Goal: Task Accomplishment & Management: Manage account settings

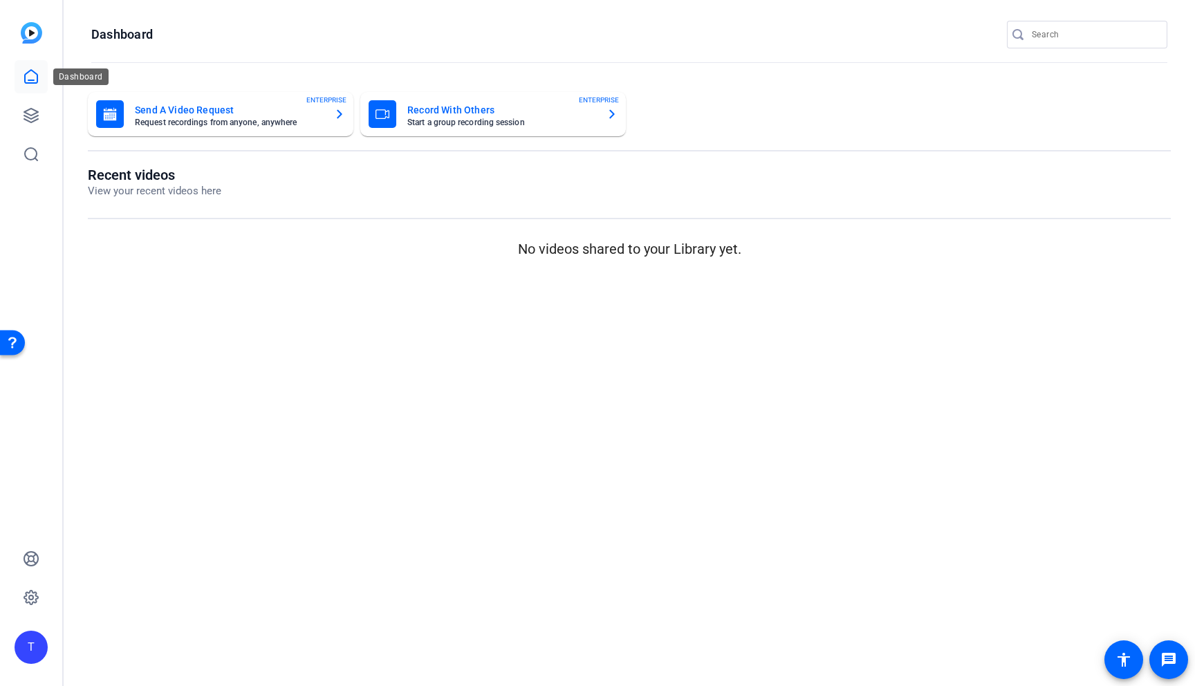
click at [28, 80] on icon at bounding box center [31, 76] width 12 height 13
click at [24, 110] on icon at bounding box center [31, 115] width 17 height 17
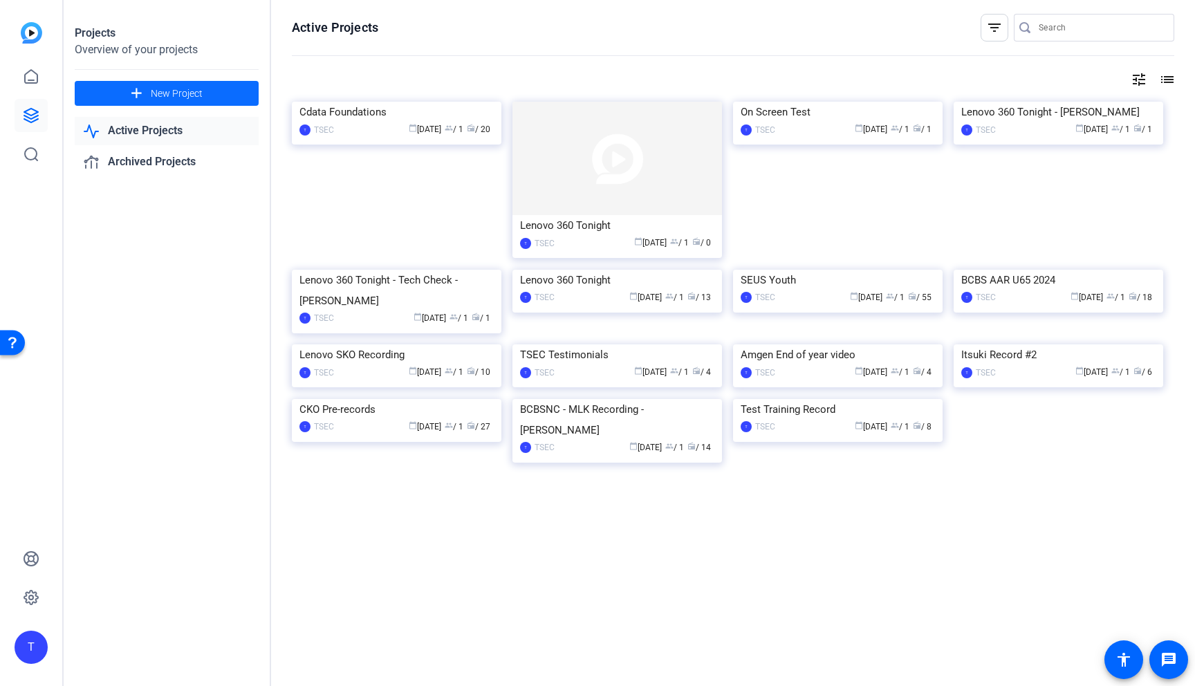
click at [190, 91] on span "New Project" at bounding box center [177, 93] width 52 height 15
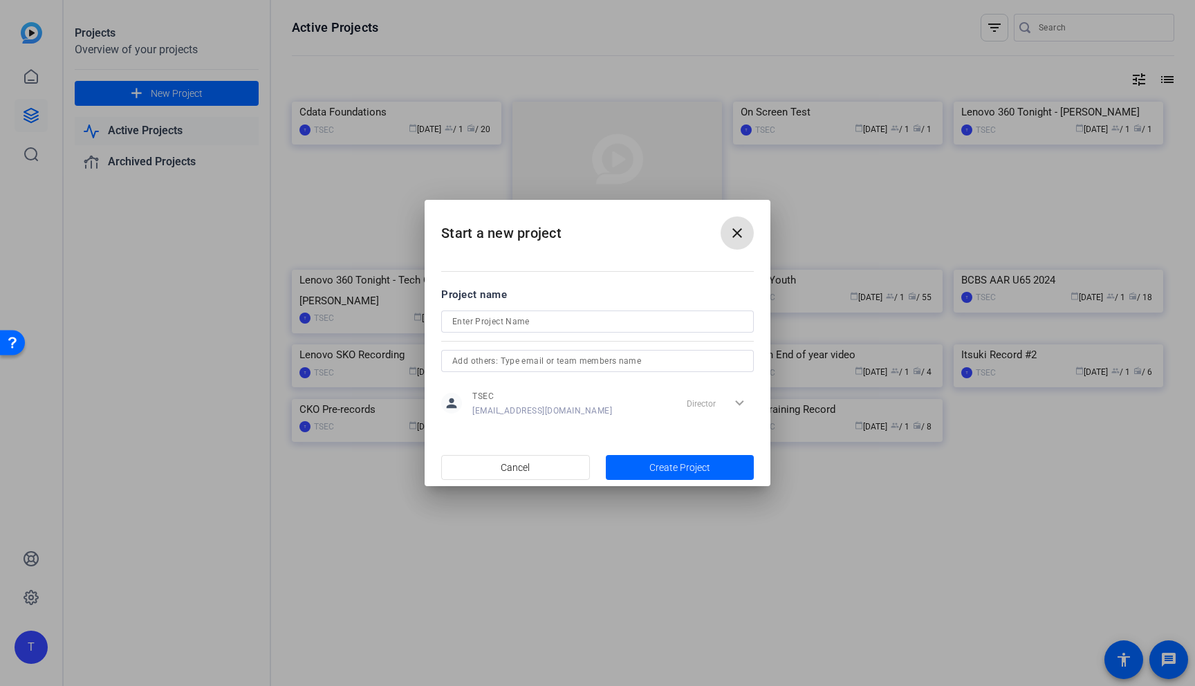
click at [495, 324] on input at bounding box center [597, 321] width 291 height 17
type input "FCB AAM Recordings"
click at [496, 360] on input "text" at bounding box center [597, 361] width 291 height 17
type input "j"
type input "k"
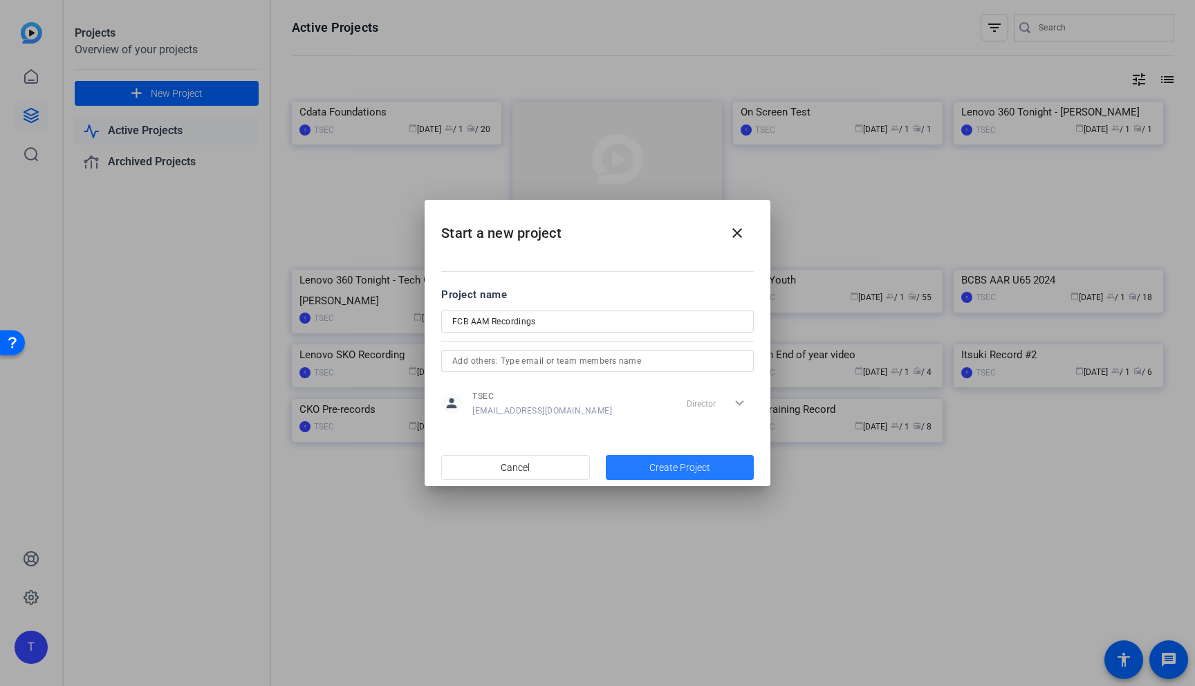
click at [698, 465] on span "Create Project" at bounding box center [680, 468] width 61 height 15
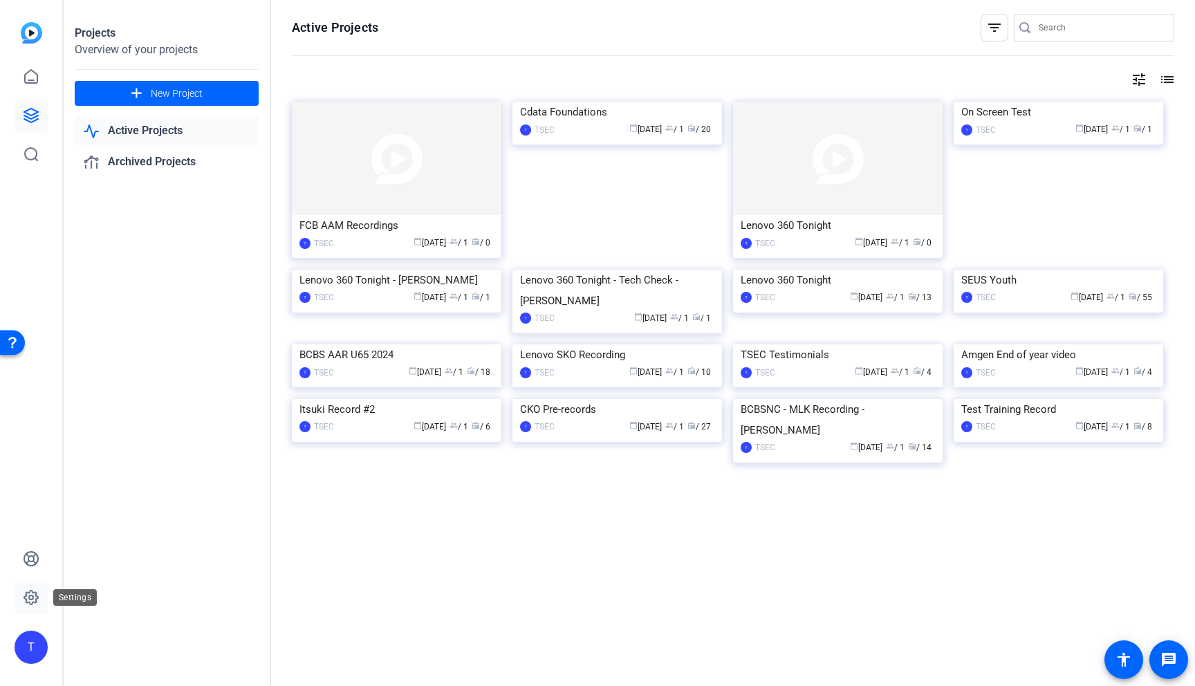
click at [30, 595] on icon at bounding box center [31, 597] width 17 height 17
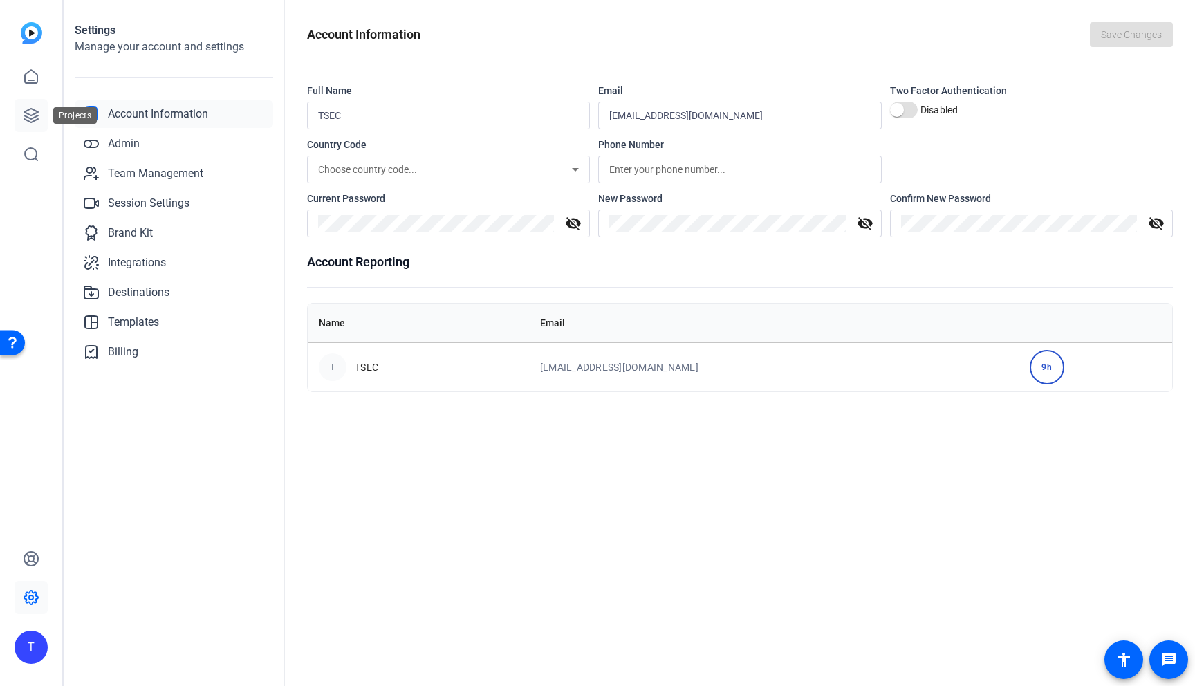
click at [21, 118] on link at bounding box center [31, 115] width 33 height 33
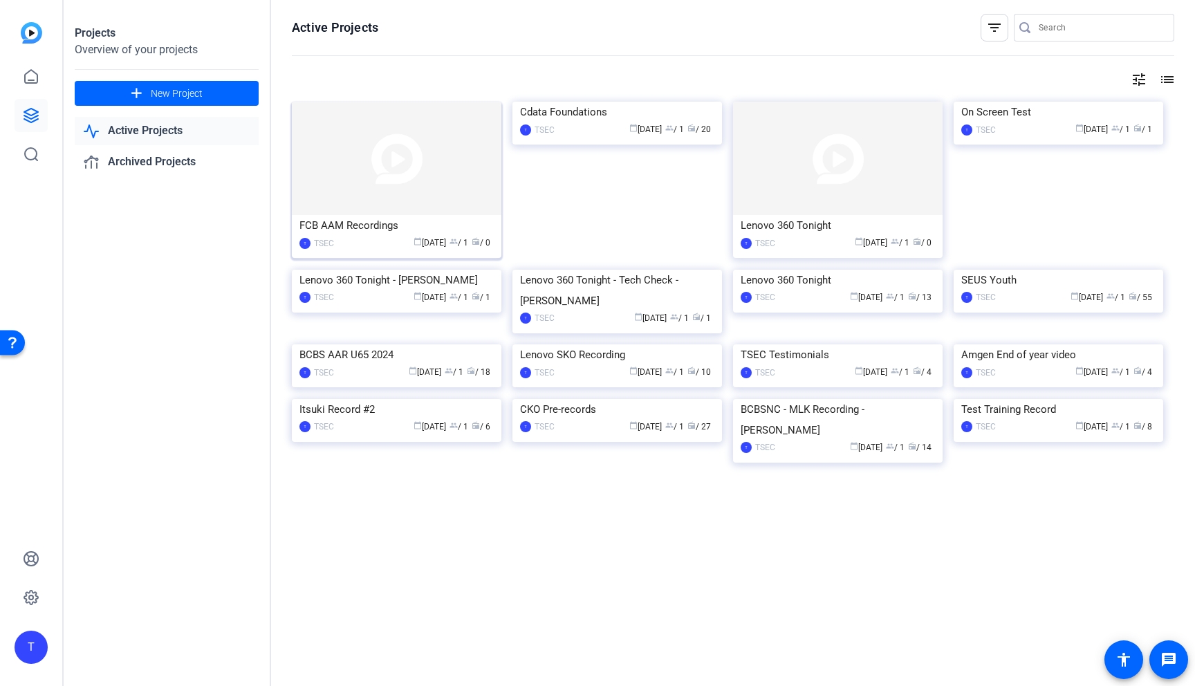
click at [372, 157] on img at bounding box center [397, 158] width 210 height 113
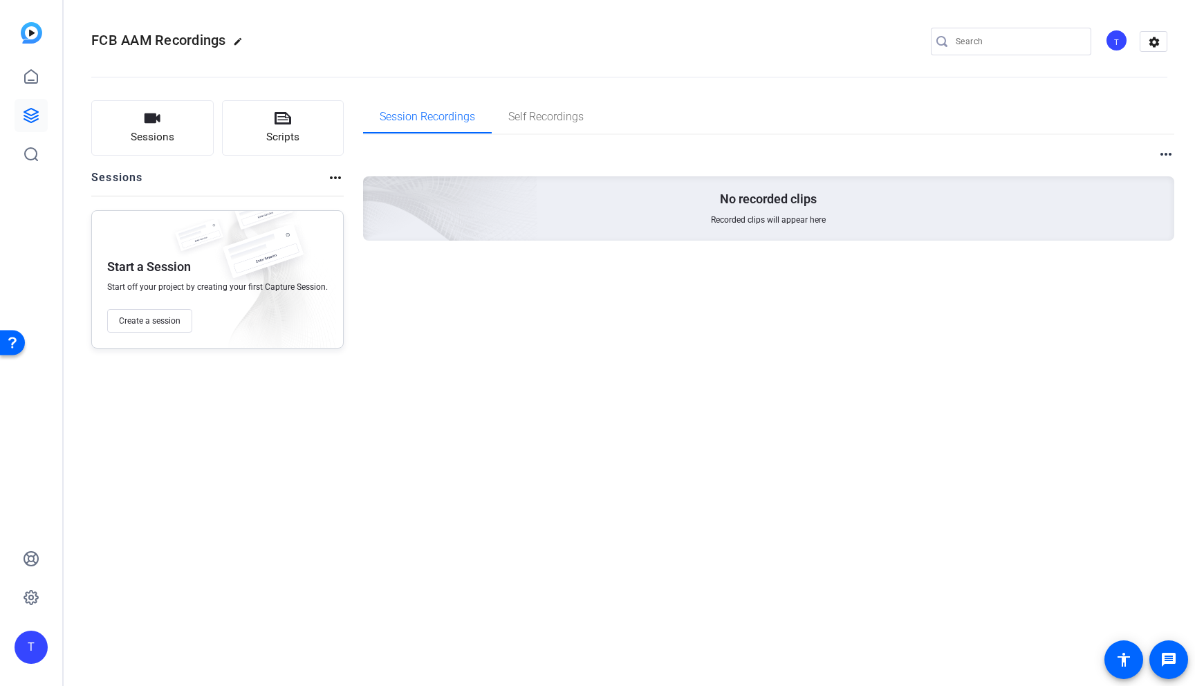
click at [455, 177] on div "more_horiz No recorded clips Recorded clips will appear here" at bounding box center [769, 192] width 812 height 95
click at [154, 125] on icon "button" at bounding box center [152, 118] width 17 height 17
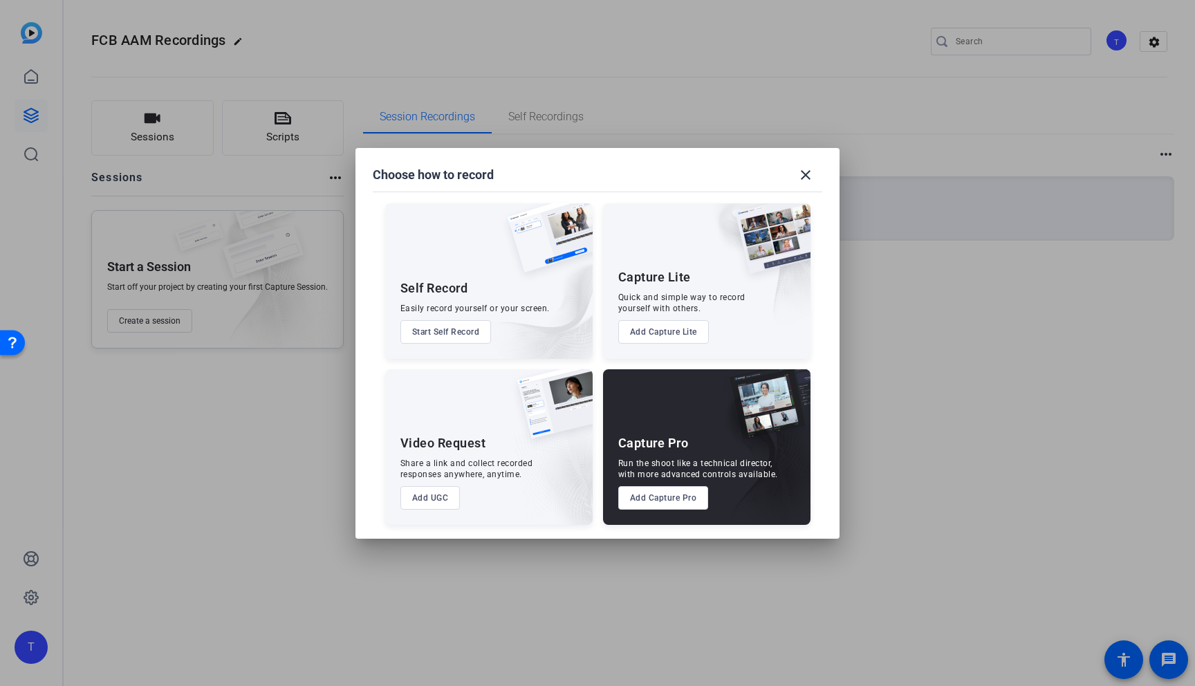
click at [666, 497] on button "Add Capture Pro" at bounding box center [663, 498] width 91 height 24
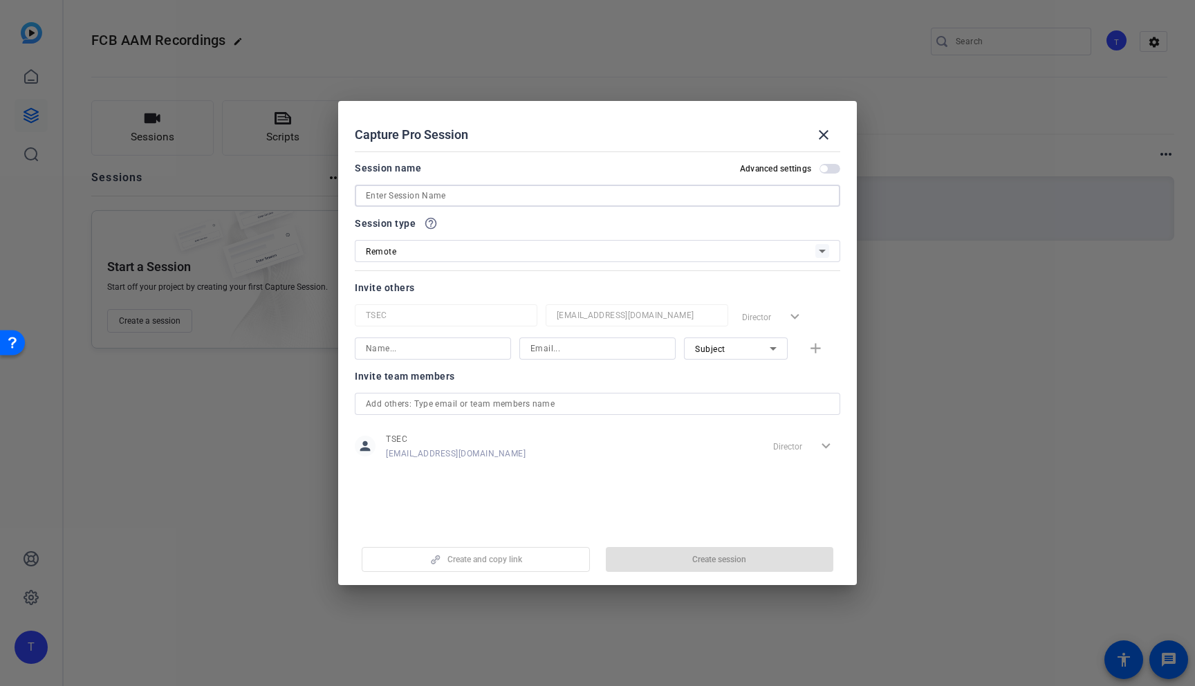
click at [479, 199] on input at bounding box center [598, 195] width 464 height 17
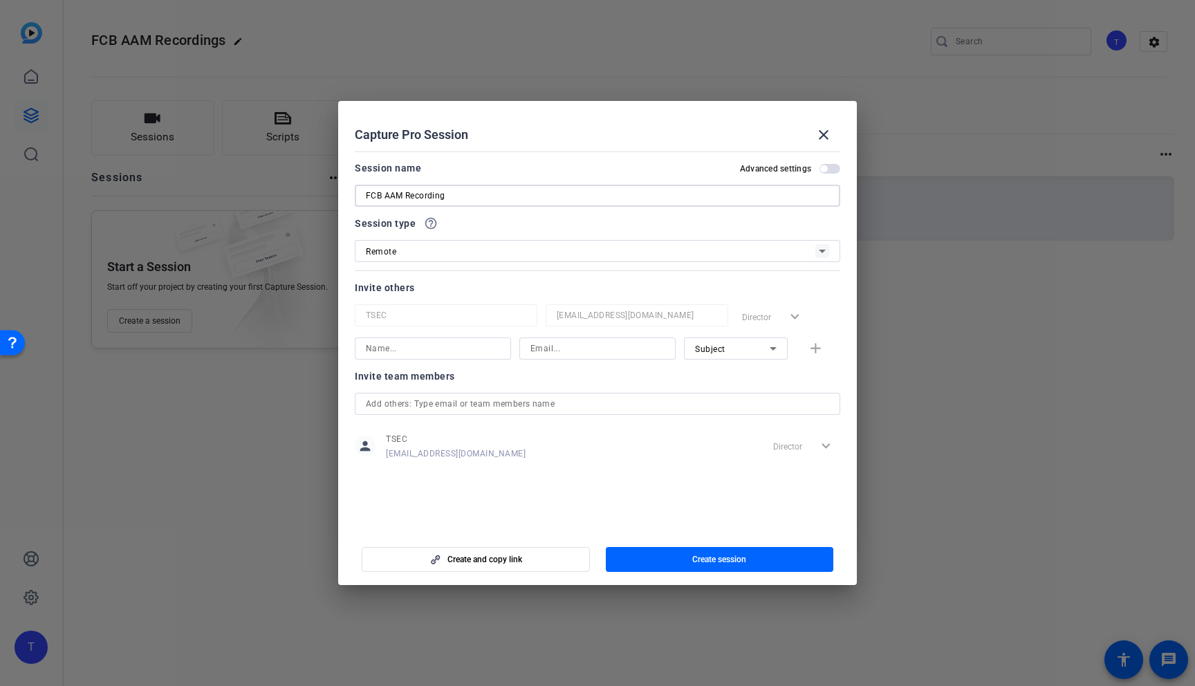
type input "FCB AAM Recording"
click at [454, 246] on div "Remote" at bounding box center [591, 251] width 450 height 17
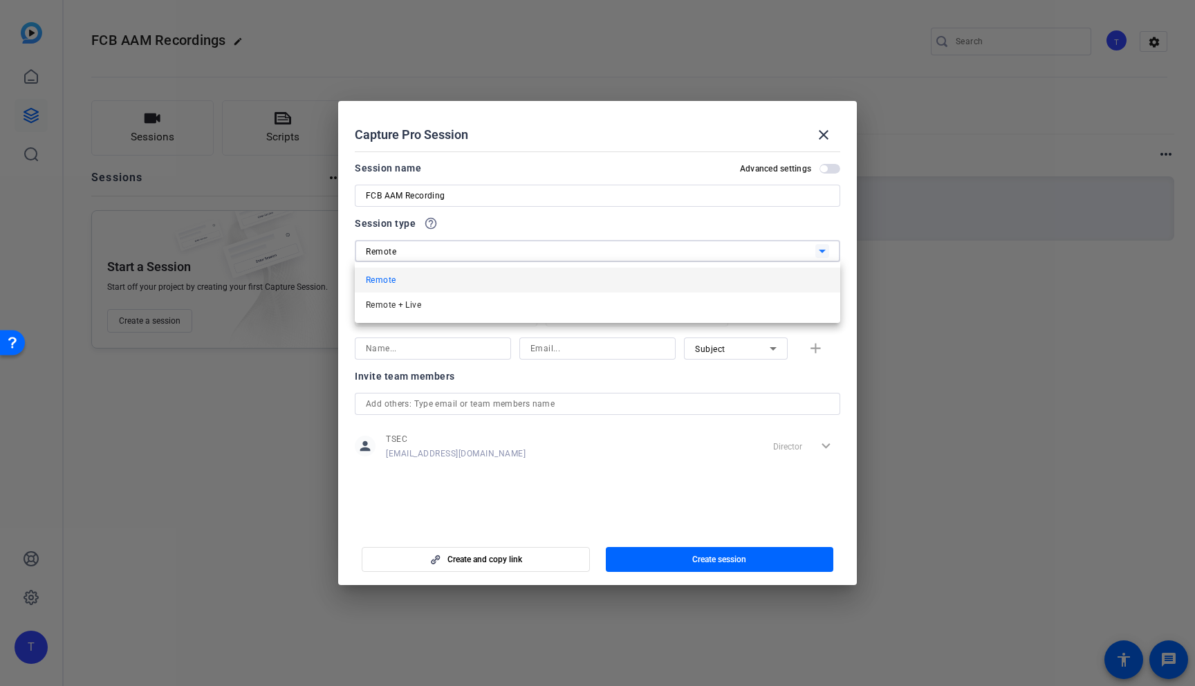
click at [454, 246] on div at bounding box center [597, 343] width 1195 height 686
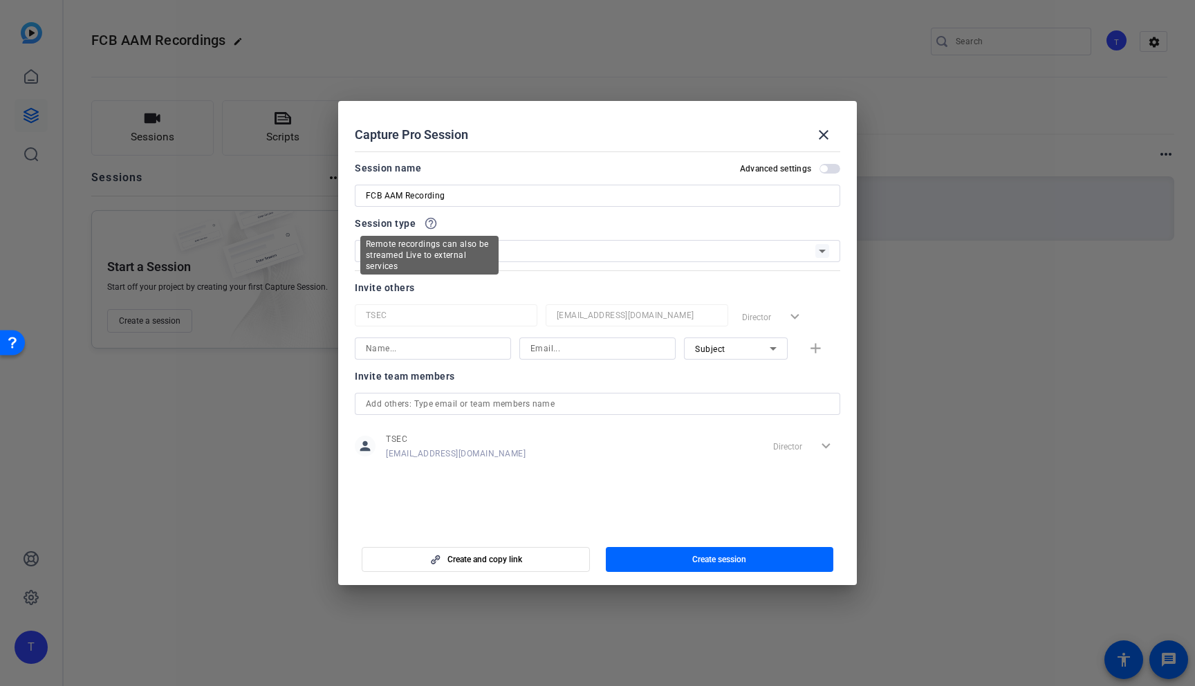
click at [431, 223] on mat-icon "help_outline" at bounding box center [431, 224] width 14 height 14
click at [430, 221] on div at bounding box center [598, 214] width 486 height 15
click at [470, 222] on div "Session type help_outline" at bounding box center [598, 223] width 486 height 17
click at [428, 221] on div at bounding box center [598, 214] width 486 height 15
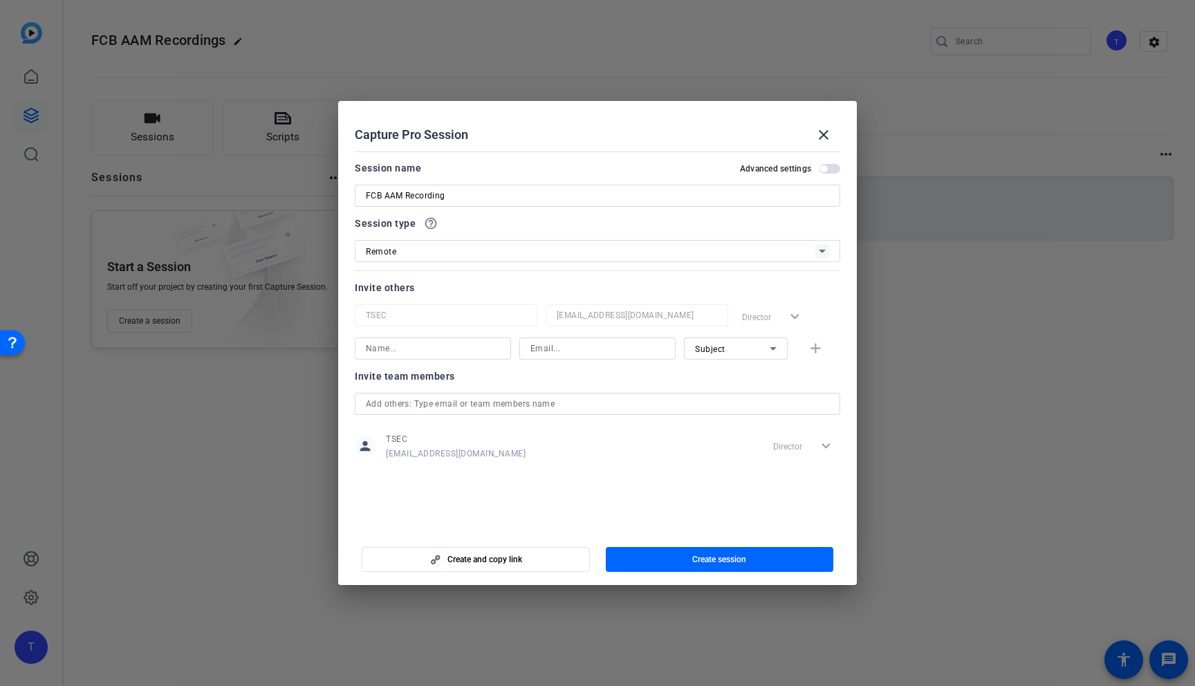
click at [367, 221] on div at bounding box center [598, 214] width 486 height 15
click at [546, 351] on input at bounding box center [598, 348] width 134 height 17
paste input "mailto:[PERSON_NAME][EMAIL_ADDRESS][DOMAIN_NAME]"
drag, startPoint x: 534, startPoint y: 348, endPoint x: 463, endPoint y: 348, distance: 71.3
click at [463, 348] on div "mailto:[PERSON_NAME][EMAIL_ADDRESS][DOMAIN_NAME] Subject add" at bounding box center [598, 349] width 486 height 22
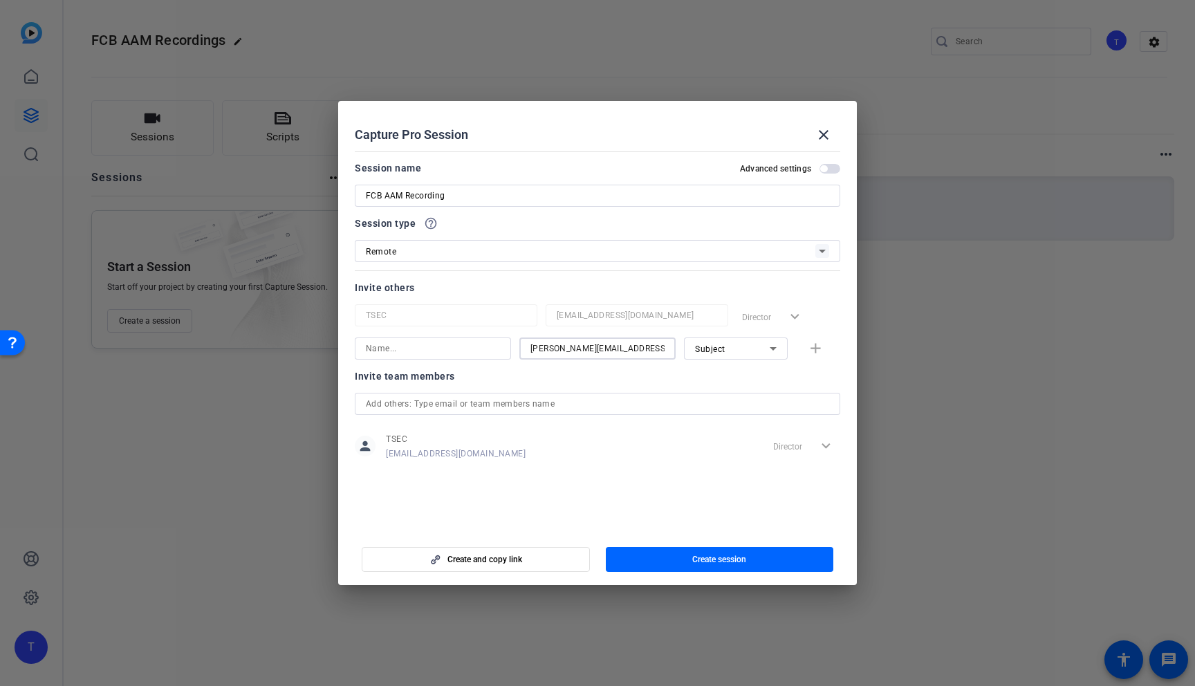
type input "[PERSON_NAME][EMAIL_ADDRESS][DOMAIN_NAME]"
click at [423, 349] on input at bounding box center [433, 348] width 134 height 17
type input "[PERSON_NAME]"
click at [816, 349] on mat-icon "add" at bounding box center [815, 348] width 17 height 17
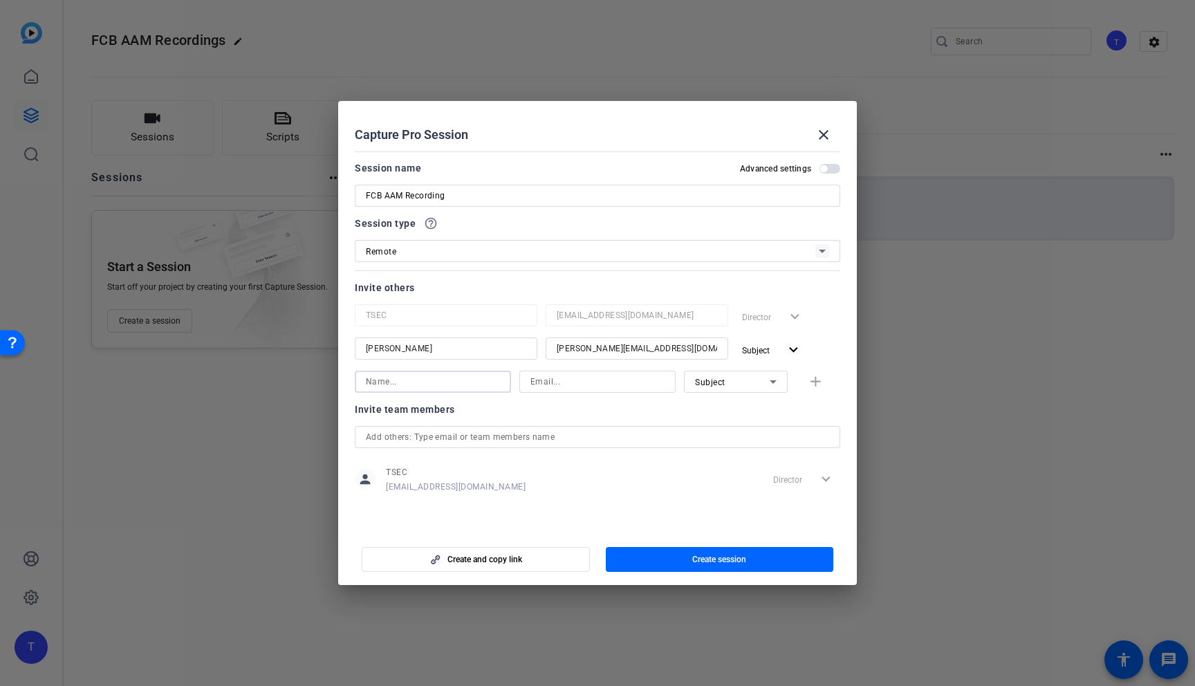
click at [412, 378] on input at bounding box center [433, 382] width 134 height 17
type input "[PERSON_NAME]"
click at [491, 202] on input "FCB AAM Recording" at bounding box center [598, 195] width 464 height 17
type input "FCB AAM Recording - [PERSON_NAME]"
click at [557, 382] on input at bounding box center [598, 382] width 134 height 17
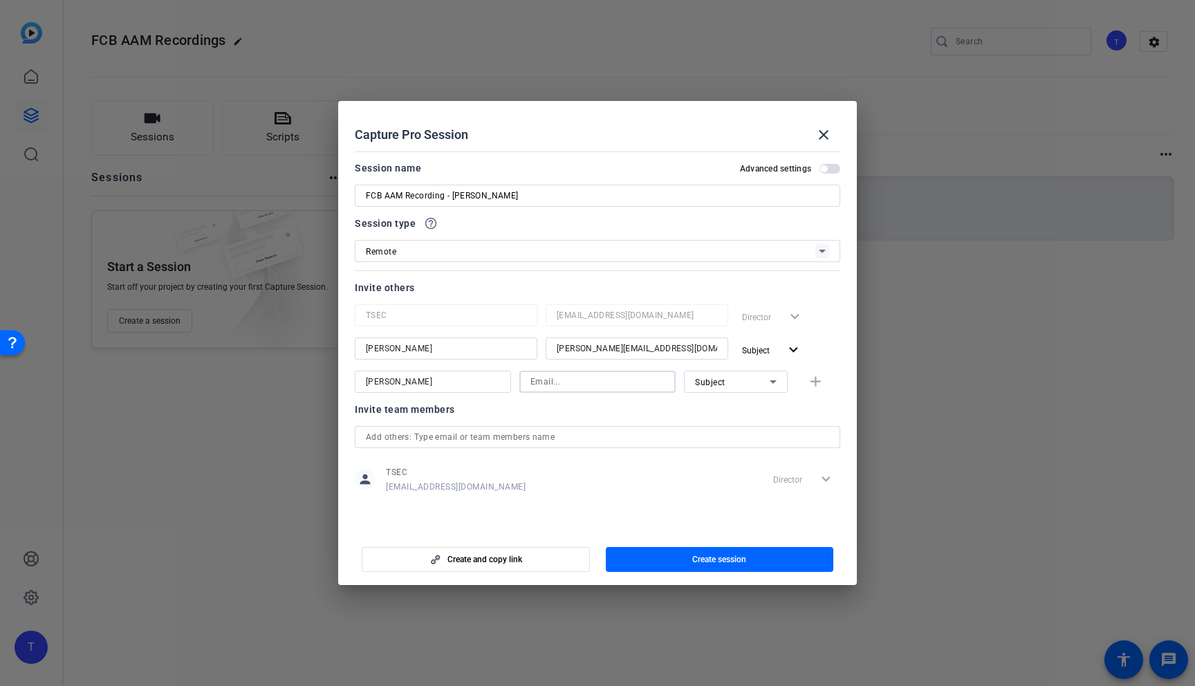
paste input "[PERSON_NAME][EMAIL_ADDRESS][PERSON_NAME][DOMAIN_NAME]"
type input "[PERSON_NAME][EMAIL_ADDRESS][PERSON_NAME][DOMAIN_NAME]"
click at [774, 385] on icon at bounding box center [773, 382] width 17 height 17
click at [719, 428] on span "Watcher" at bounding box center [711, 431] width 33 height 17
click at [818, 384] on mat-icon "add" at bounding box center [815, 382] width 17 height 17
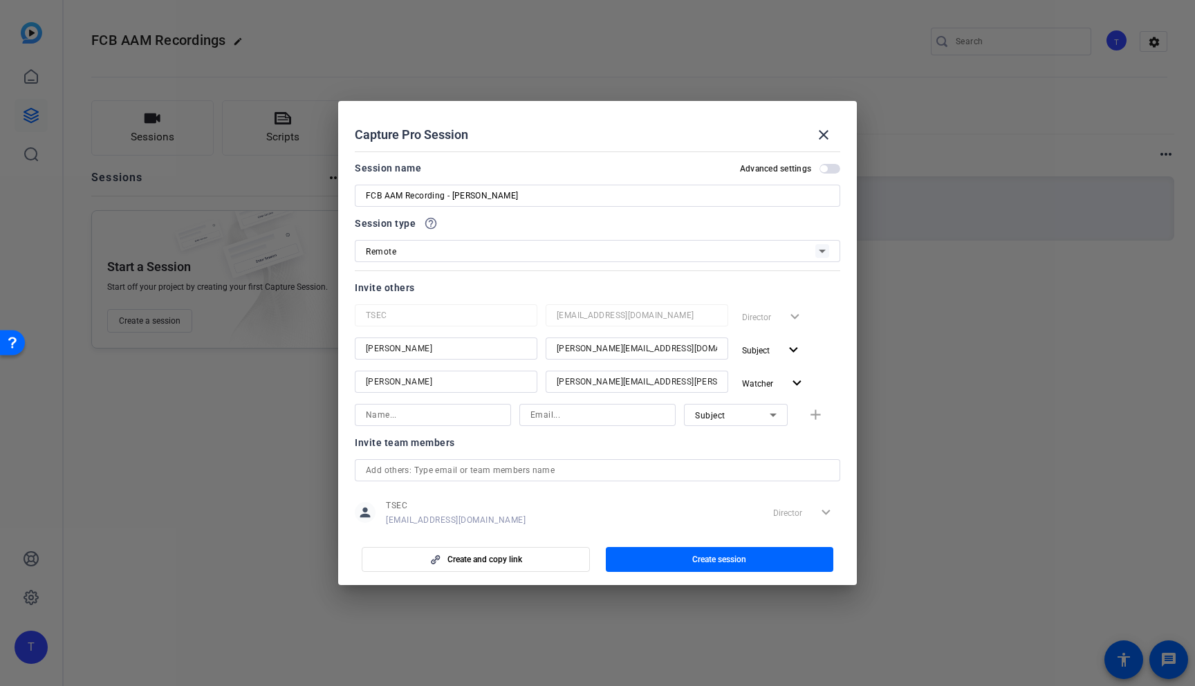
click at [482, 416] on input at bounding box center [433, 415] width 134 height 17
type input "[PERSON_NAME]"
type input "[PERSON_NAME][EMAIL_ADDRESS][PERSON_NAME][DOMAIN_NAME]"
click at [760, 416] on div "Subject" at bounding box center [732, 415] width 75 height 17
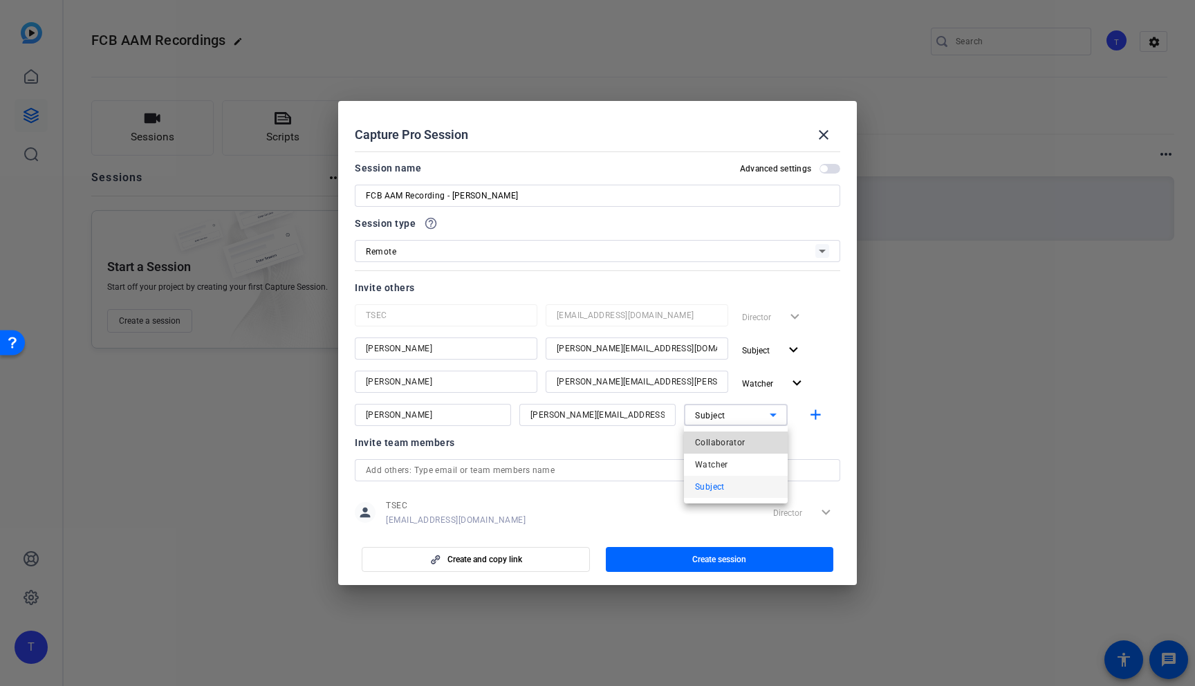
click at [741, 442] on span "Collaborator" at bounding box center [720, 442] width 51 height 17
click at [749, 418] on div "Collaborator" at bounding box center [732, 415] width 75 height 17
click at [734, 459] on mat-option "Watcher" at bounding box center [736, 465] width 104 height 22
click at [816, 415] on mat-icon "add" at bounding box center [815, 415] width 17 height 17
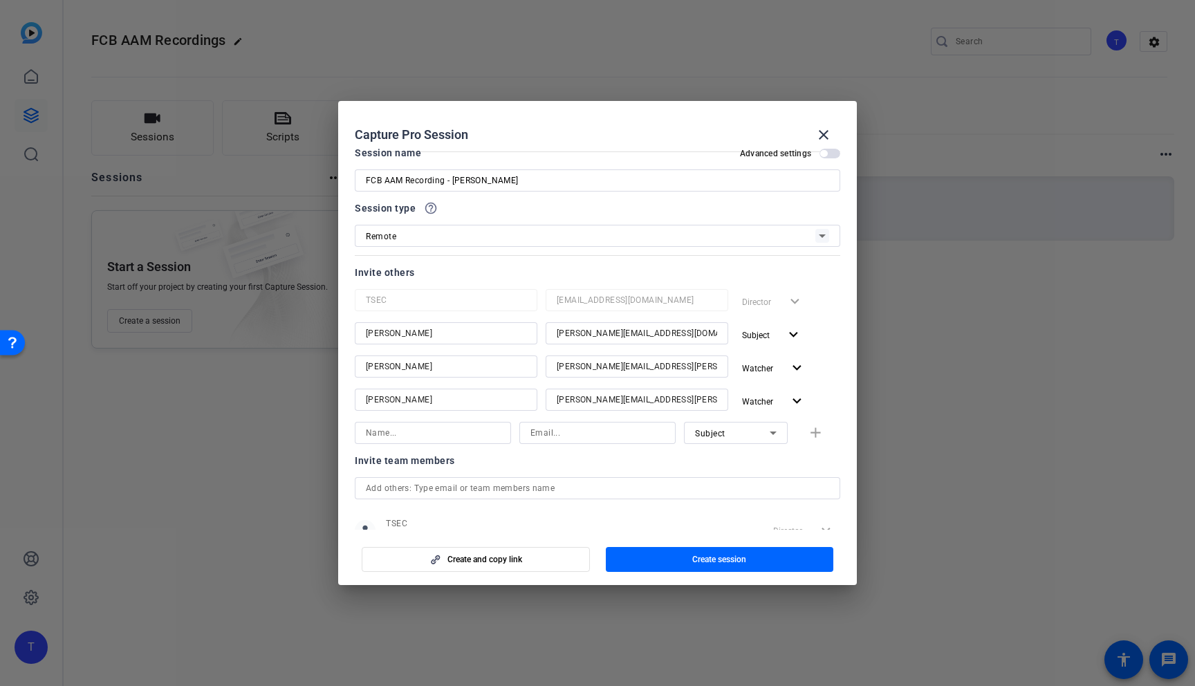
scroll to position [23, 0]
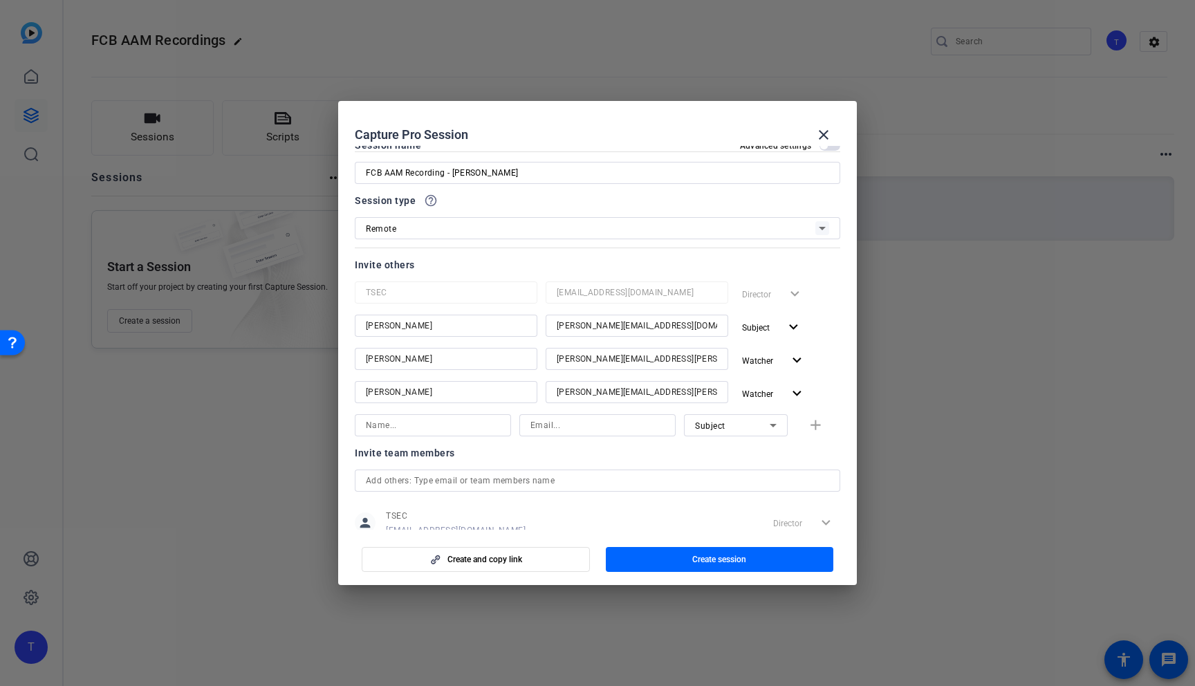
click at [416, 421] on input at bounding box center [433, 425] width 134 height 17
type input "[PERSON_NAME]"
type input "[PERSON_NAME][EMAIL_ADDRESS][PERSON_NAME][DOMAIN_NAME]"
click at [769, 424] on icon at bounding box center [773, 425] width 17 height 17
click at [753, 445] on mat-option "Collaborator" at bounding box center [736, 453] width 104 height 22
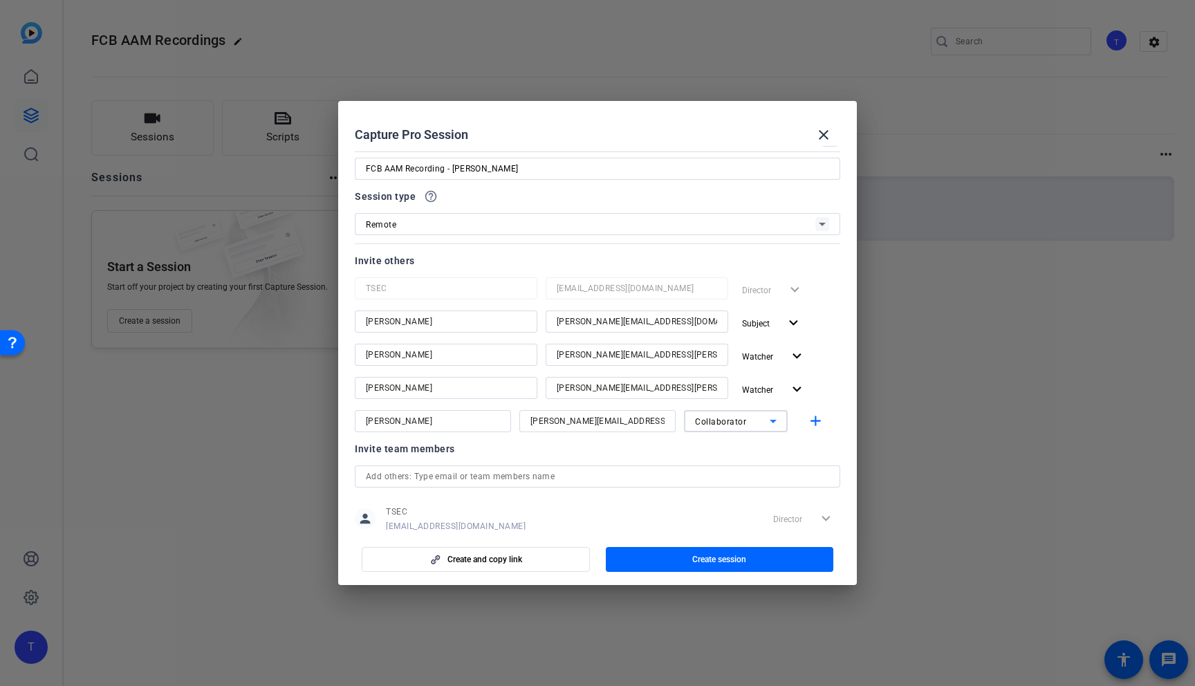
scroll to position [0, 0]
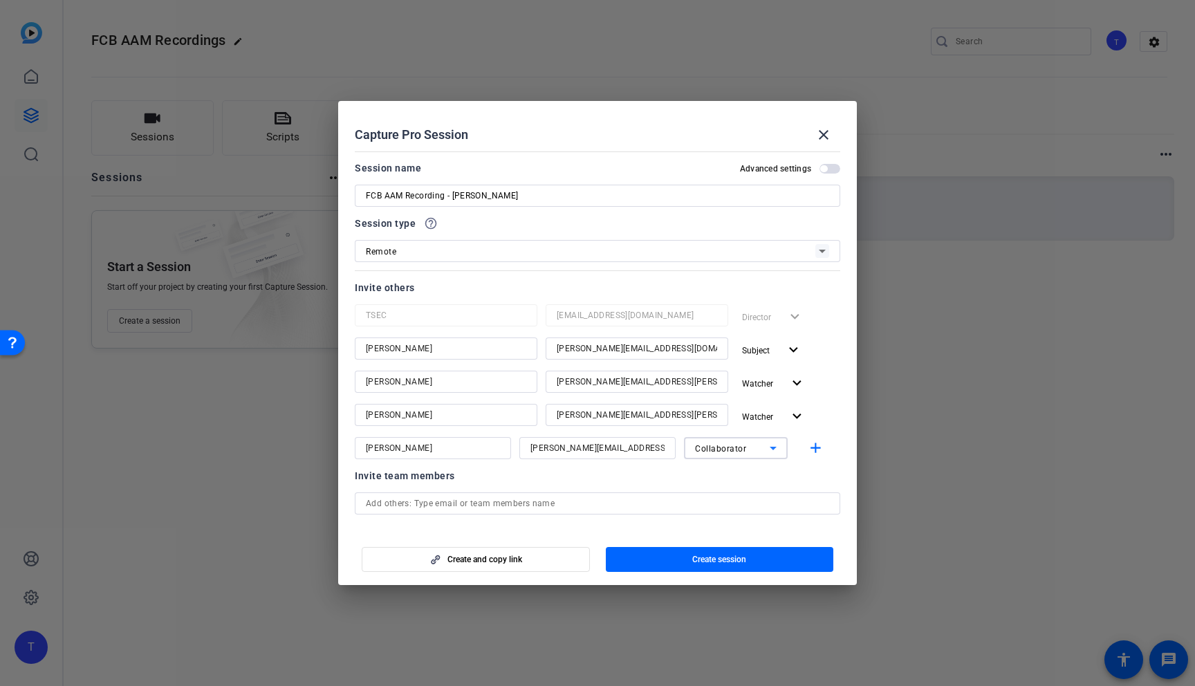
click at [824, 168] on span "button" at bounding box center [823, 168] width 7 height 7
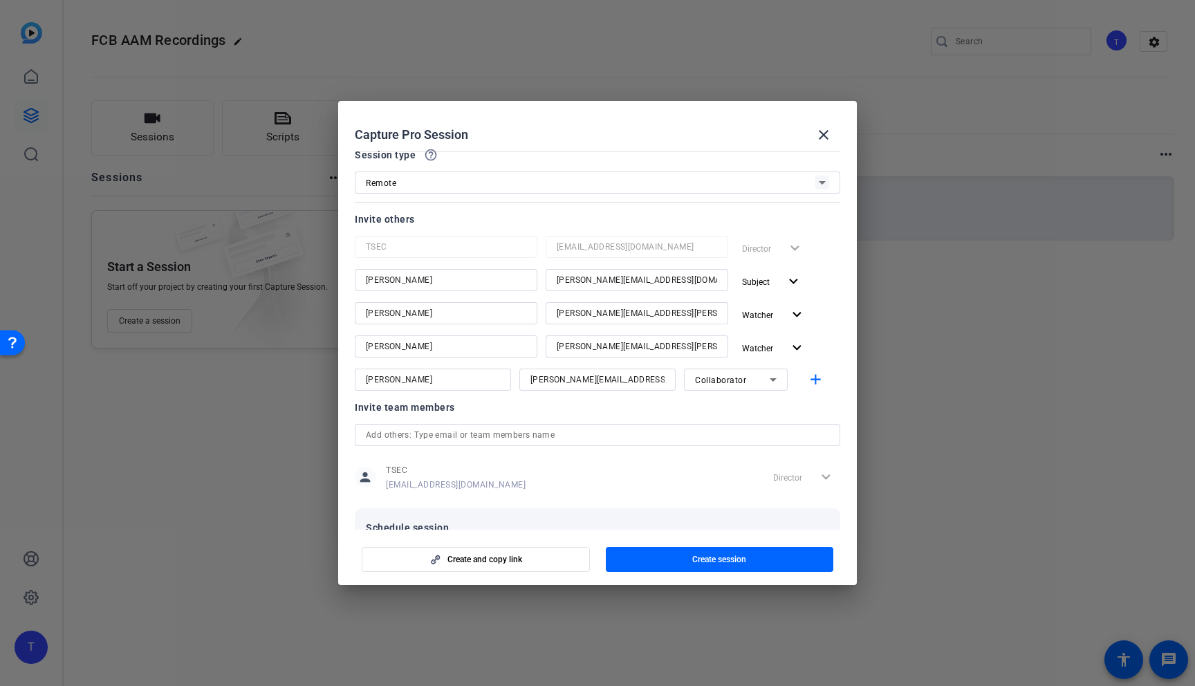
scroll to position [126, 0]
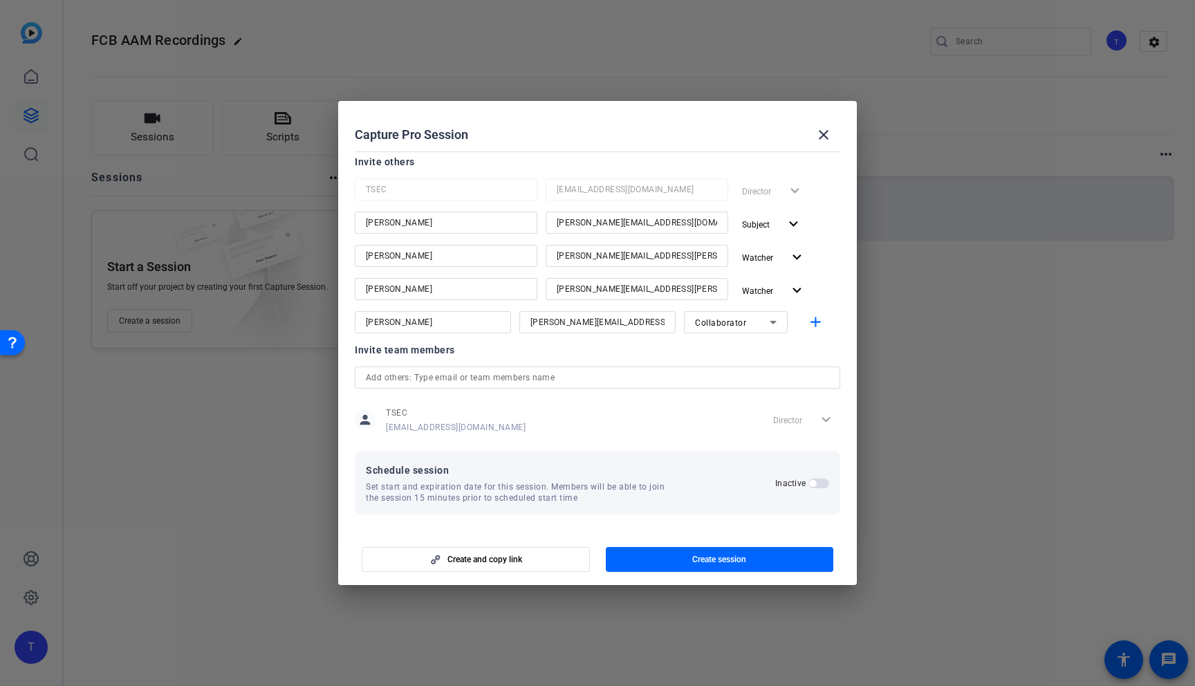
click at [814, 485] on span "button" at bounding box center [812, 483] width 7 height 7
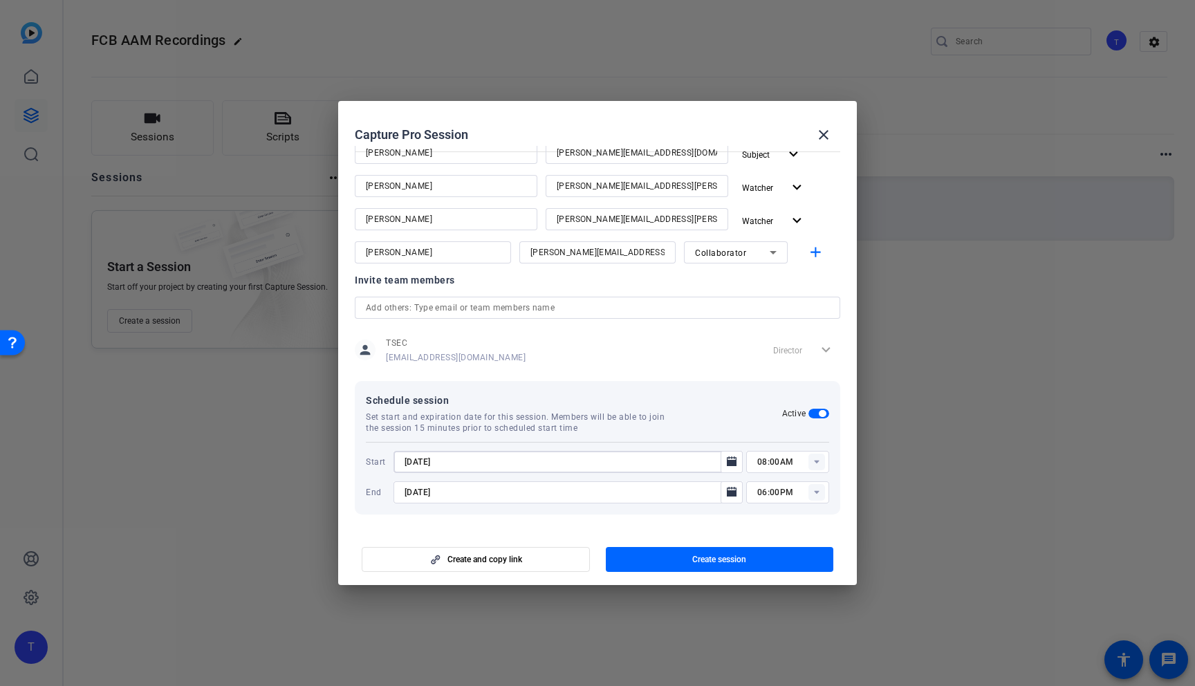
click at [423, 463] on input "[DATE]" at bounding box center [561, 462] width 313 height 17
click at [731, 462] on icon "Open calendar" at bounding box center [732, 462] width 10 height 10
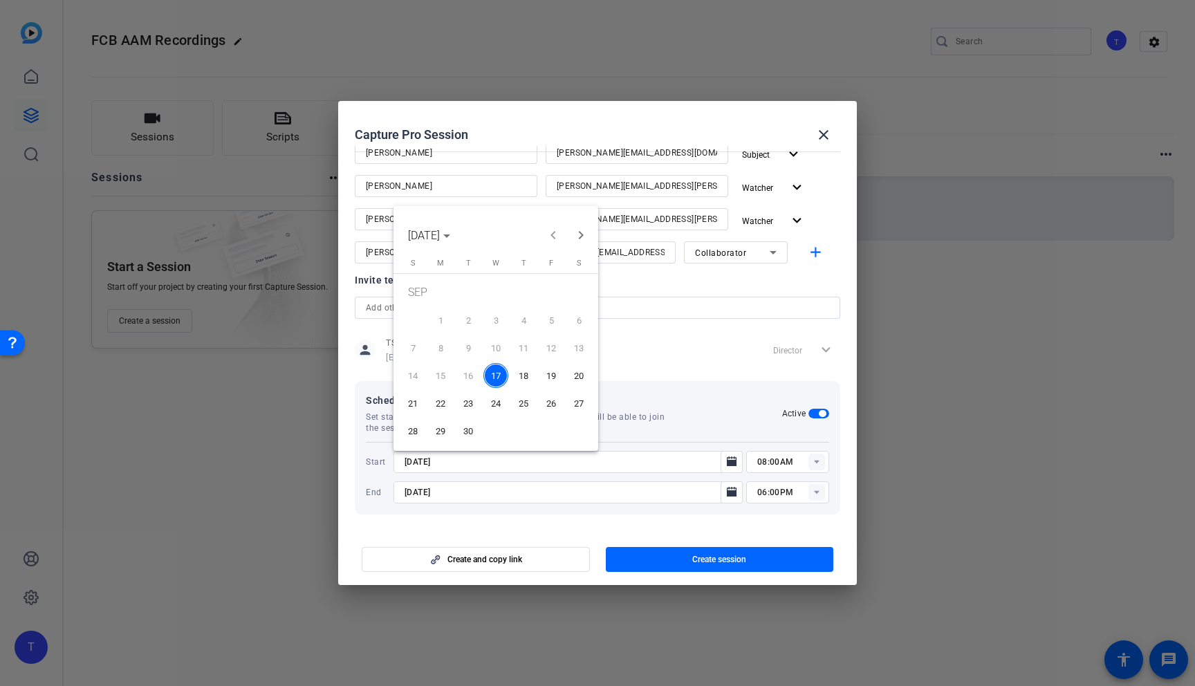
click at [553, 401] on span "26" at bounding box center [551, 403] width 25 height 25
type input "[DATE]"
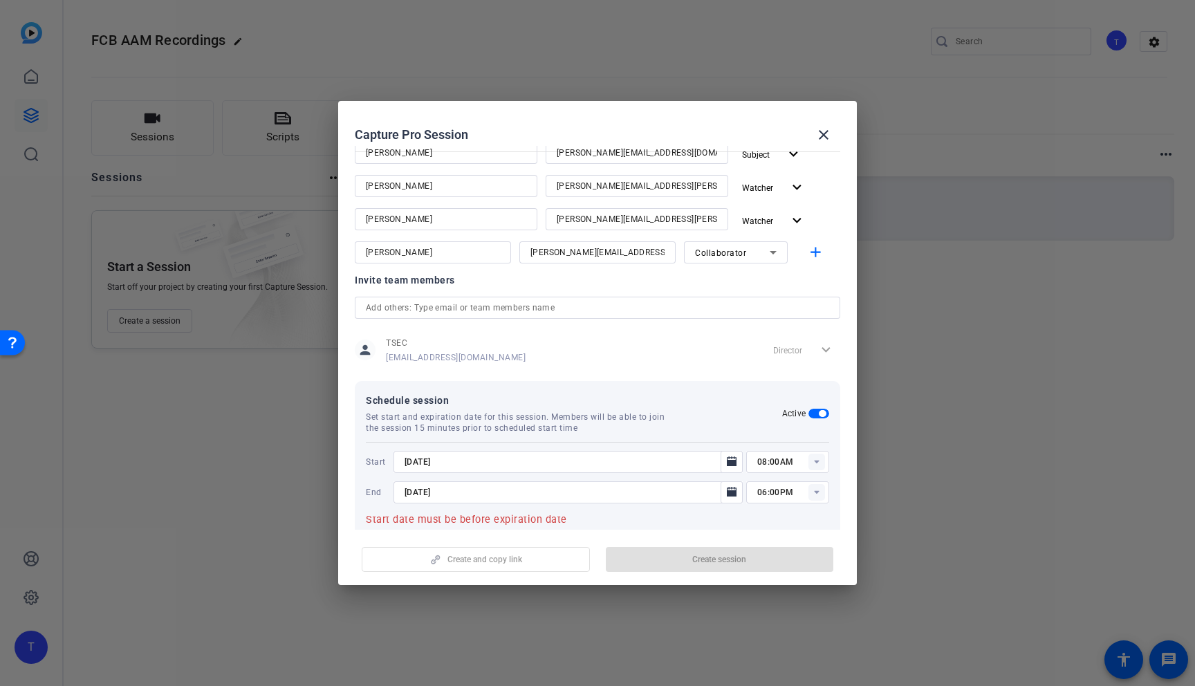
click at [815, 462] on rect at bounding box center [817, 462] width 17 height 17
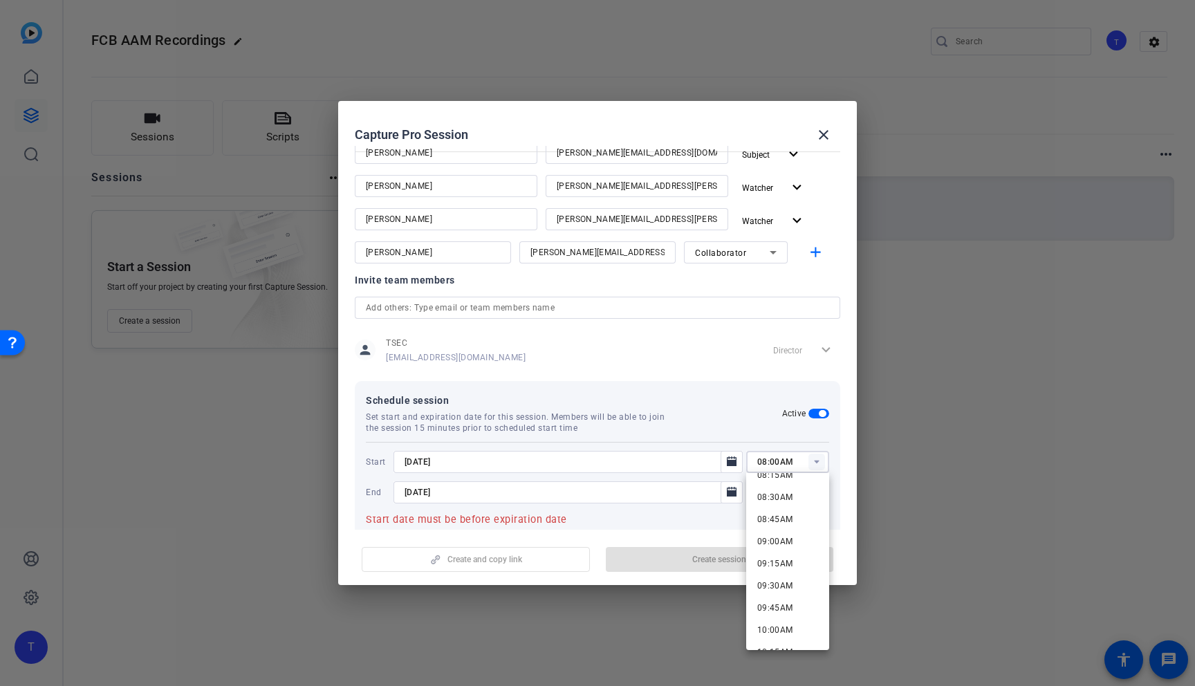
scroll to position [767, 0]
click at [781, 562] on span "09:30AM" at bounding box center [776, 565] width 36 height 10
type input "09:30AM"
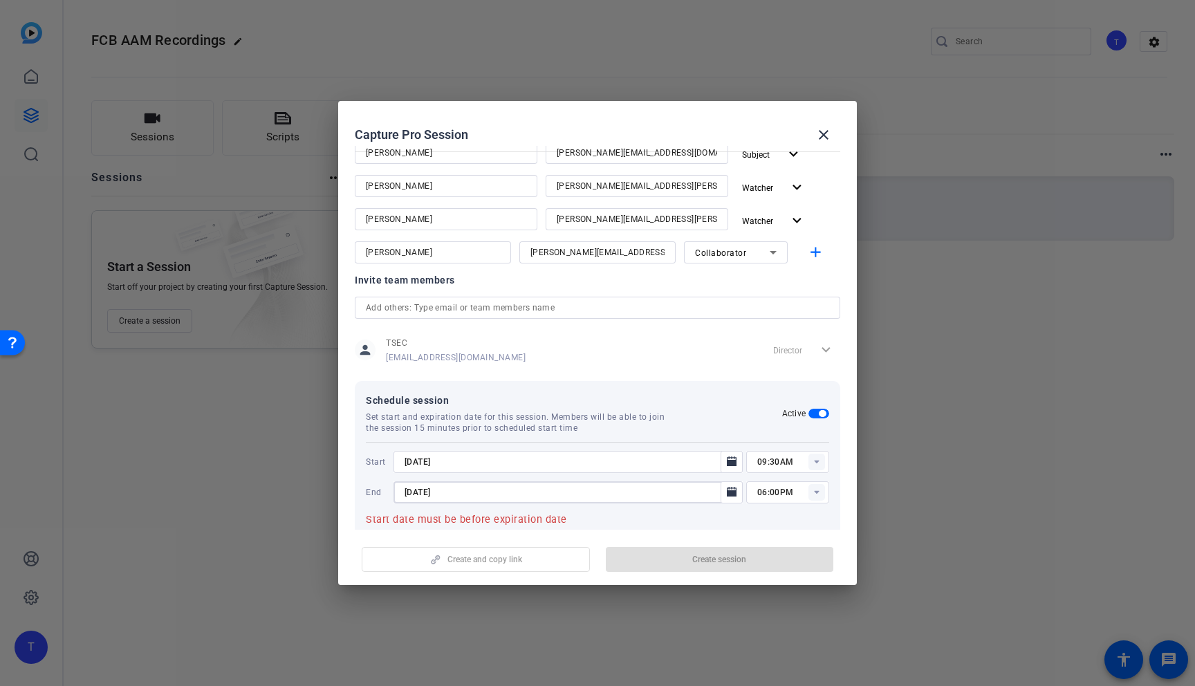
click at [416, 493] on input "[DATE]" at bounding box center [561, 492] width 313 height 17
click at [728, 488] on icon "Open calendar" at bounding box center [732, 492] width 10 height 10
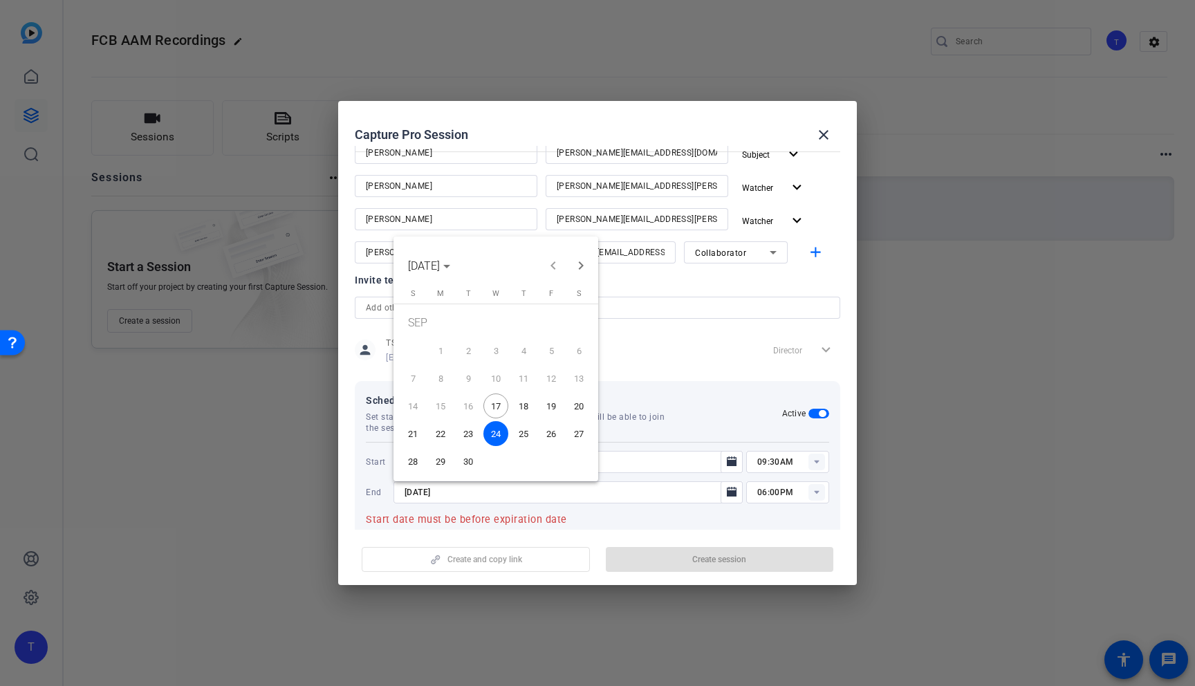
click at [555, 427] on span "26" at bounding box center [551, 433] width 25 height 25
type input "[DATE]"
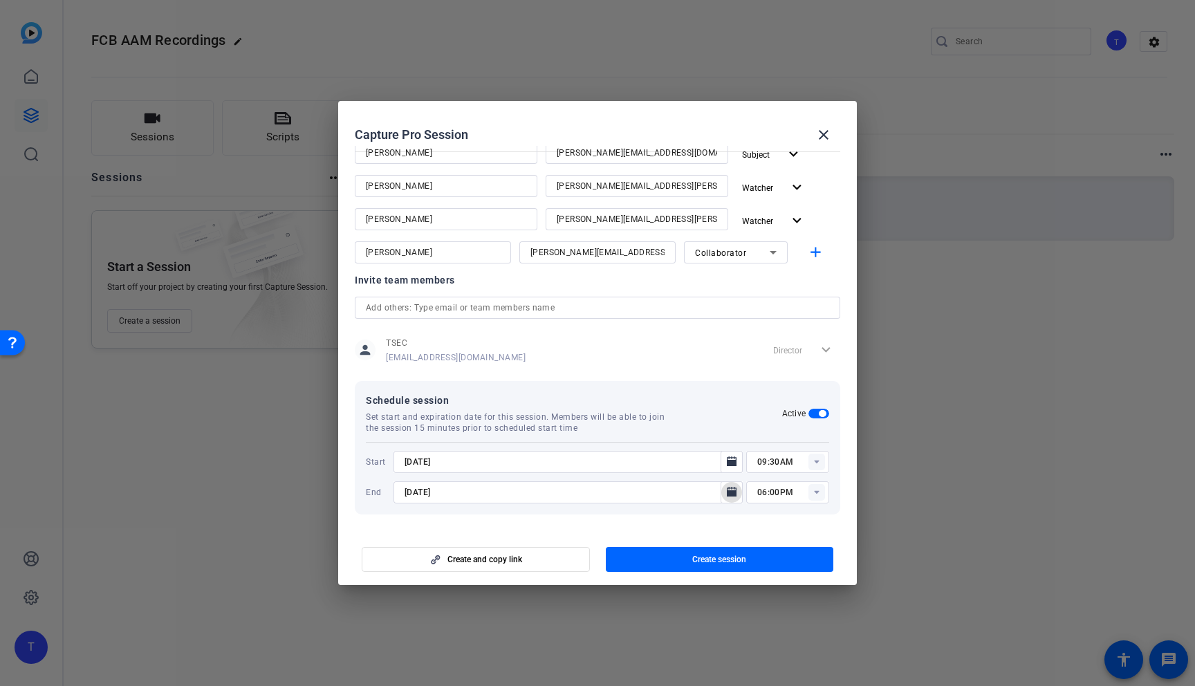
click at [816, 493] on rect at bounding box center [817, 492] width 17 height 17
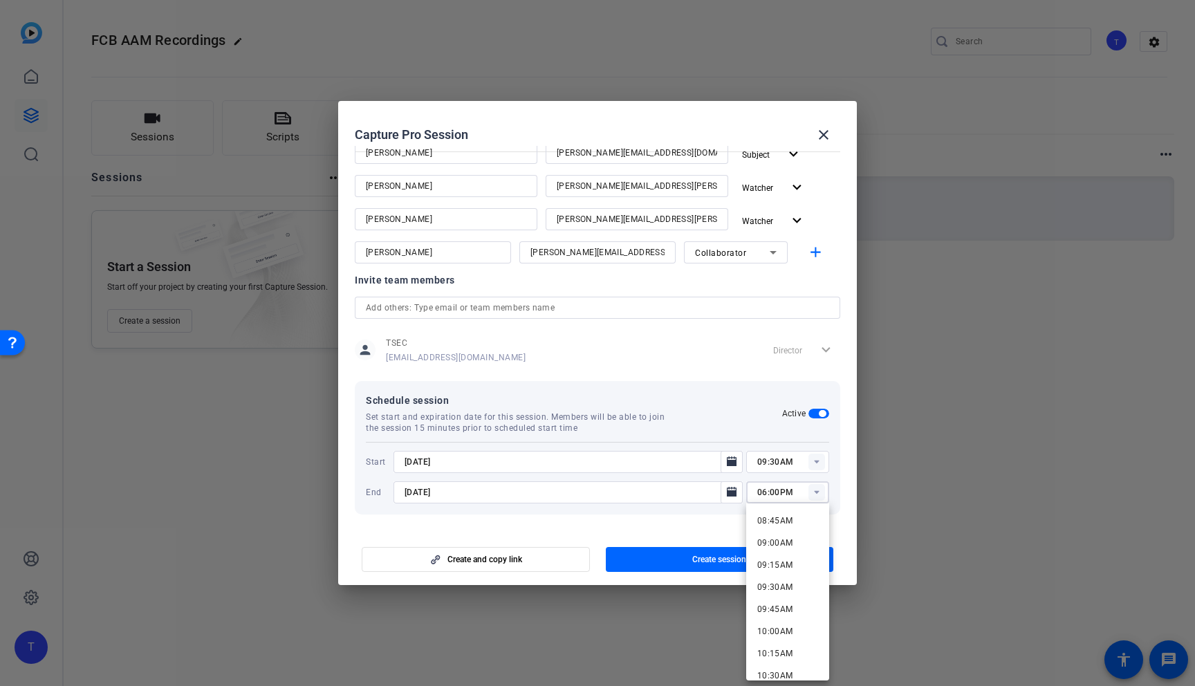
scroll to position [782, 0]
click at [781, 662] on span "10:30AM" at bounding box center [776, 668] width 36 height 17
type input "10:30AM"
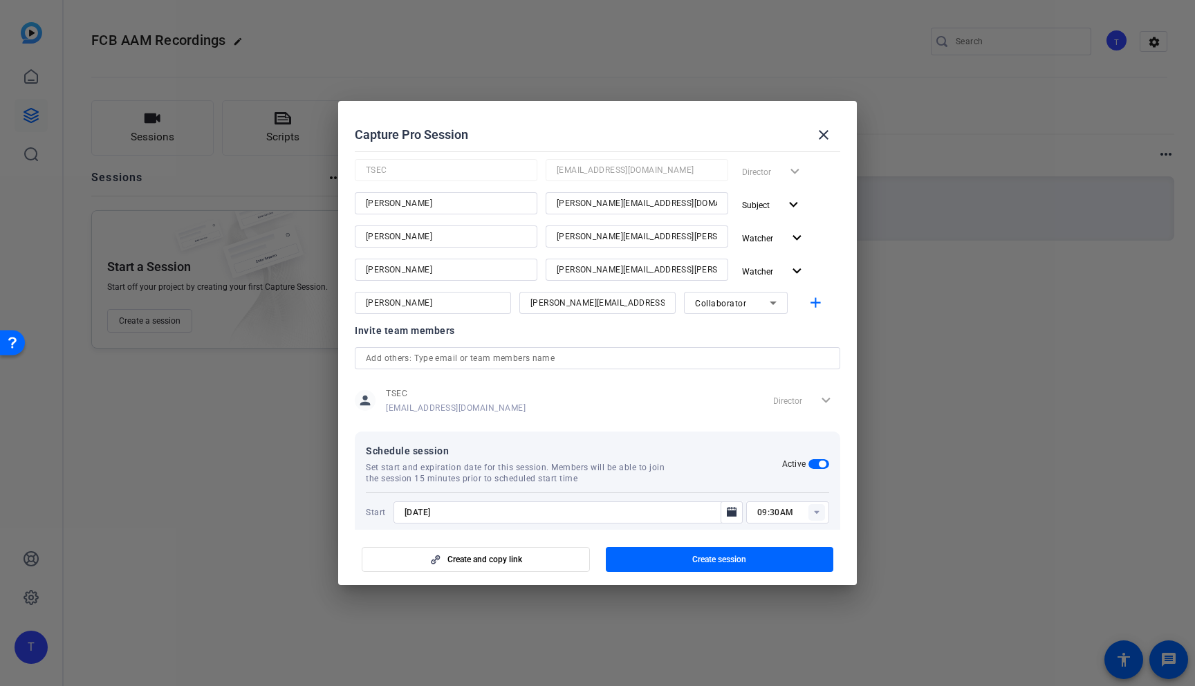
scroll to position [196, 0]
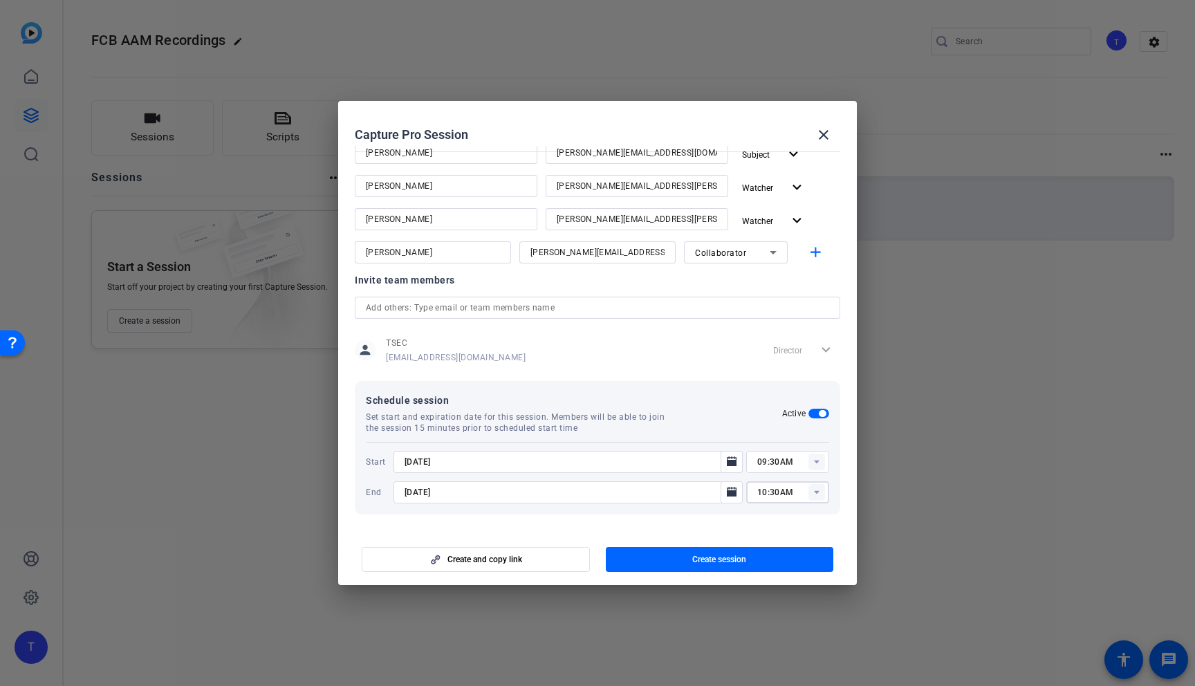
click at [441, 191] on input "[PERSON_NAME]" at bounding box center [446, 186] width 161 height 17
type input "[PERSON_NAME]"
click at [728, 556] on span "Create session" at bounding box center [720, 559] width 54 height 11
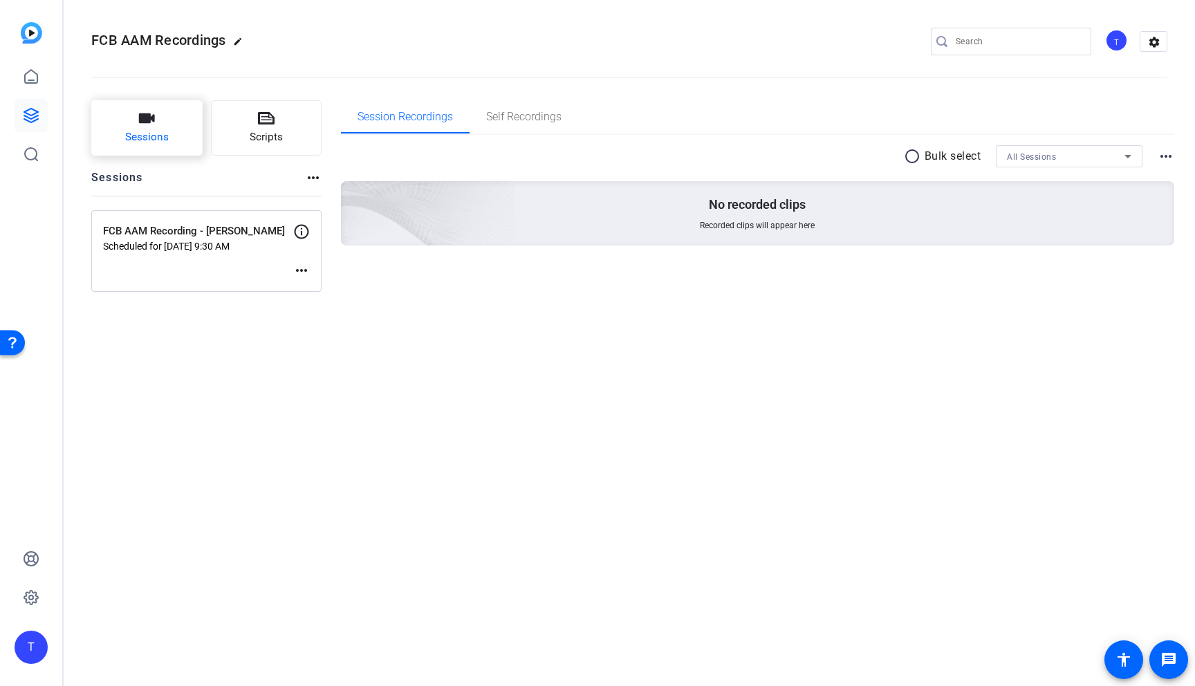
click at [152, 131] on span "Sessions" at bounding box center [147, 137] width 44 height 16
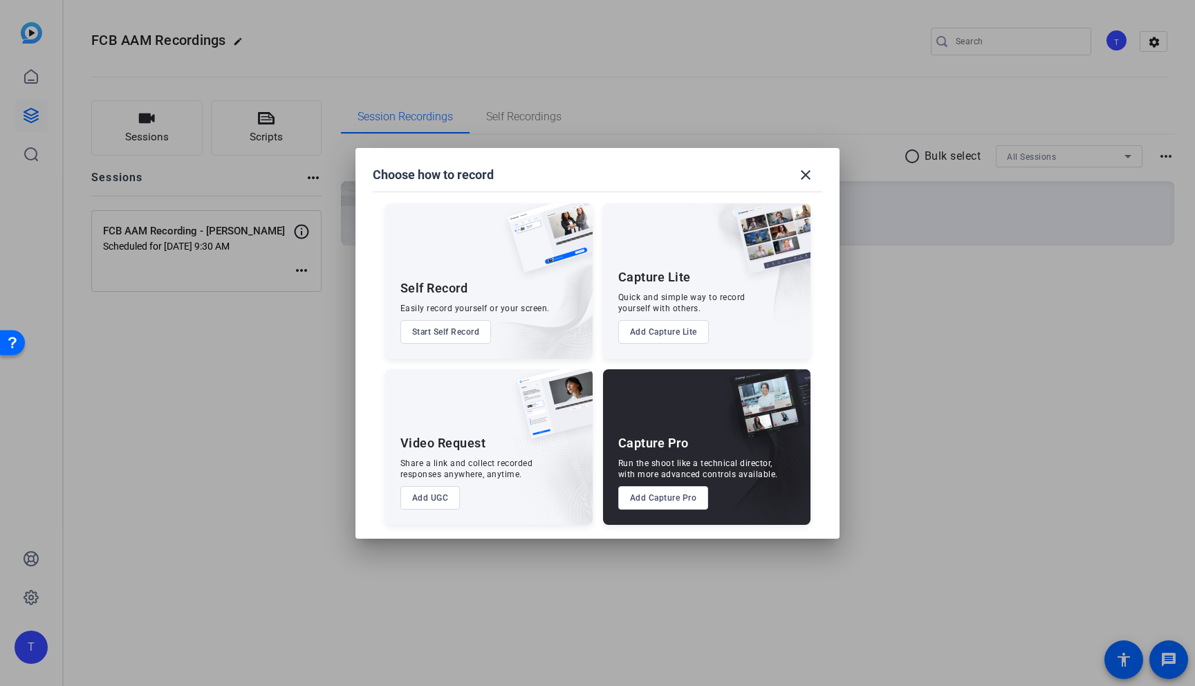
click at [674, 495] on button "Add Capture Pro" at bounding box center [663, 498] width 91 height 24
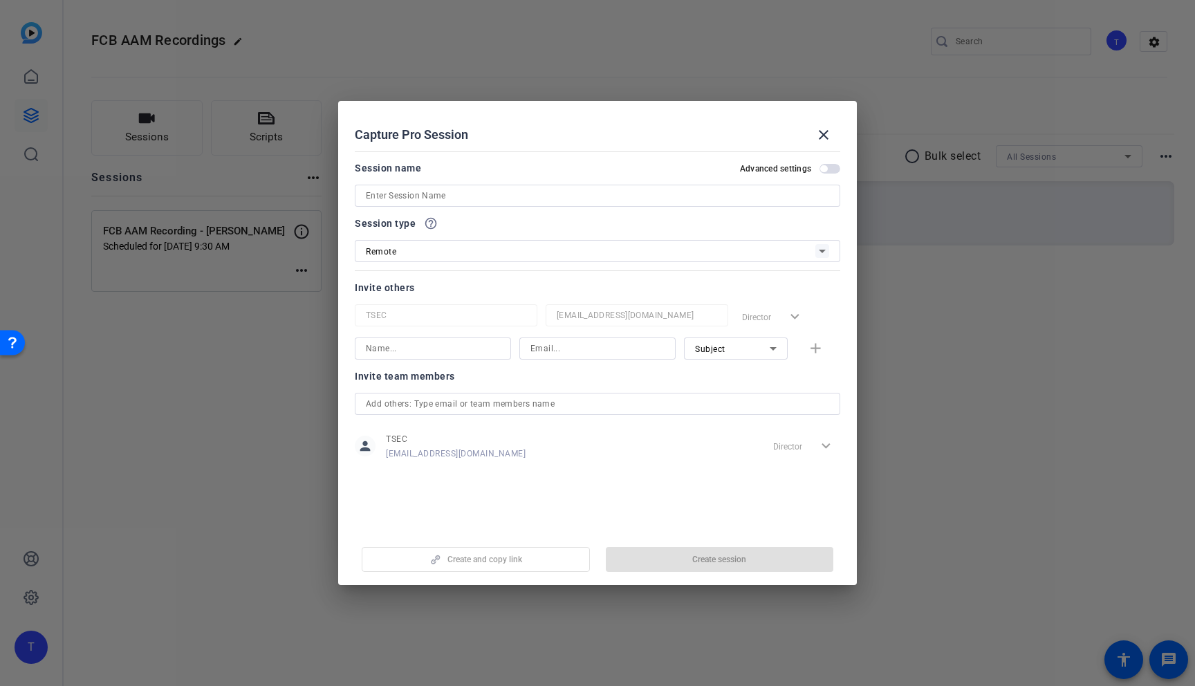
click at [555, 196] on input at bounding box center [598, 195] width 464 height 17
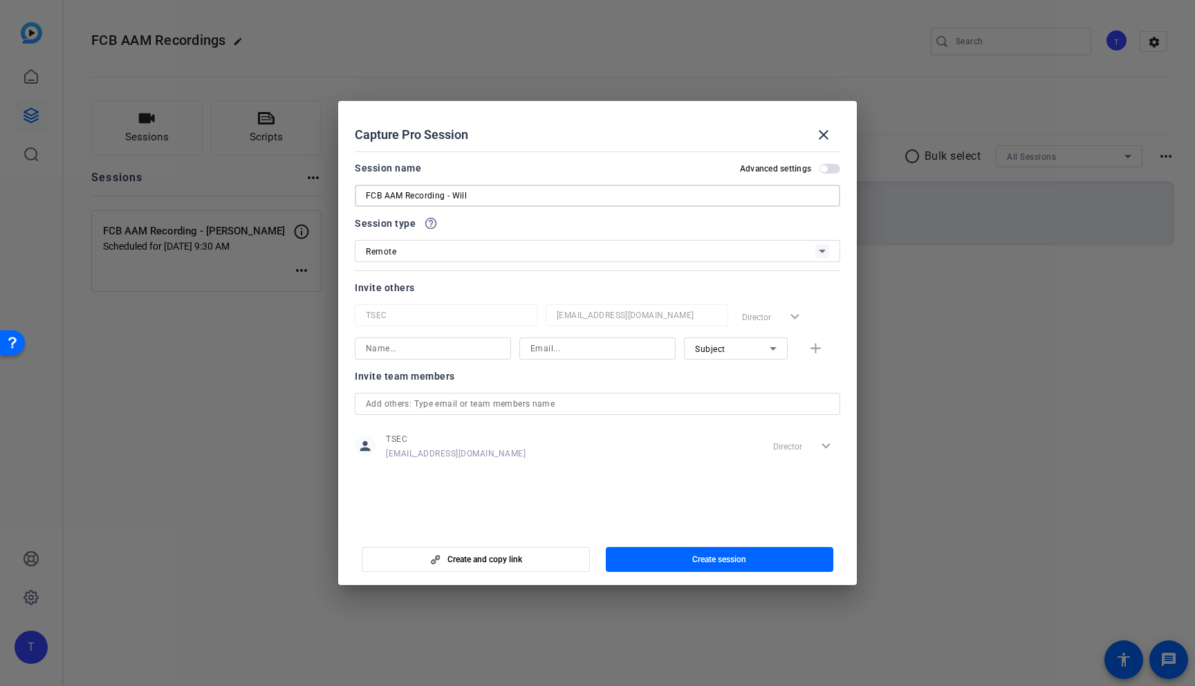
type input "FCB AAM Recording - Will"
click at [435, 352] on input at bounding box center [433, 348] width 134 height 17
click at [575, 342] on input at bounding box center [598, 348] width 134 height 17
paste input "[PERSON_NAME][EMAIL_ADDRESS][PERSON_NAME][DOMAIN_NAME]"
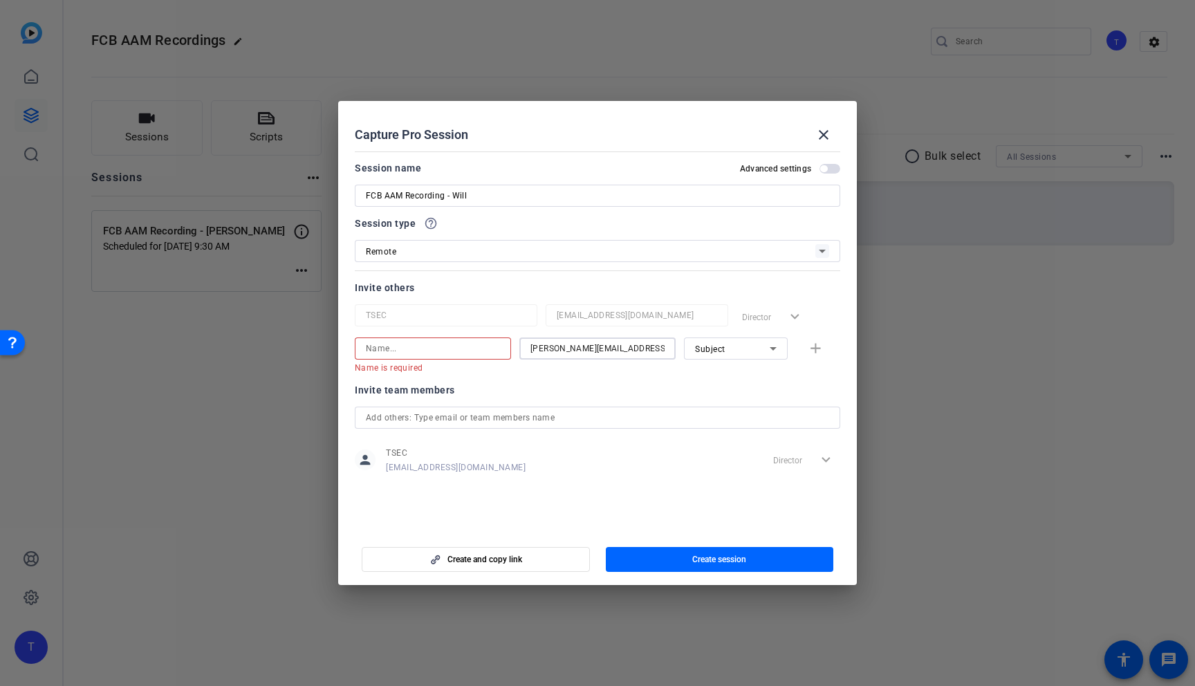
type input "[PERSON_NAME][EMAIL_ADDRESS][PERSON_NAME][DOMAIN_NAME]"
click at [473, 351] on input at bounding box center [433, 348] width 134 height 17
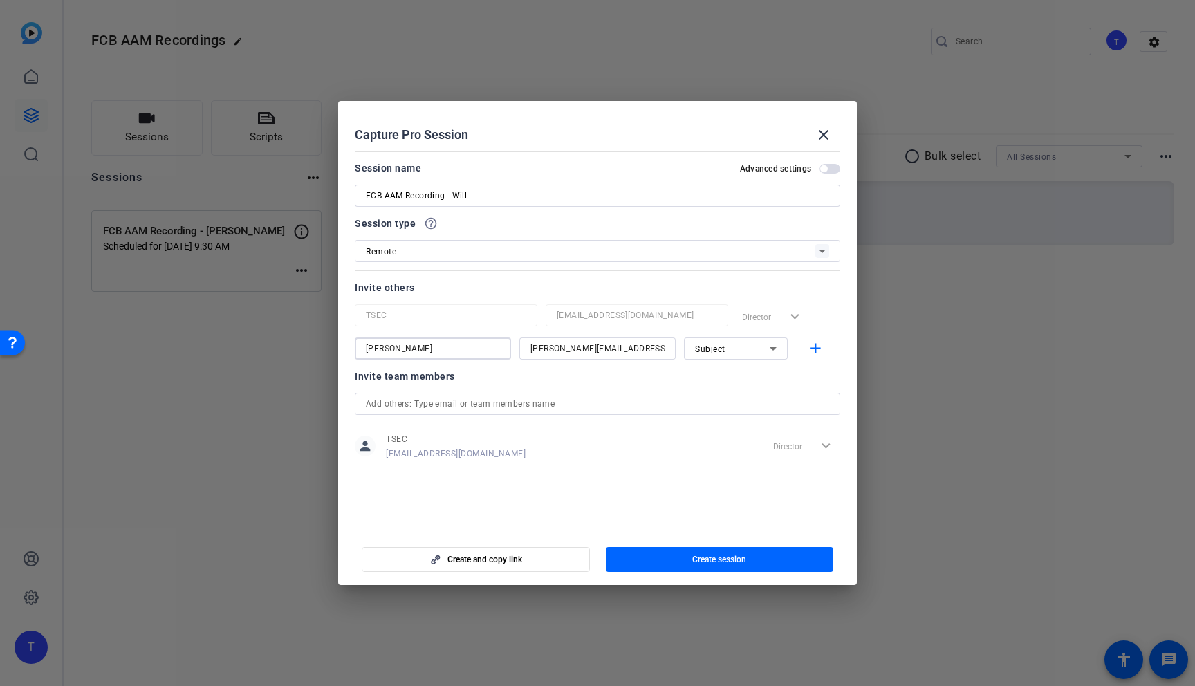
type input "[PERSON_NAME]"
click at [783, 346] on div "Subject" at bounding box center [736, 349] width 104 height 22
click at [748, 396] on mat-option "Watcher" at bounding box center [736, 398] width 104 height 22
click at [814, 345] on mat-icon "add" at bounding box center [815, 348] width 17 height 17
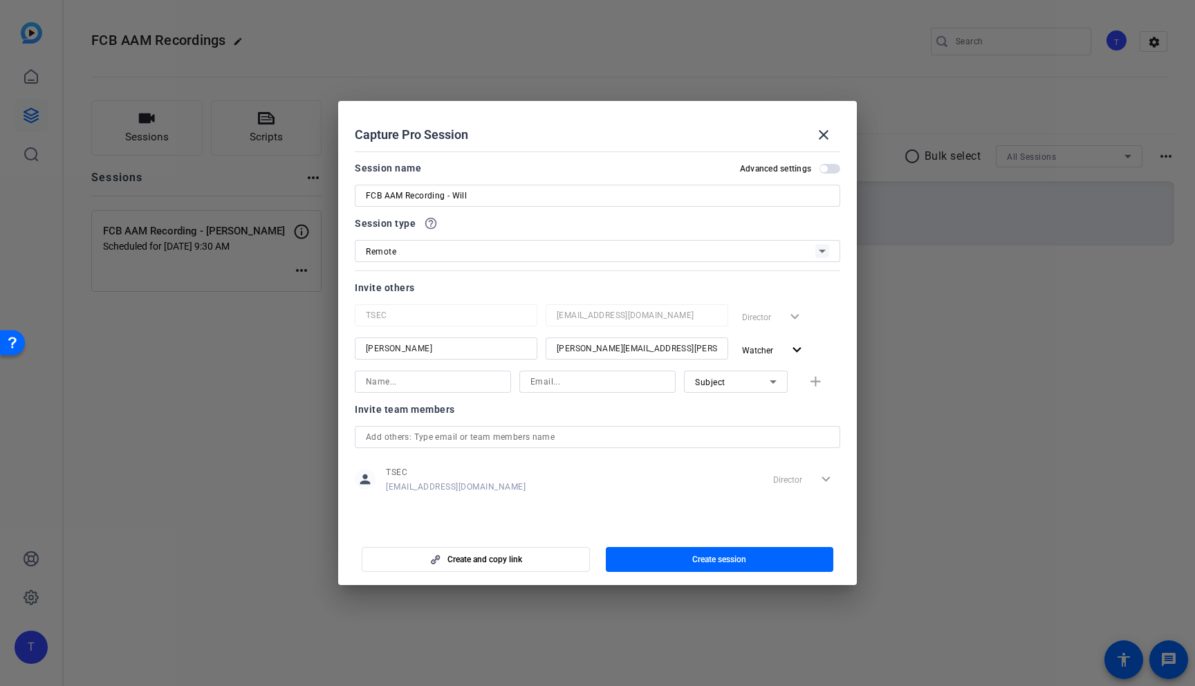
click at [567, 376] on input at bounding box center [598, 382] width 134 height 17
paste input "mailto:[EMAIL_ADDRESS][PERSON_NAME][DOMAIN_NAME]"
drag, startPoint x: 555, startPoint y: 382, endPoint x: 415, endPoint y: 383, distance: 139.7
click at [415, 383] on div "mailto:[EMAIL_ADDRESS][PERSON_NAME][DOMAIN_NAME] Subject add" at bounding box center [598, 382] width 486 height 22
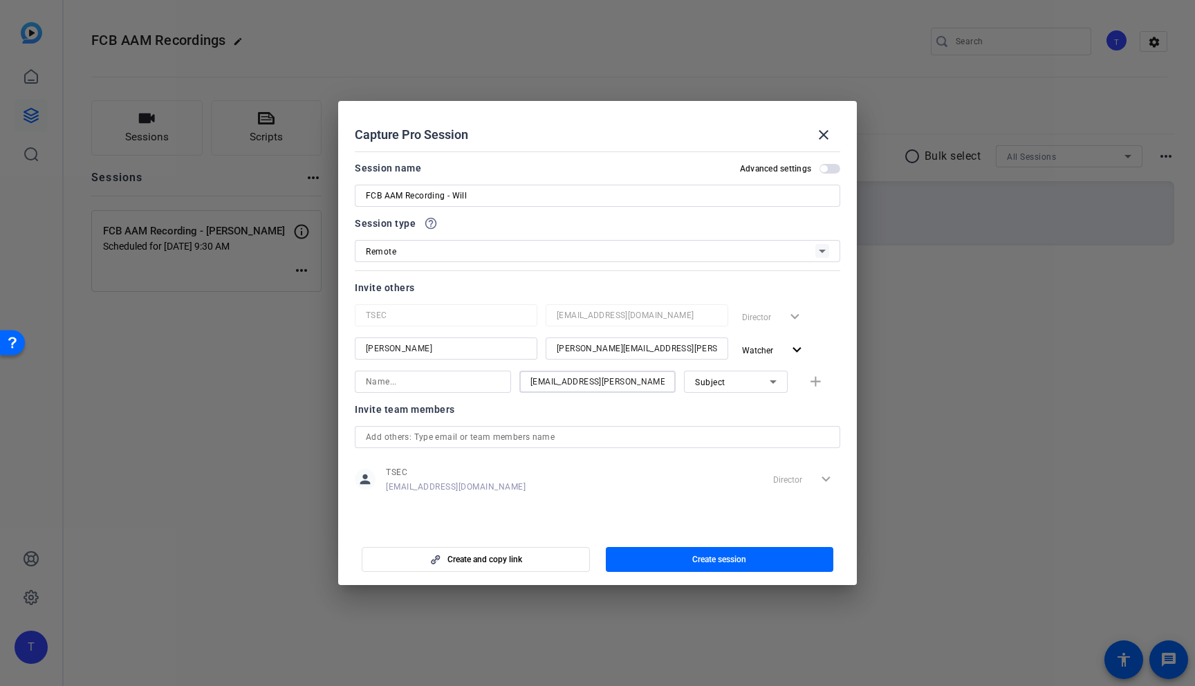
type input "[EMAIL_ADDRESS][PERSON_NAME][DOMAIN_NAME]"
click at [430, 382] on input at bounding box center [433, 382] width 134 height 17
type input "[PERSON_NAME]"
click at [814, 378] on mat-icon "add" at bounding box center [815, 382] width 17 height 17
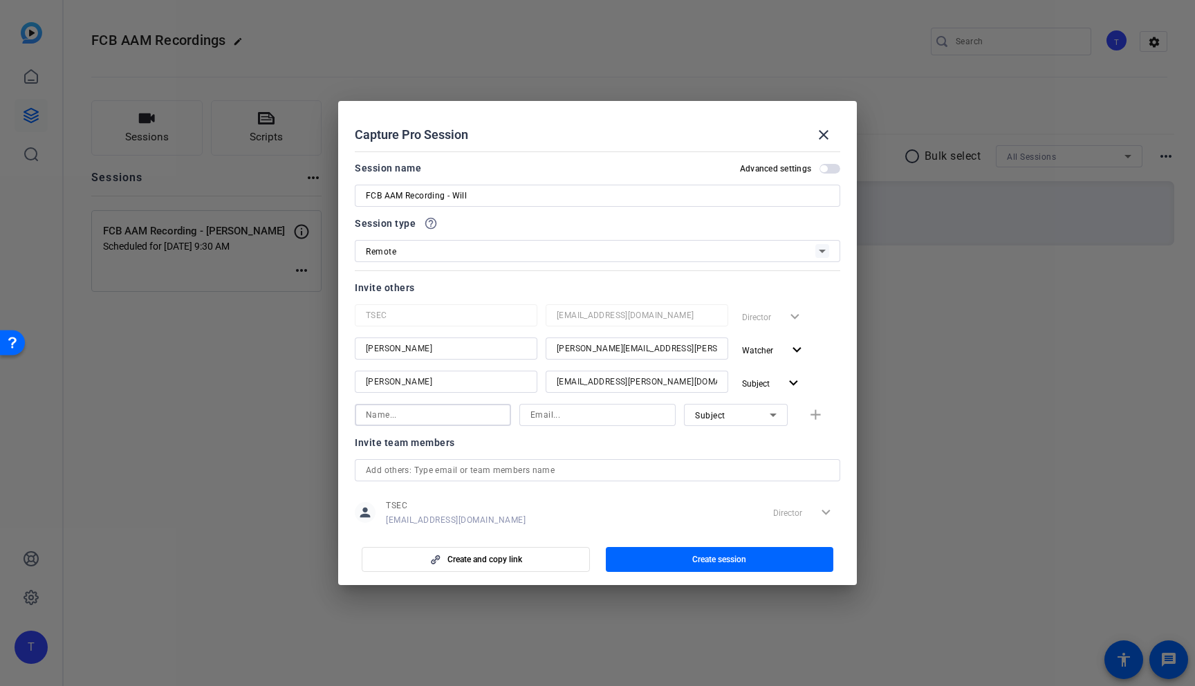
click at [474, 421] on input at bounding box center [433, 415] width 134 height 17
type input "K"
type input "[PERSON_NAME]"
type input "[PERSON_NAME][EMAIL_ADDRESS][PERSON_NAME][DOMAIN_NAME]"
click at [776, 412] on icon at bounding box center [773, 415] width 17 height 17
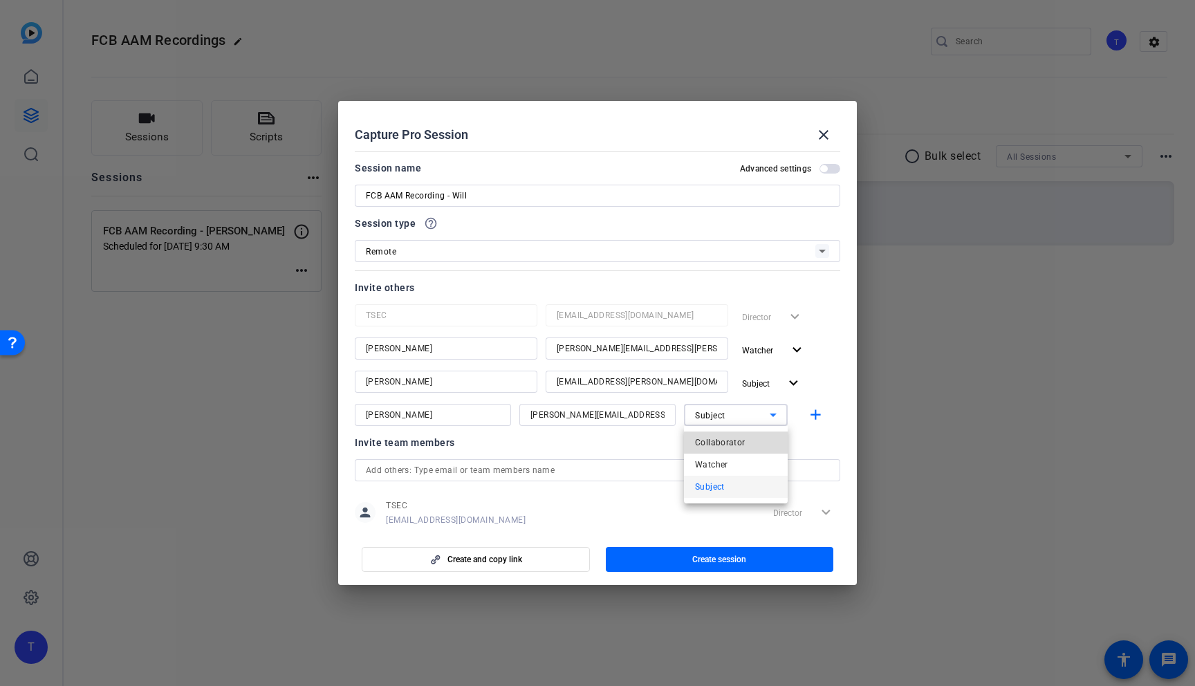
click at [760, 441] on mat-option "Collaborator" at bounding box center [736, 443] width 104 height 22
click at [818, 413] on mat-icon "add" at bounding box center [815, 415] width 17 height 17
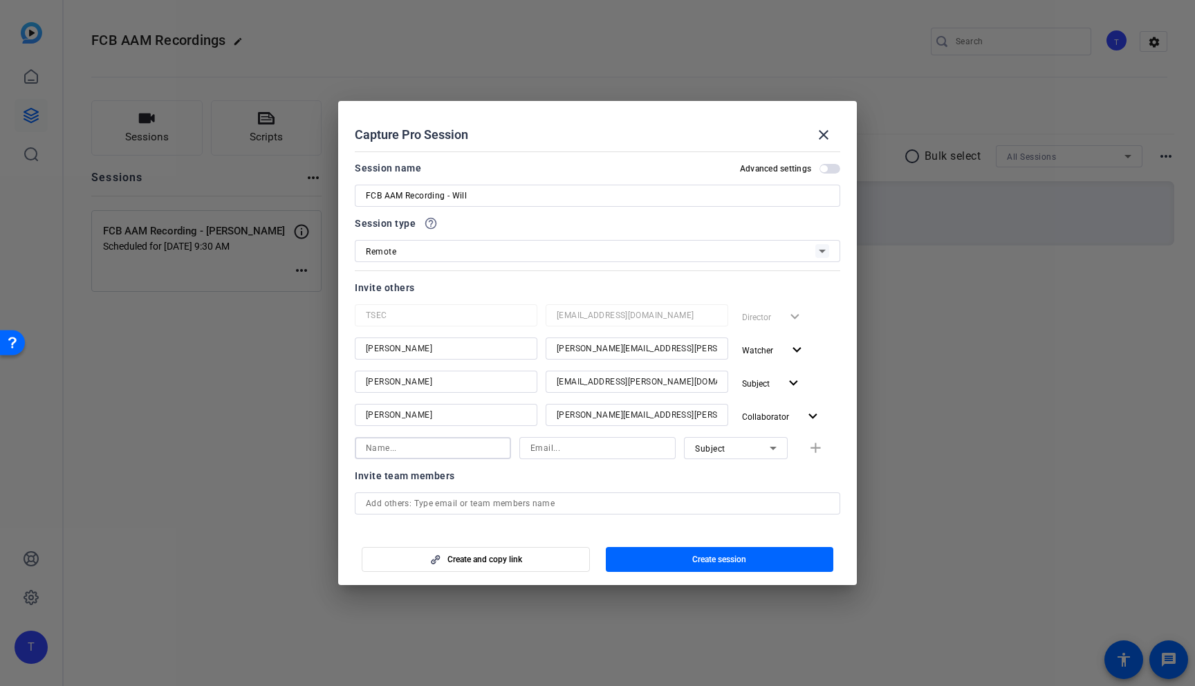
click at [397, 451] on input at bounding box center [433, 448] width 134 height 17
type input "[PERSON_NAME]"
type input "[PERSON_NAME][EMAIL_ADDRESS][PERSON_NAME][DOMAIN_NAME]"
click at [767, 450] on icon at bounding box center [773, 448] width 17 height 17
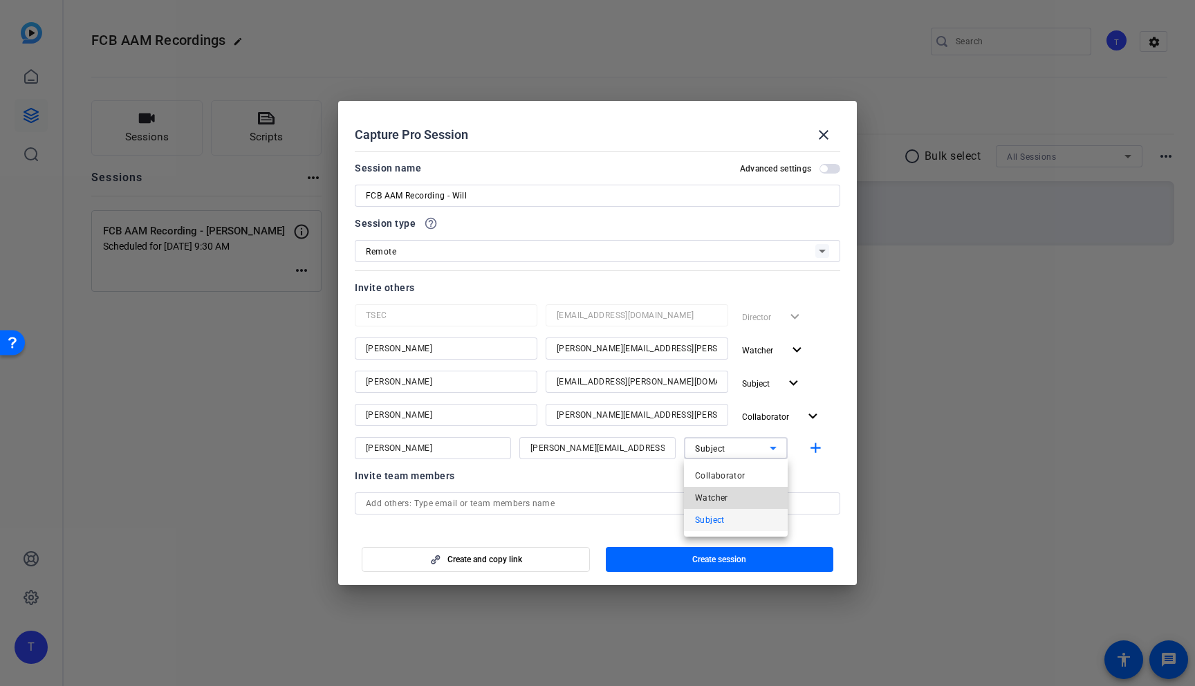
click at [739, 494] on mat-option "Watcher" at bounding box center [736, 498] width 104 height 22
click at [825, 171] on span "button" at bounding box center [823, 168] width 7 height 7
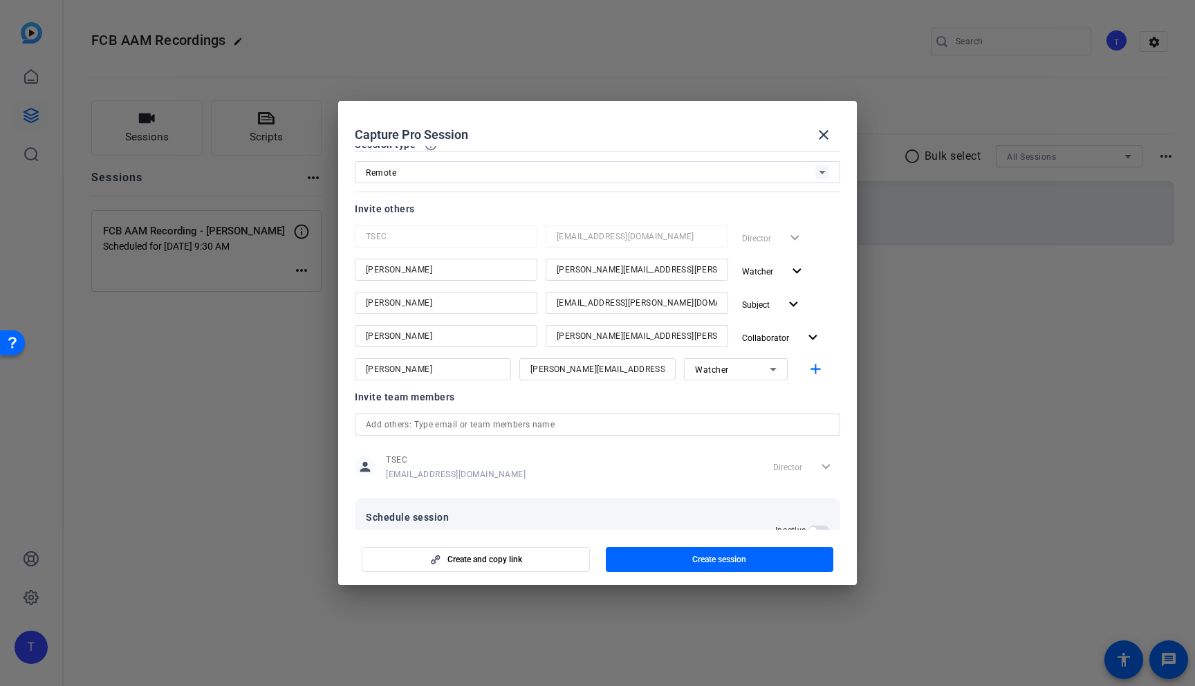
scroll to position [126, 0]
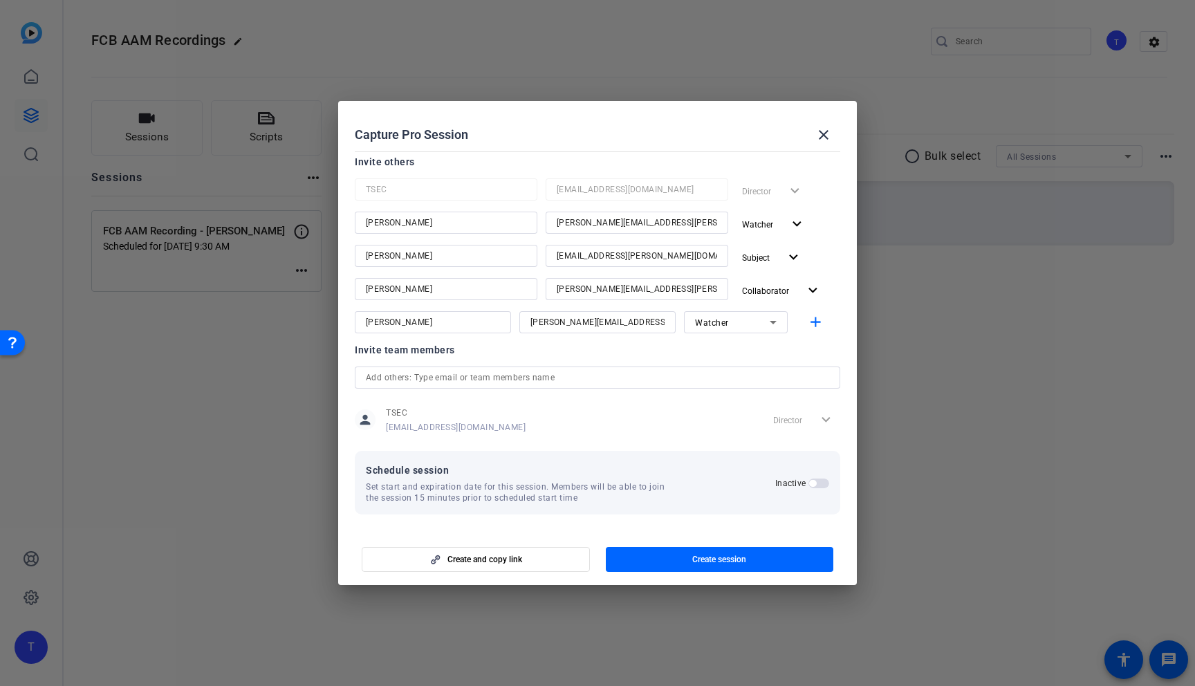
click at [816, 482] on span "button" at bounding box center [812, 483] width 7 height 7
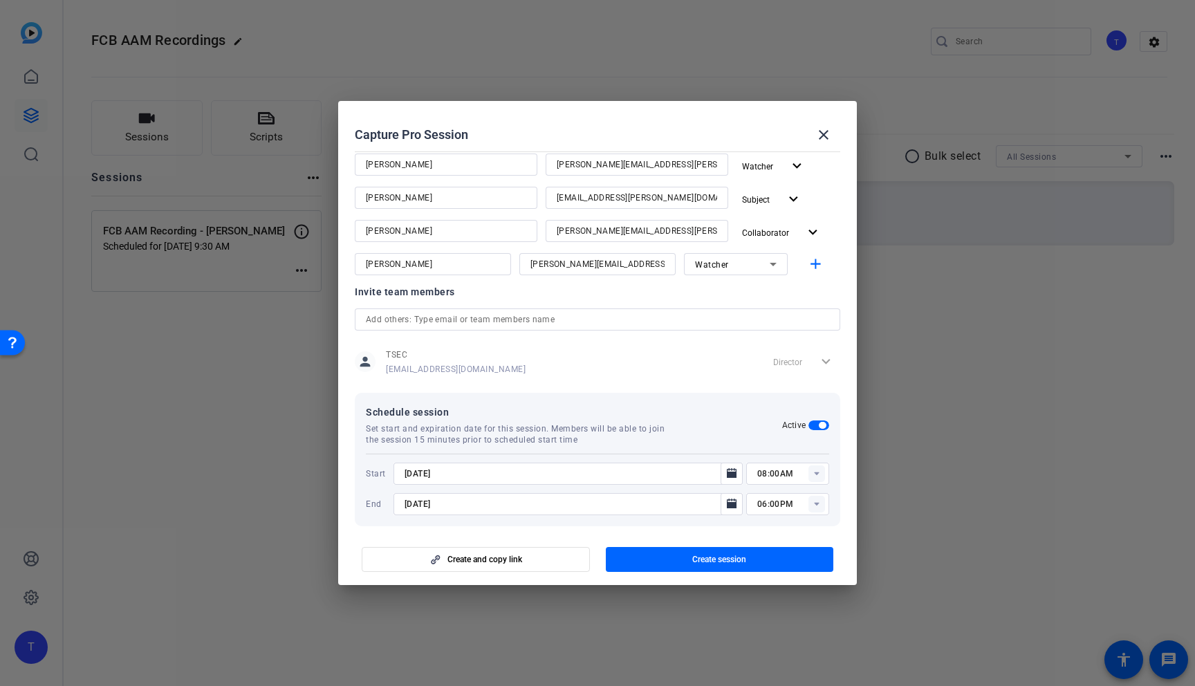
scroll to position [196, 0]
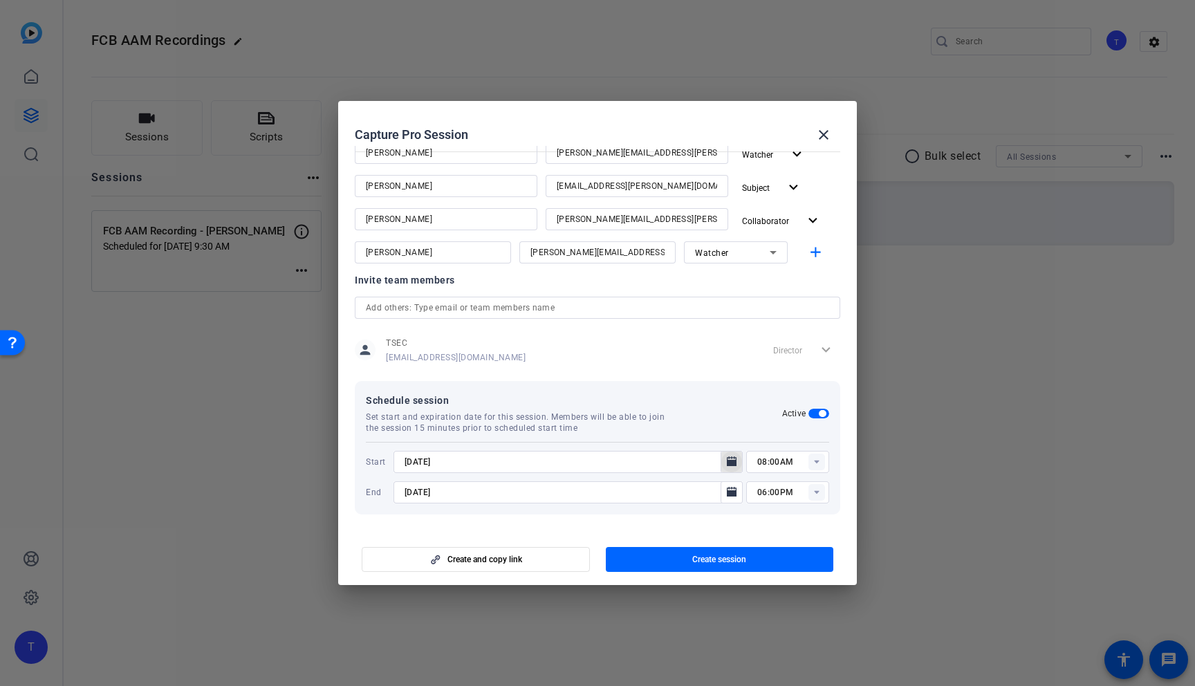
click at [733, 459] on icon "Open calendar" at bounding box center [731, 462] width 11 height 17
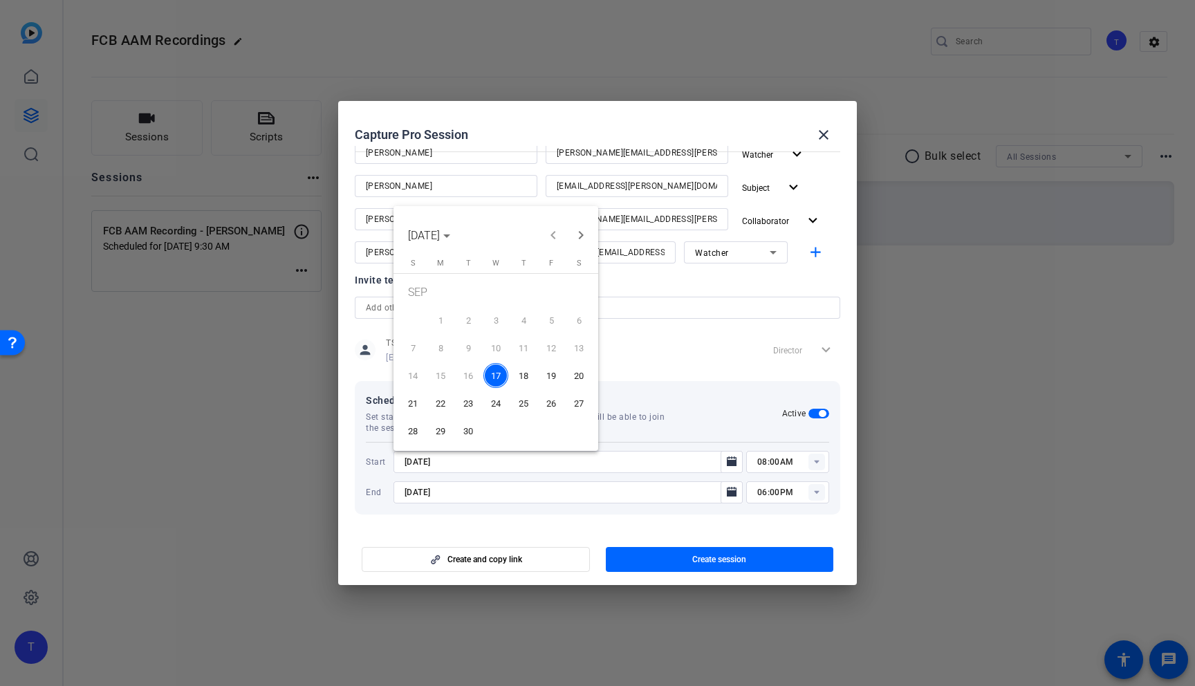
click at [560, 403] on span "26" at bounding box center [551, 403] width 25 height 25
type input "[DATE]"
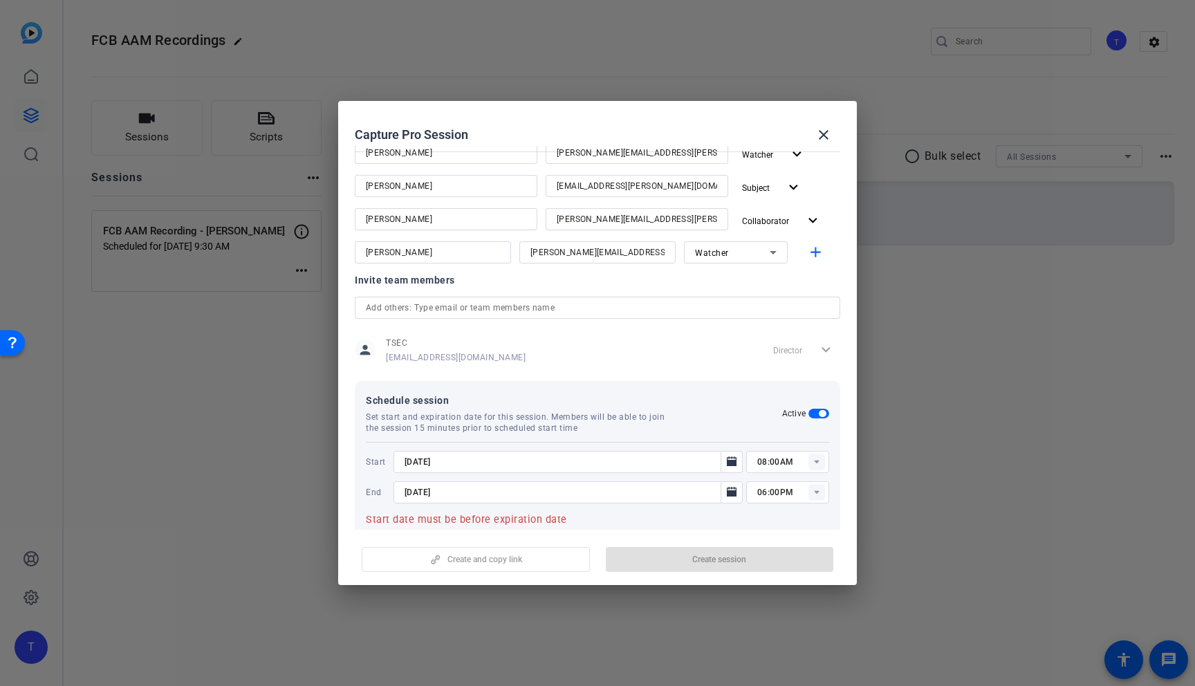
click at [818, 461] on icon at bounding box center [816, 462] width 5 height 3
click at [791, 623] on span "10:30AM" at bounding box center [776, 626] width 36 height 10
type input "10:30AM"
click at [818, 490] on rect at bounding box center [817, 492] width 17 height 17
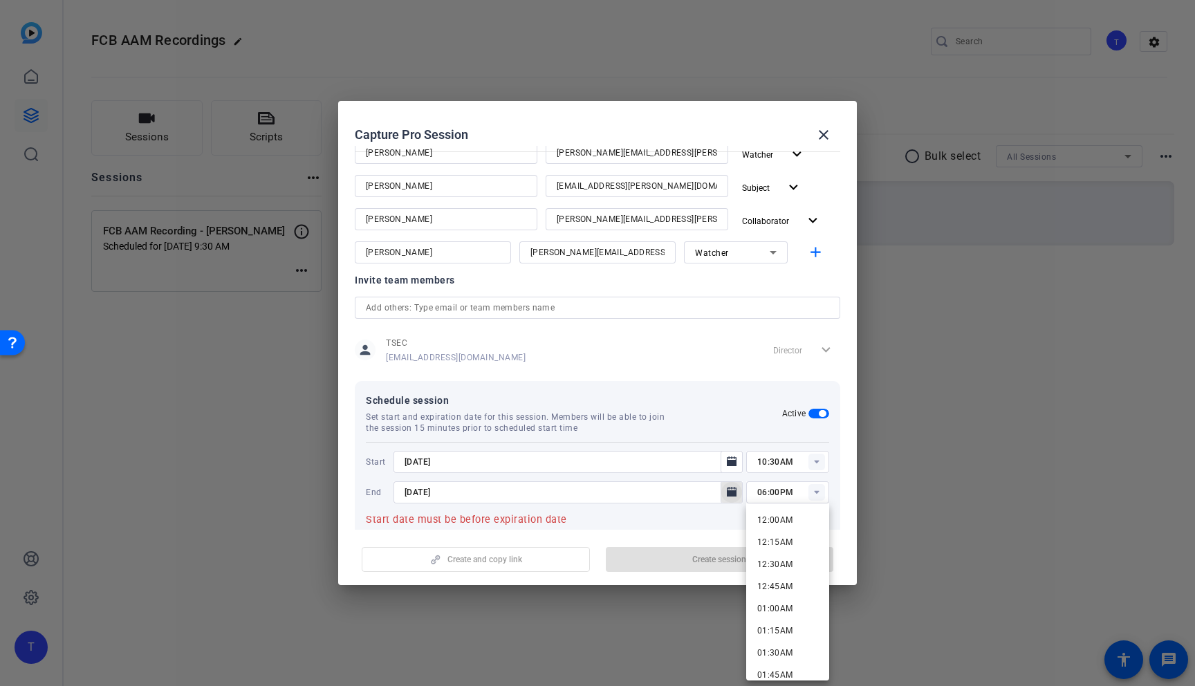
click at [739, 493] on mat-icon "Open calendar" at bounding box center [732, 492] width 17 height 17
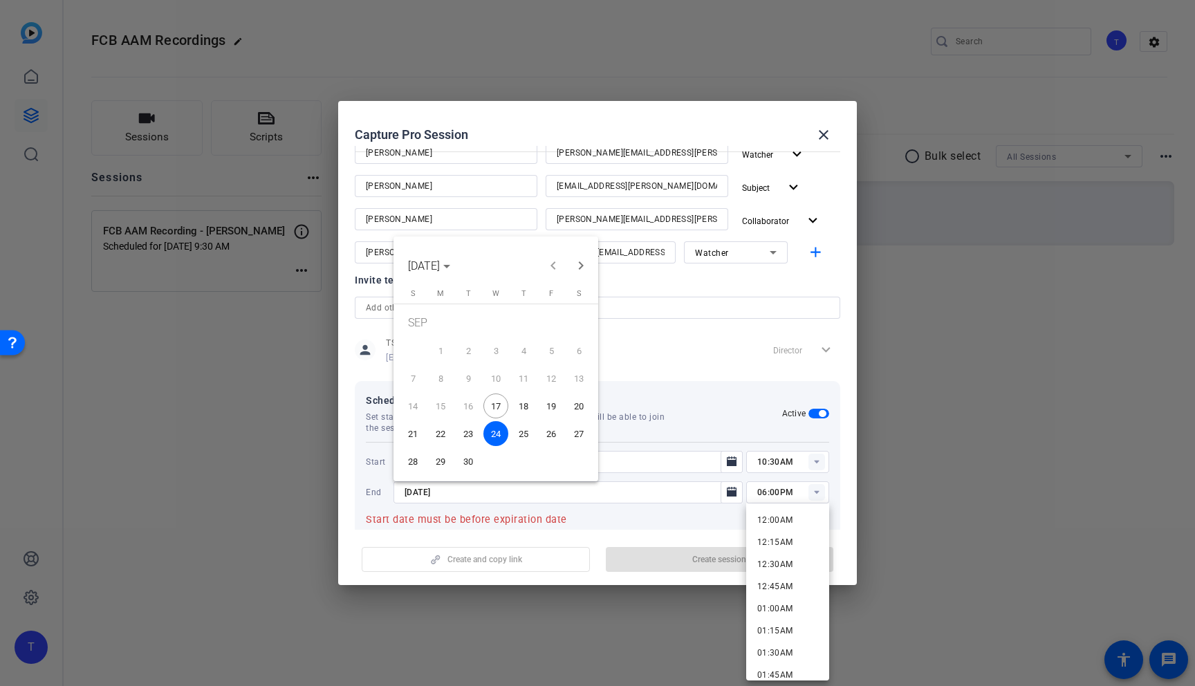
click at [551, 433] on span "26" at bounding box center [551, 433] width 25 height 25
type input "[DATE]"
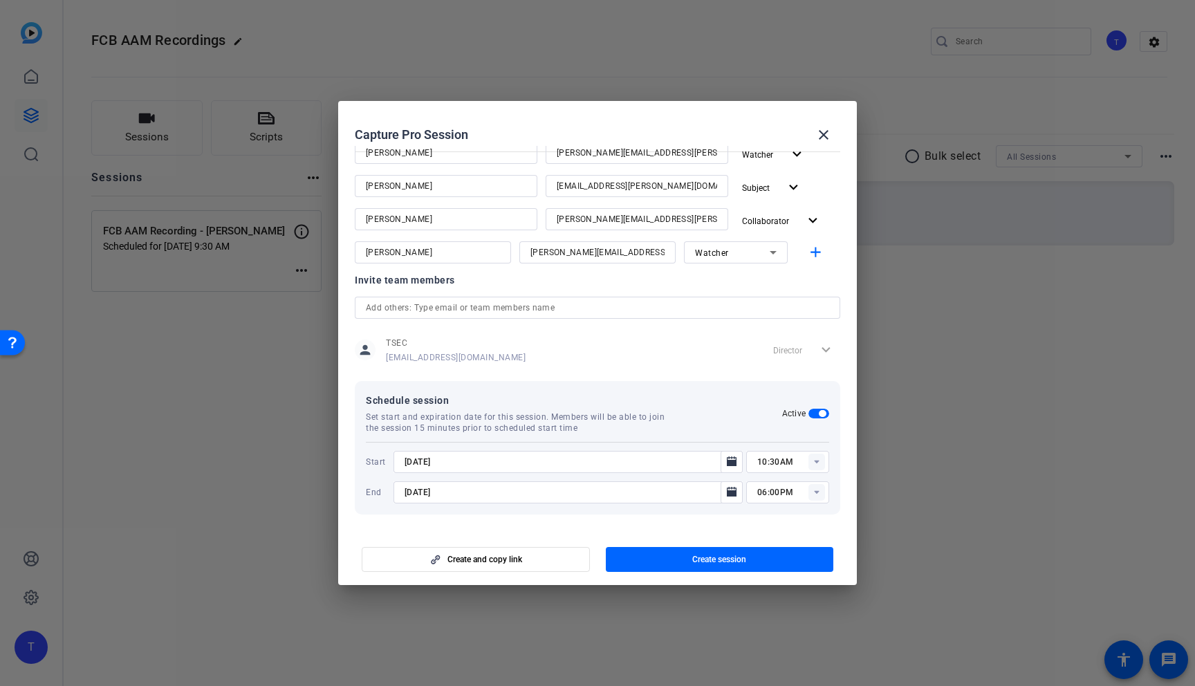
click at [818, 493] on icon at bounding box center [816, 492] width 5 height 3
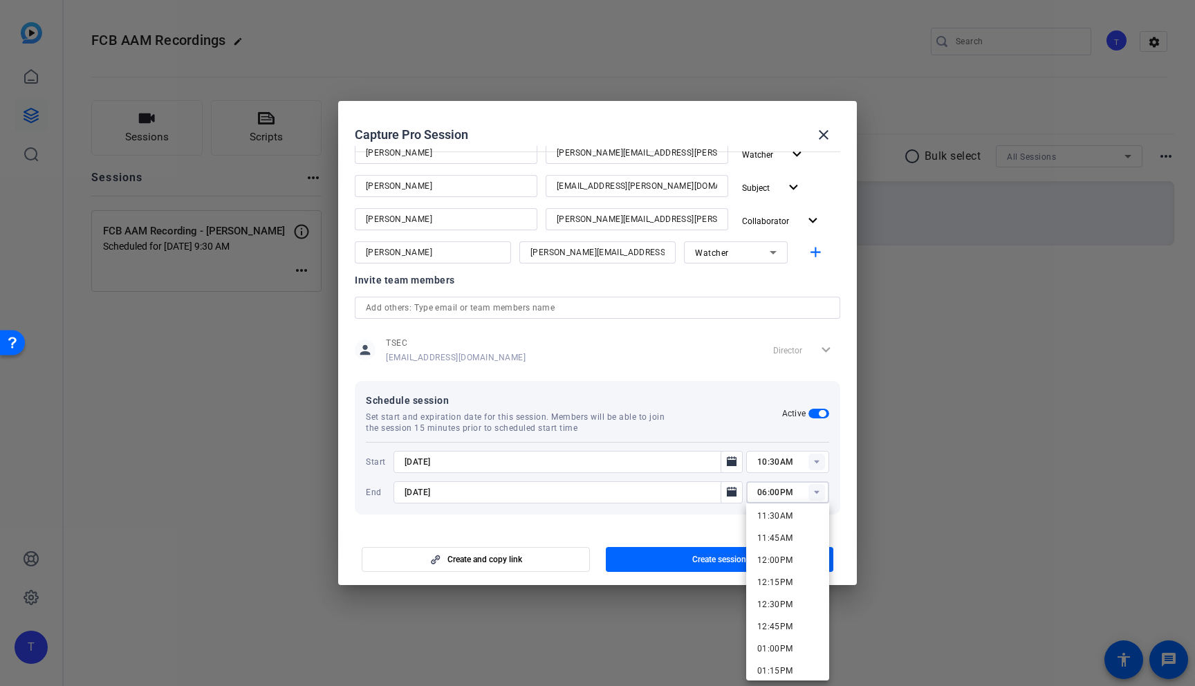
scroll to position [1022, 0]
click at [779, 517] on span "11:30AM" at bounding box center [776, 517] width 36 height 10
type input "11:30AM"
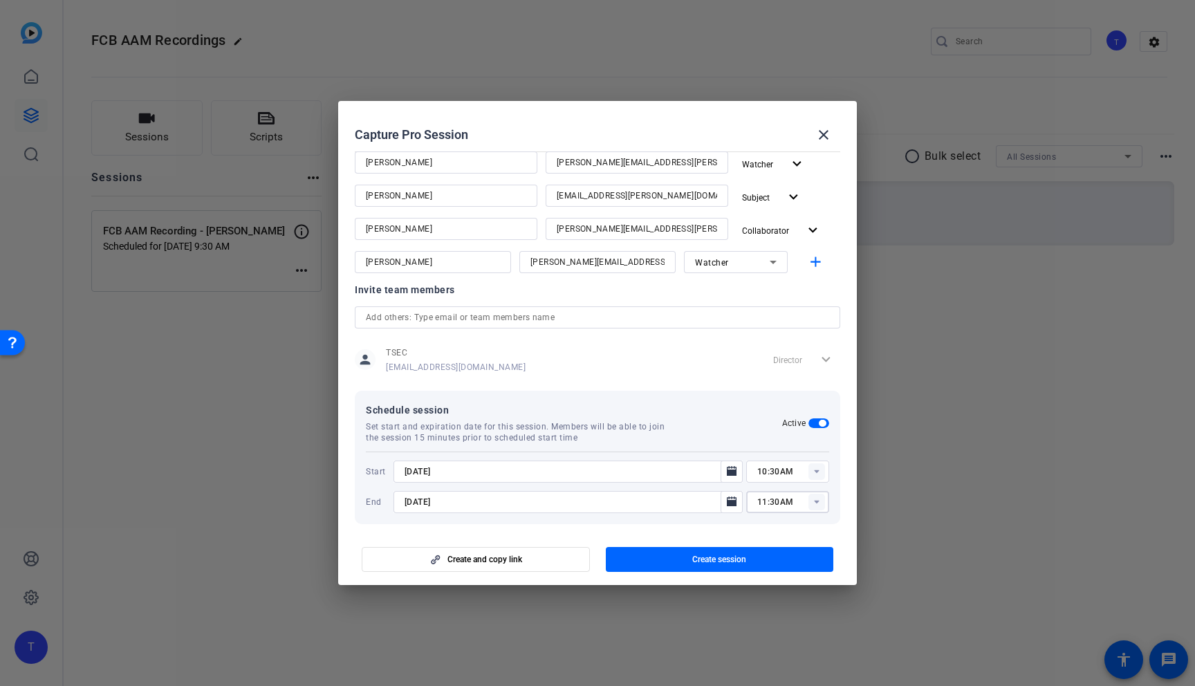
scroll to position [196, 0]
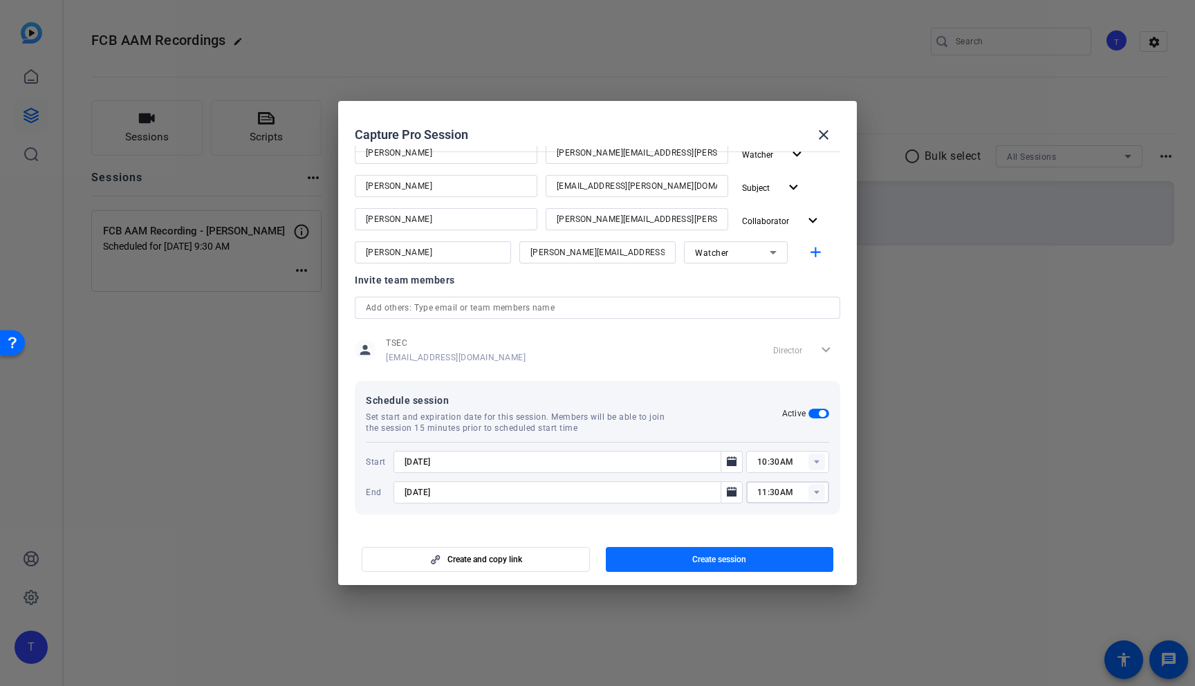
click at [735, 560] on span "Create session" at bounding box center [720, 559] width 54 height 11
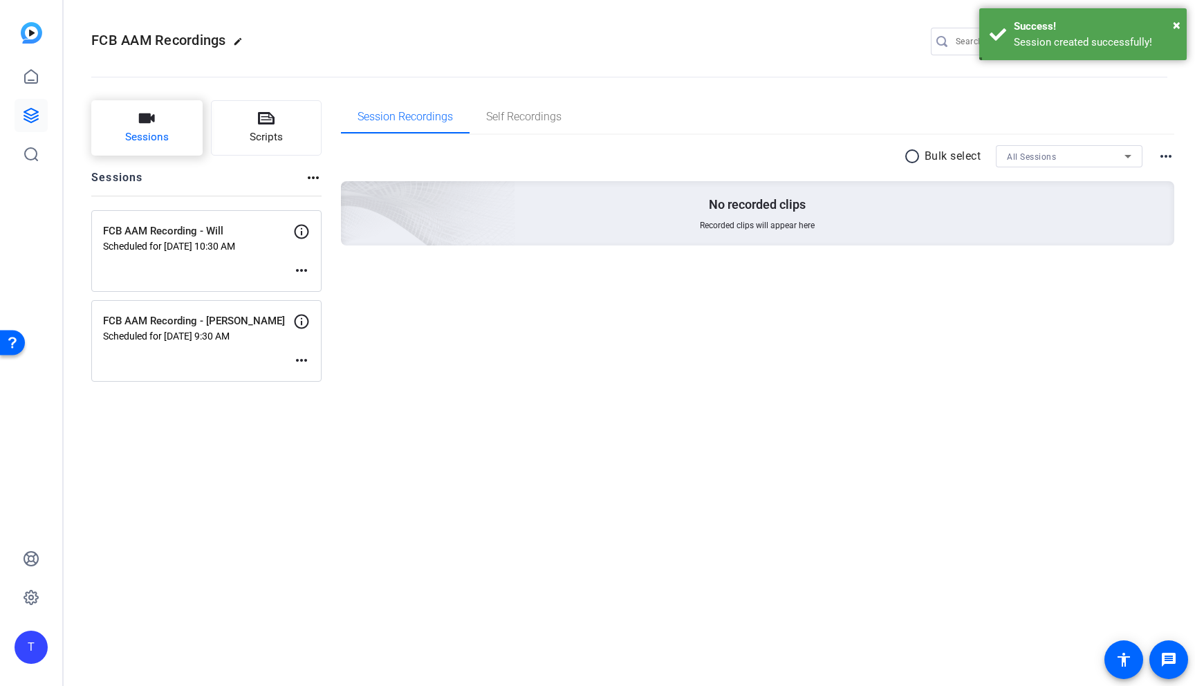
click at [146, 124] on icon "button" at bounding box center [146, 118] width 17 height 17
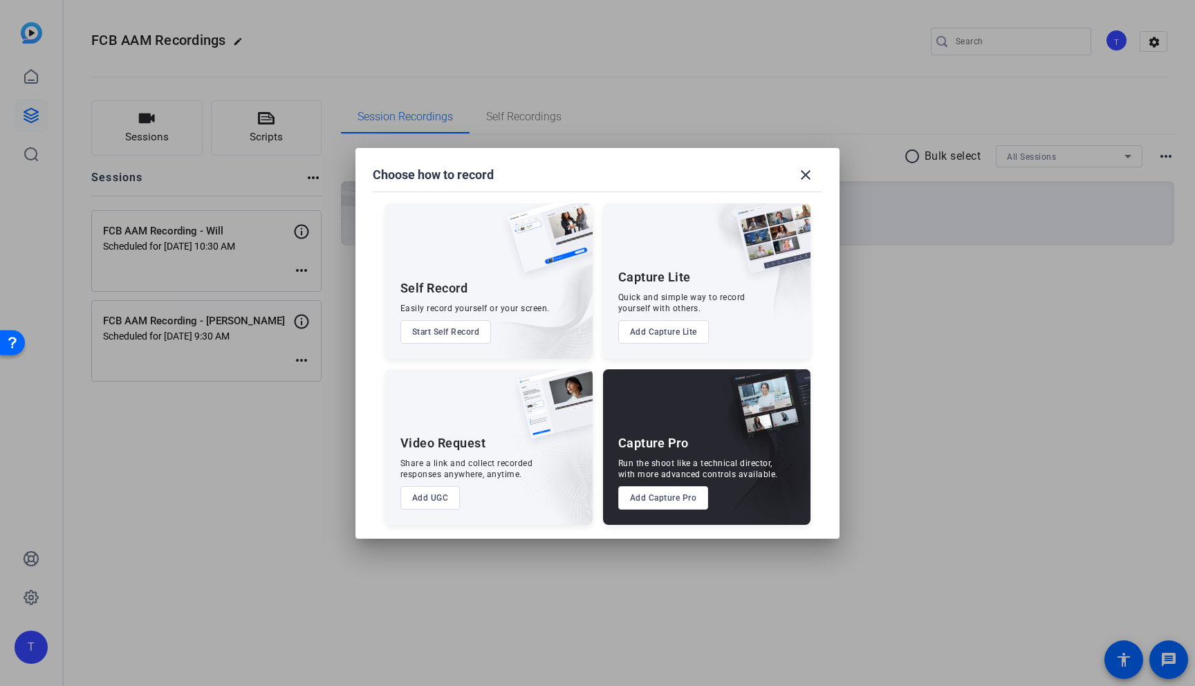
click at [664, 497] on button "Add Capture Pro" at bounding box center [663, 498] width 91 height 24
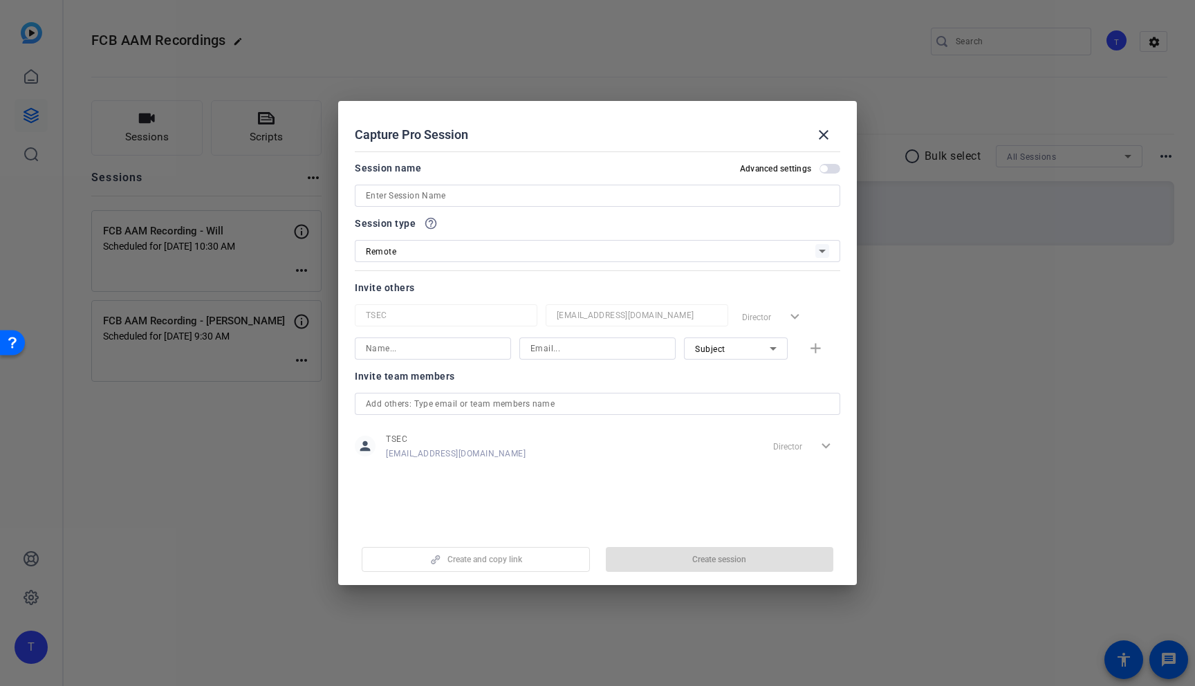
click at [399, 196] on input at bounding box center [598, 195] width 464 height 17
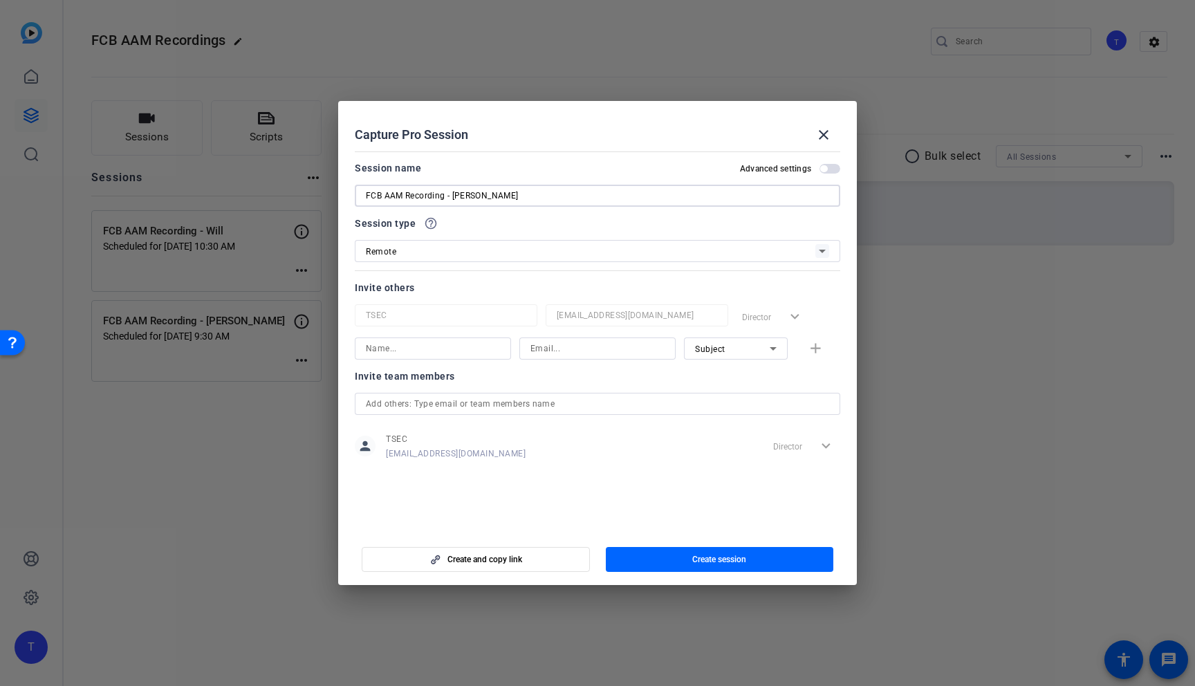
type input "FCB AAM Recording - [PERSON_NAME]"
click at [426, 350] on input at bounding box center [433, 348] width 134 height 17
type input "[PERSON_NAME]"
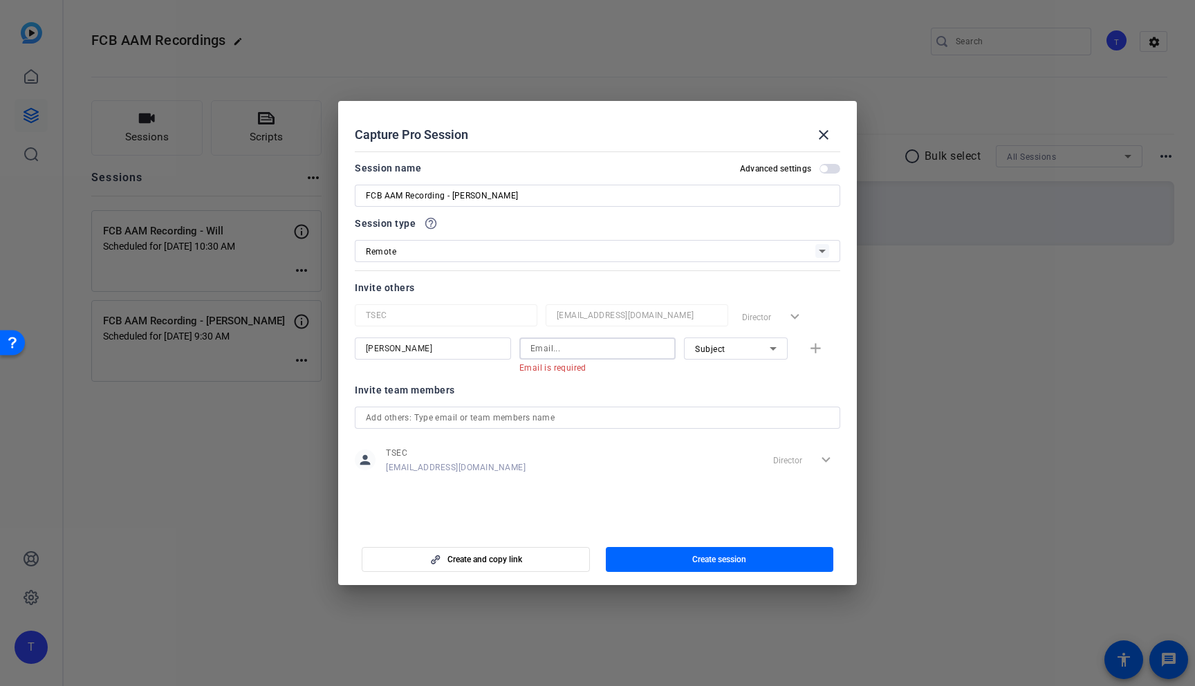
click at [605, 349] on input at bounding box center [598, 348] width 134 height 17
paste input "mailto:[PERSON_NAME][EMAIL_ADDRESS][PERSON_NAME][DOMAIN_NAME]"
click at [551, 348] on input "mailto:[PERSON_NAME][EMAIL_ADDRESS][PERSON_NAME][DOMAIN_NAME]" at bounding box center [598, 348] width 134 height 17
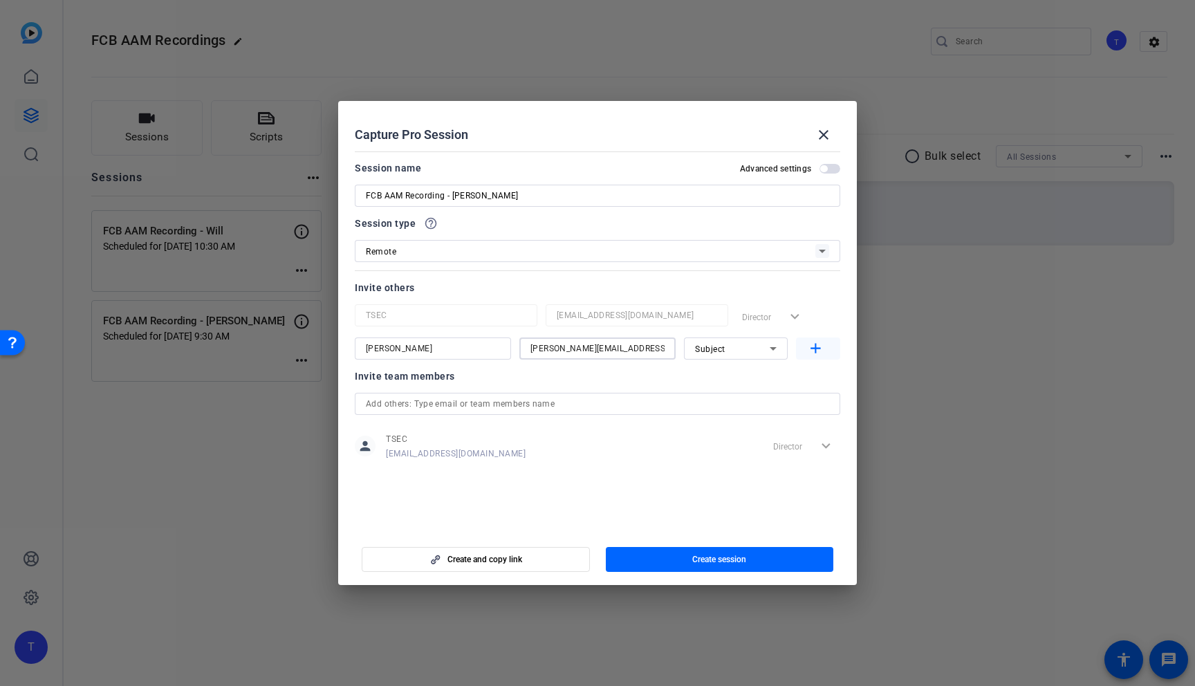
type input "[PERSON_NAME][EMAIL_ADDRESS][PERSON_NAME][DOMAIN_NAME]"
click at [815, 349] on mat-icon "add" at bounding box center [815, 348] width 17 height 17
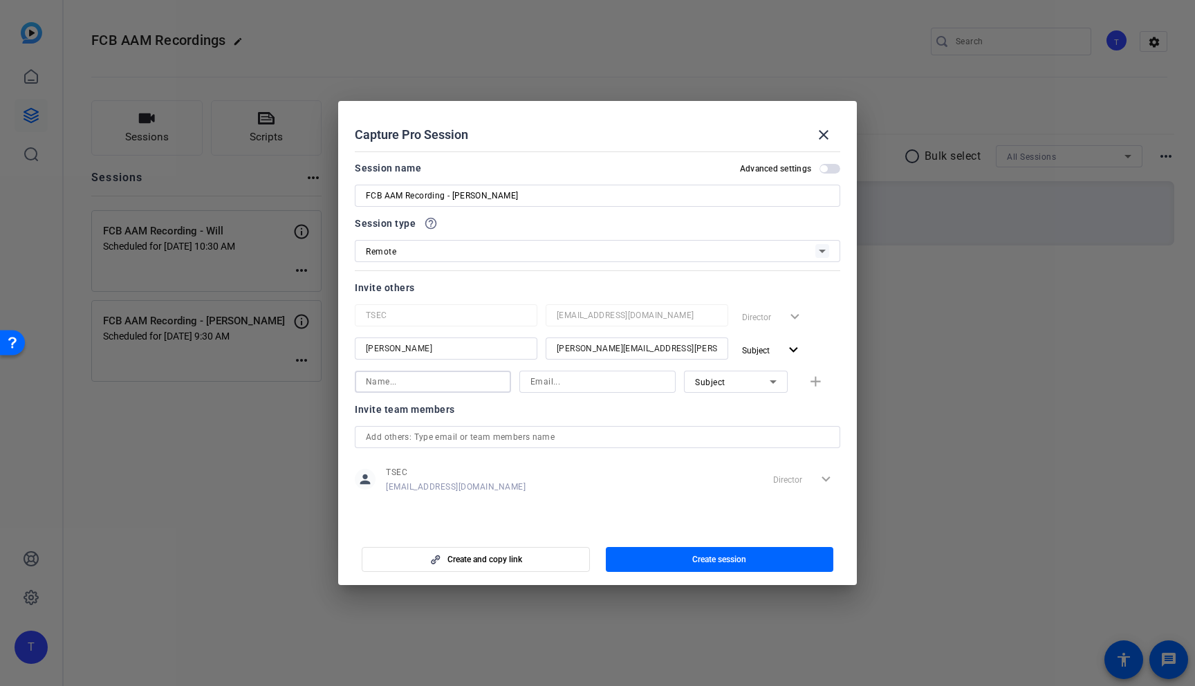
click at [451, 387] on input at bounding box center [433, 382] width 134 height 17
type input "[PERSON_NAME]"
click at [585, 380] on input at bounding box center [598, 382] width 134 height 17
paste input "[PERSON_NAME][EMAIL_ADDRESS][PERSON_NAME][DOMAIN_NAME]"
type input "[PERSON_NAME][EMAIL_ADDRESS][PERSON_NAME][DOMAIN_NAME]"
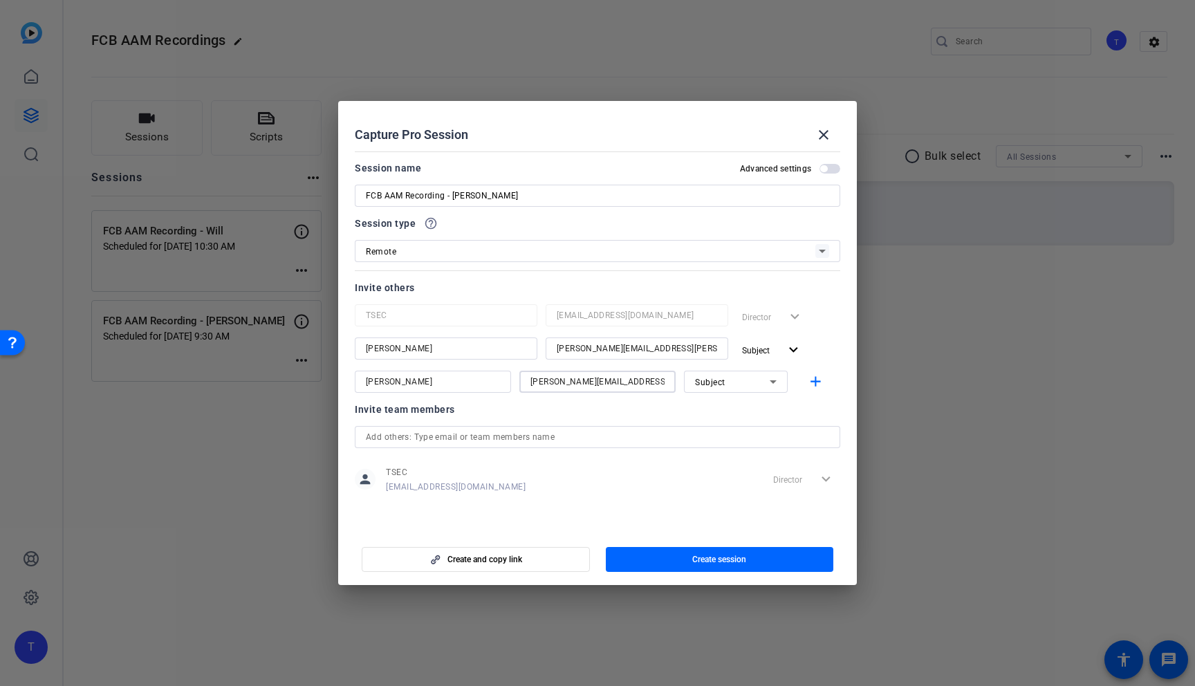
click at [769, 385] on icon at bounding box center [773, 382] width 17 height 17
click at [740, 431] on mat-option "Watcher" at bounding box center [736, 432] width 104 height 22
click at [823, 376] on mat-icon "add" at bounding box center [815, 382] width 17 height 17
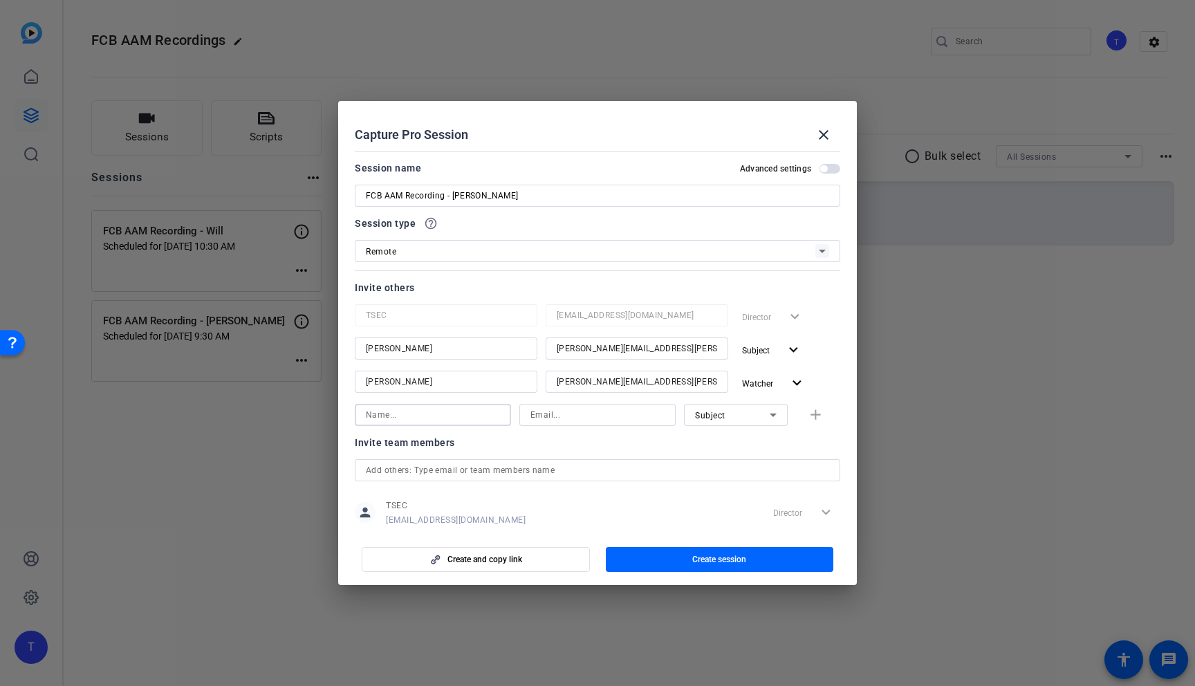
click at [439, 419] on input at bounding box center [433, 415] width 134 height 17
type input "[PERSON_NAME]"
type input "[PERSON_NAME][EMAIL_ADDRESS][PERSON_NAME][DOMAIN_NAME]"
click at [731, 414] on div "Subject" at bounding box center [732, 415] width 75 height 17
click at [729, 439] on span "Collaborator" at bounding box center [720, 442] width 51 height 17
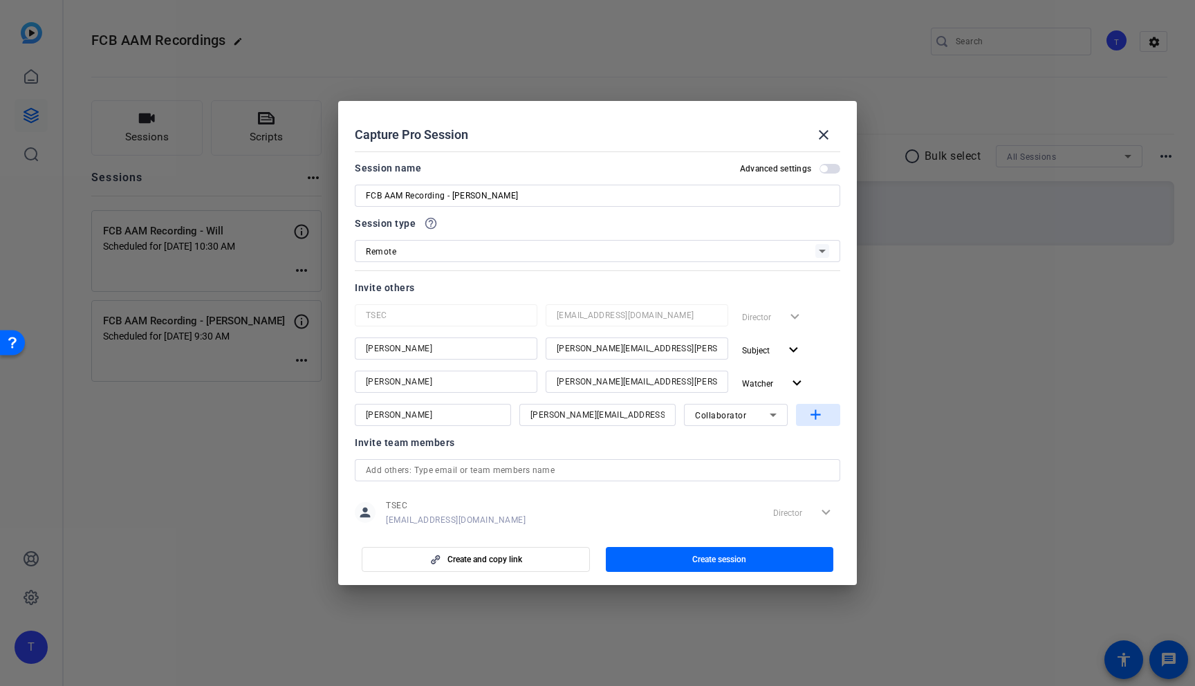
click at [816, 419] on mat-icon "add" at bounding box center [815, 415] width 17 height 17
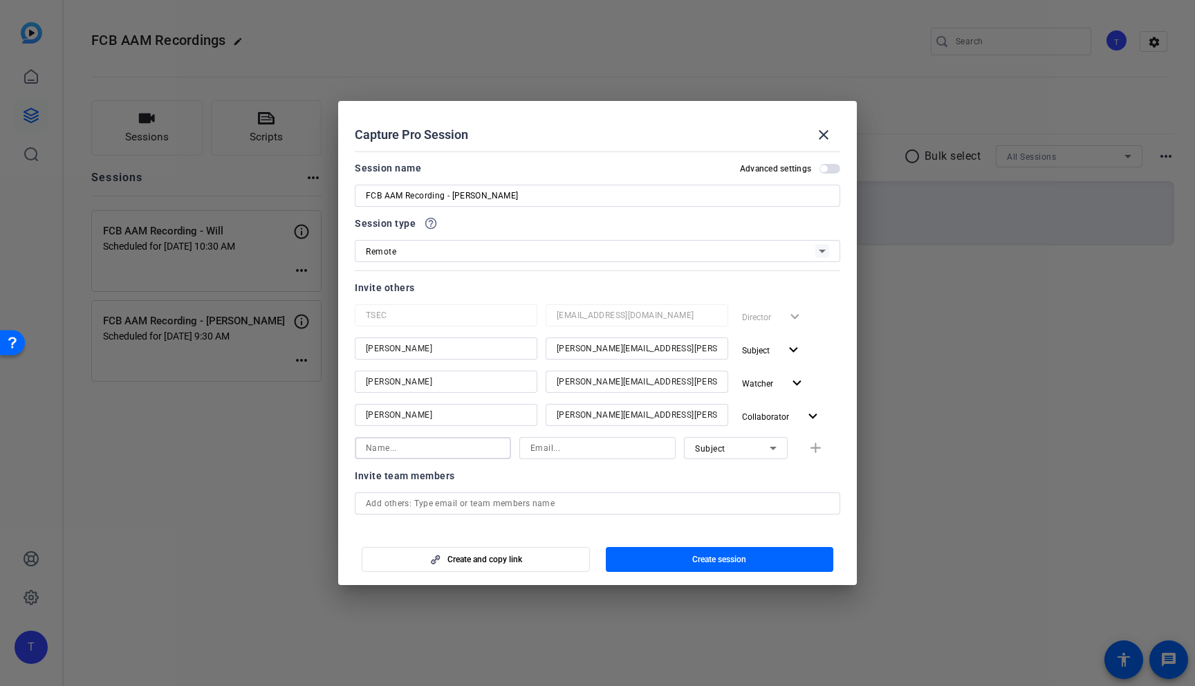
click at [432, 446] on input at bounding box center [433, 448] width 134 height 17
type input "[PERSON_NAME]"
type input "[PERSON_NAME][EMAIL_ADDRESS][PERSON_NAME][DOMAIN_NAME]"
click at [725, 444] on div "Subject" at bounding box center [732, 448] width 75 height 17
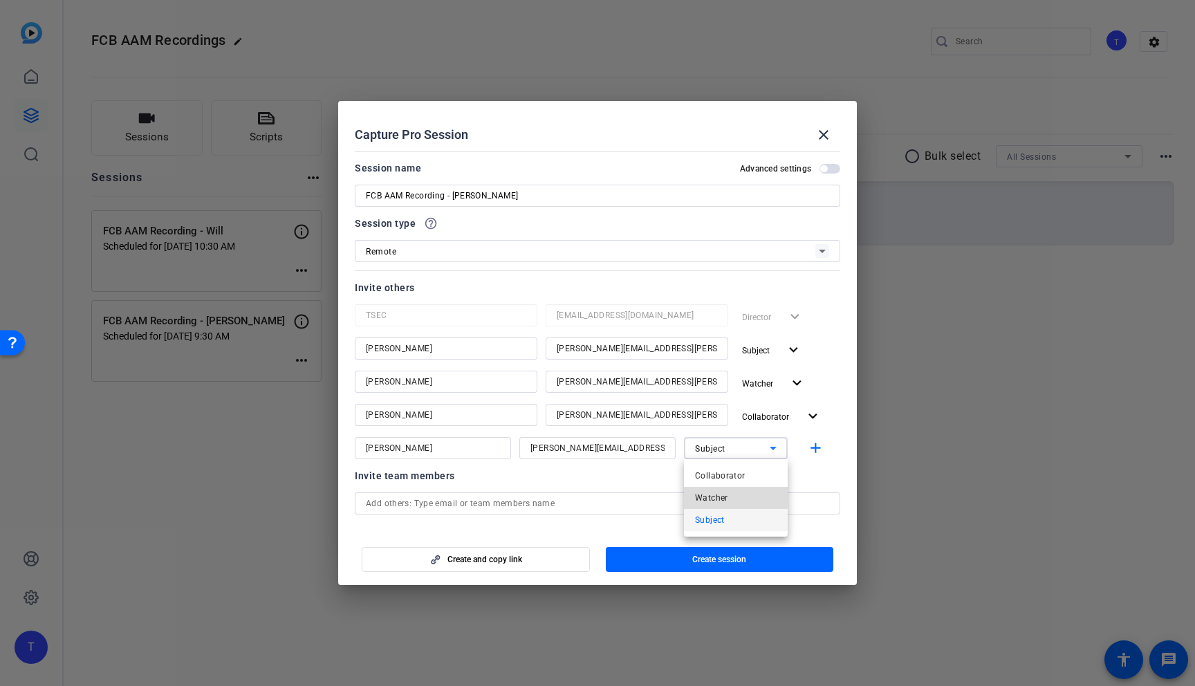
click at [713, 493] on span "Watcher" at bounding box center [711, 498] width 33 height 17
click at [822, 174] on mat-slide-toggle "Advanced settings" at bounding box center [790, 168] width 100 height 17
click at [823, 171] on span "button" at bounding box center [823, 168] width 7 height 7
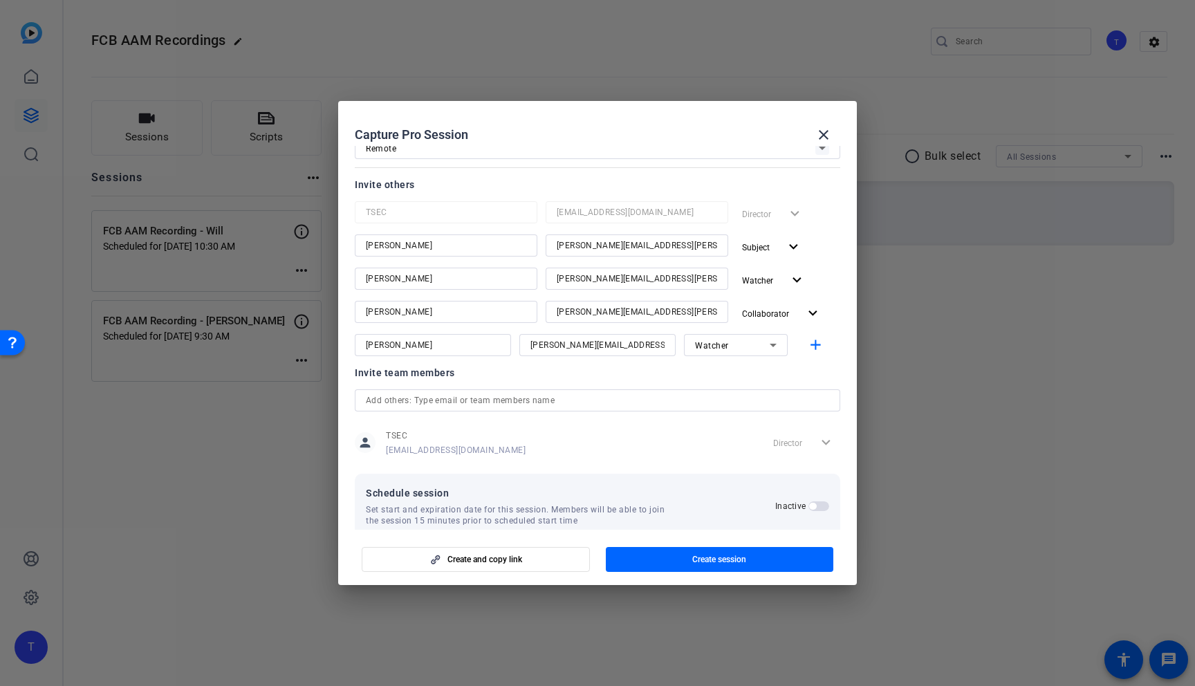
scroll to position [126, 0]
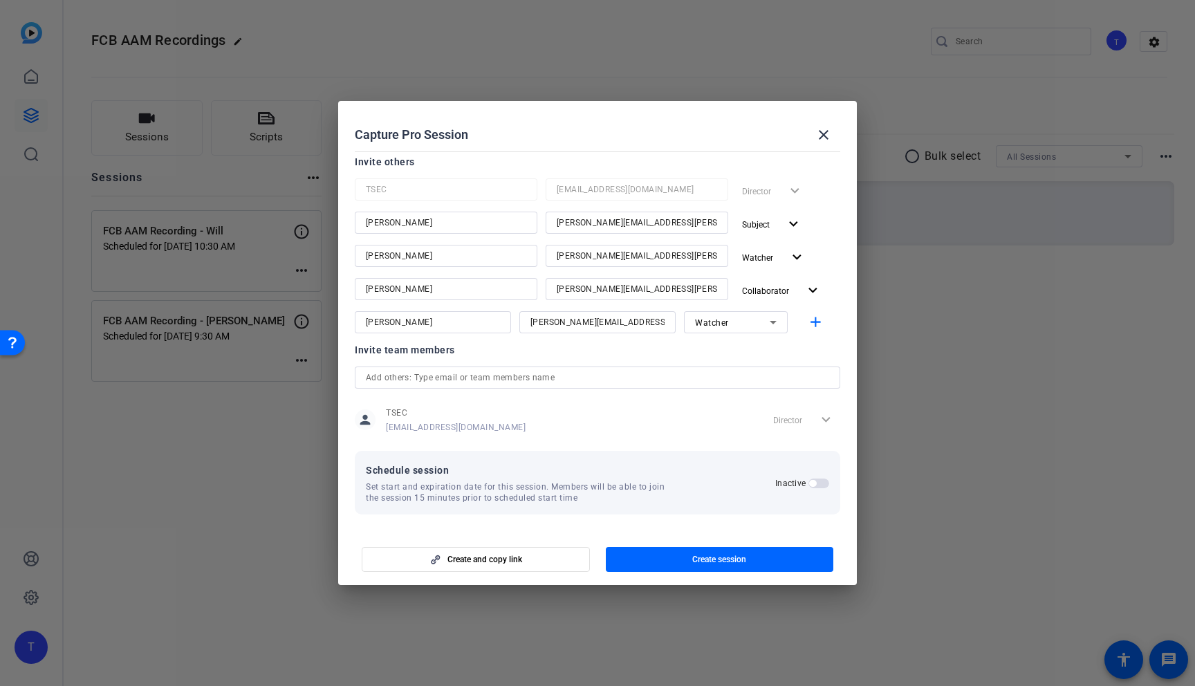
click at [813, 484] on span "button" at bounding box center [812, 483] width 7 height 7
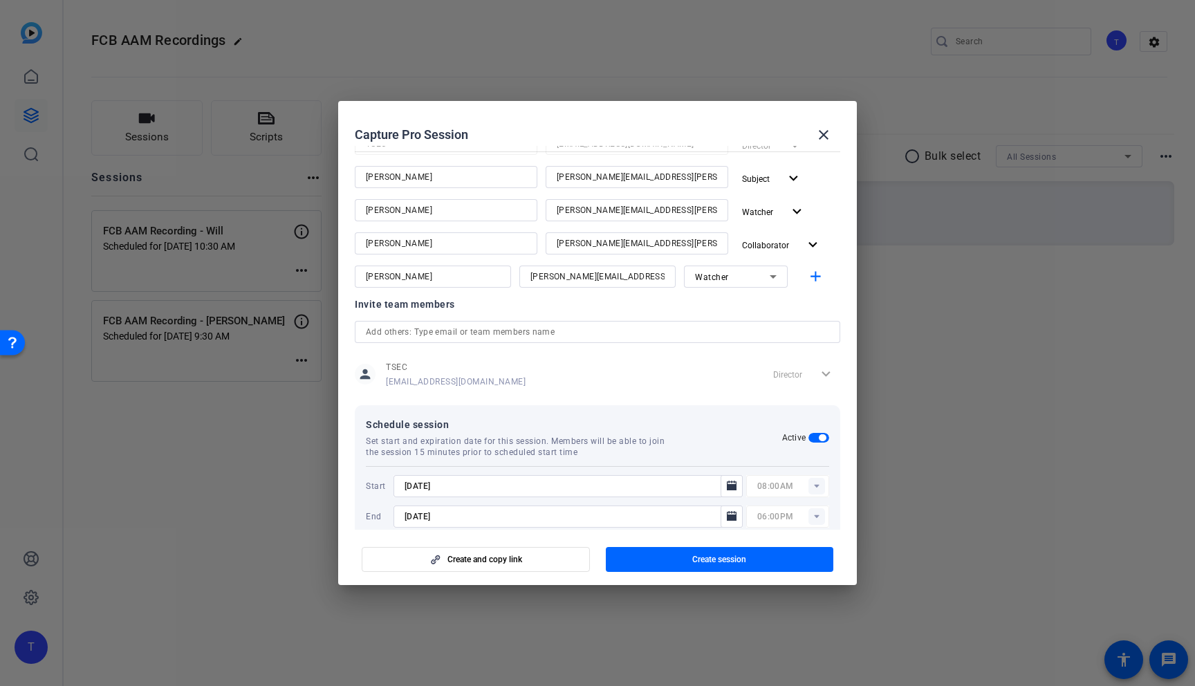
scroll to position [196, 0]
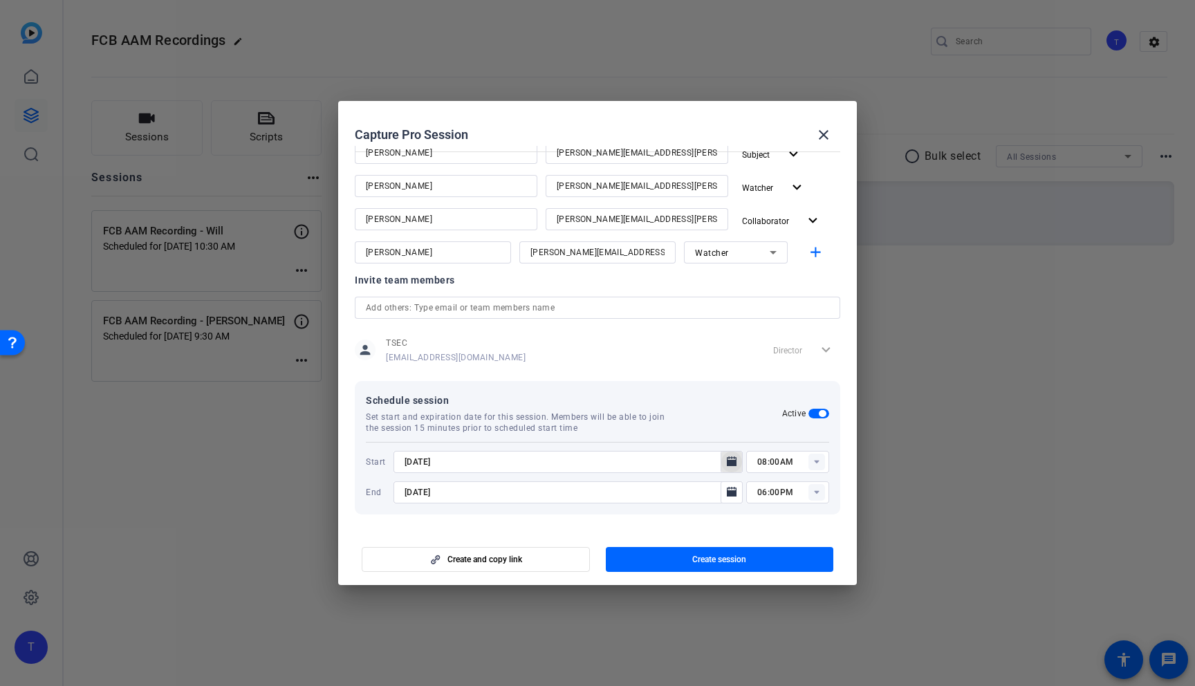
click at [735, 456] on icon "Open calendar" at bounding box center [731, 462] width 11 height 17
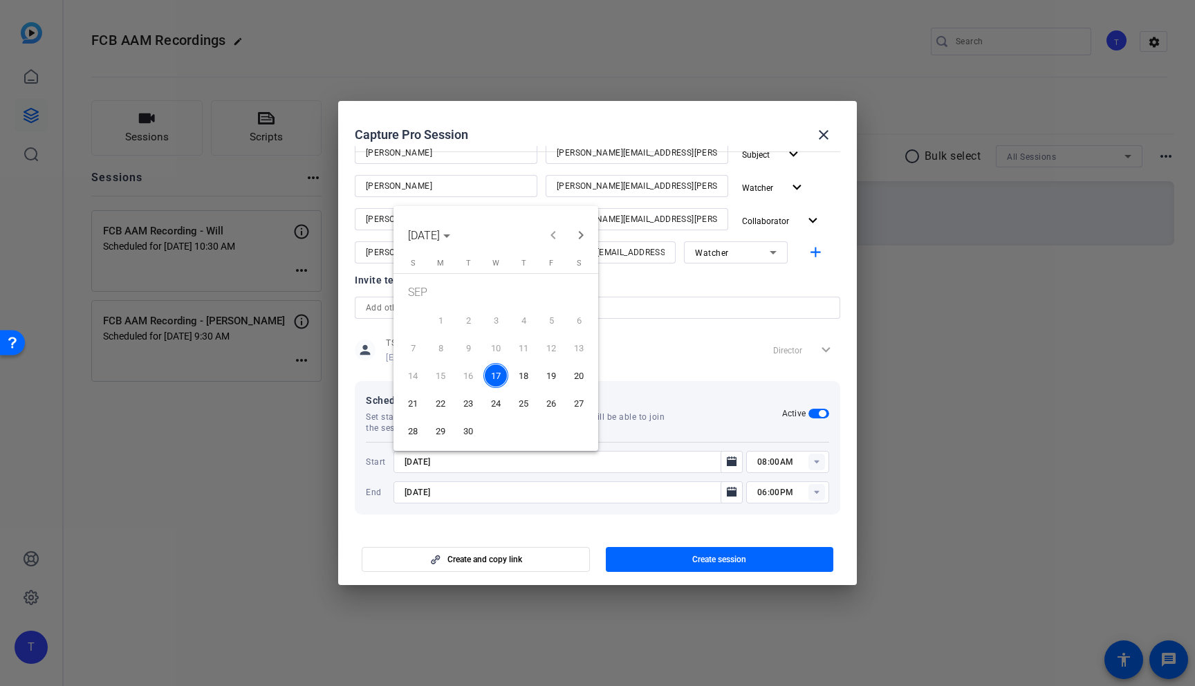
click at [554, 400] on span "26" at bounding box center [551, 403] width 25 height 25
type input "[DATE]"
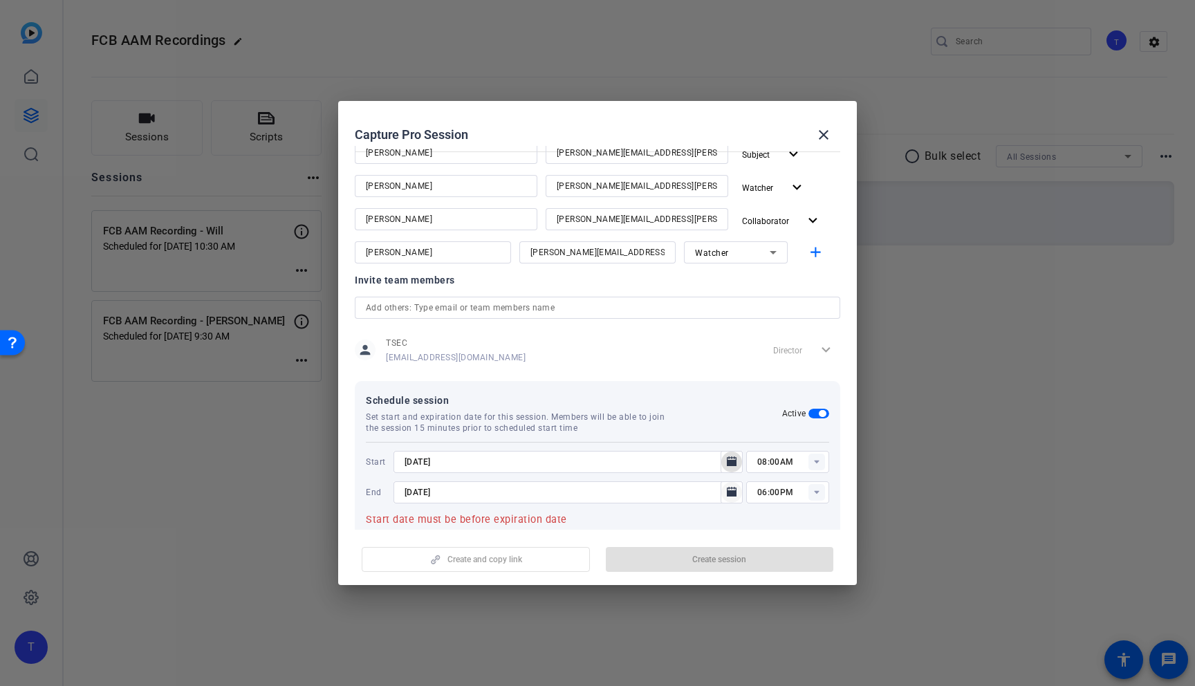
click at [735, 484] on icon "Open calendar" at bounding box center [731, 492] width 11 height 17
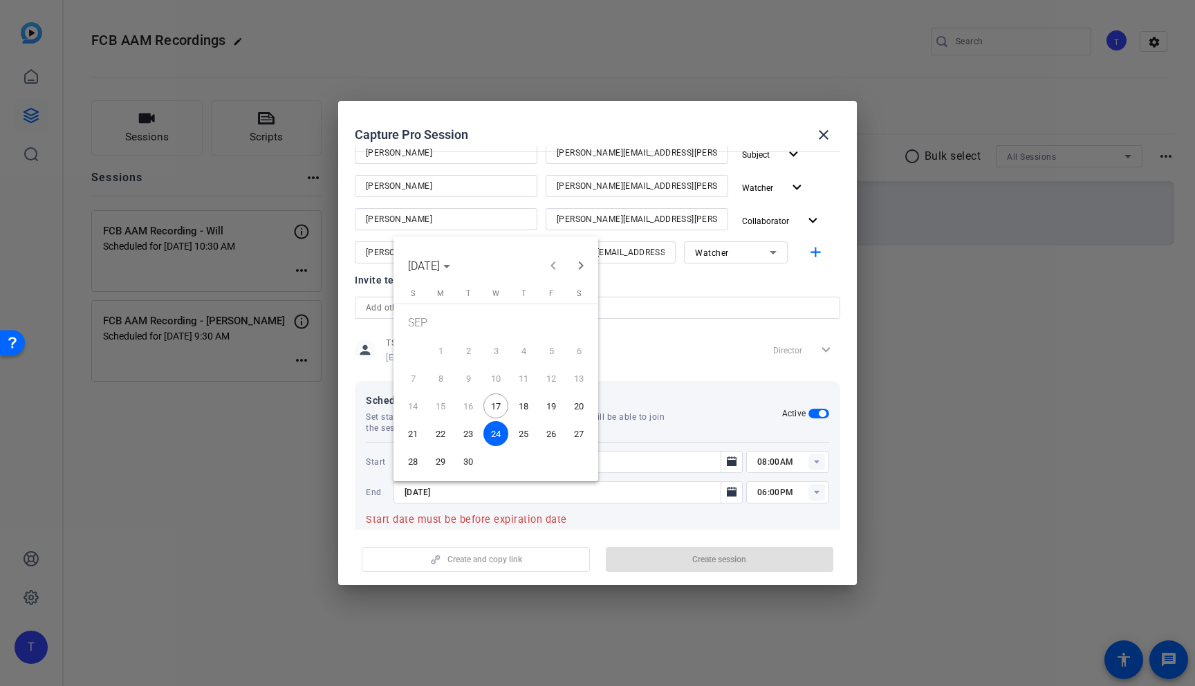
click at [553, 429] on span "26" at bounding box center [551, 433] width 25 height 25
type input "[DATE]"
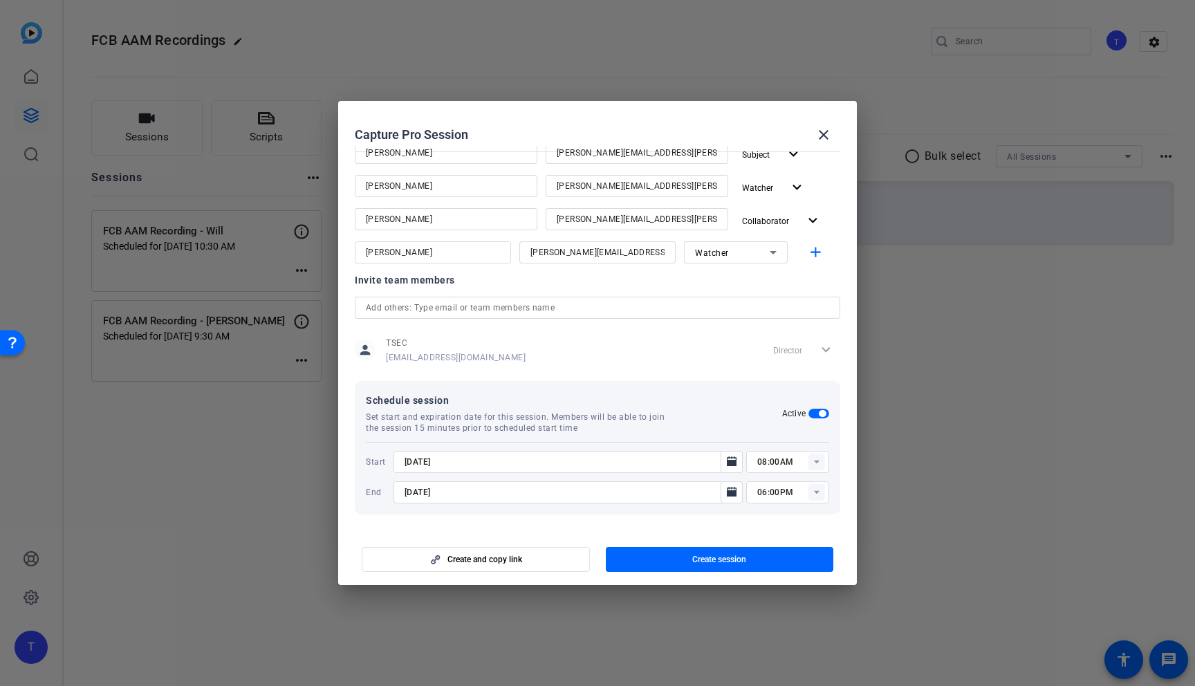
click at [822, 463] on rect at bounding box center [817, 462] width 17 height 17
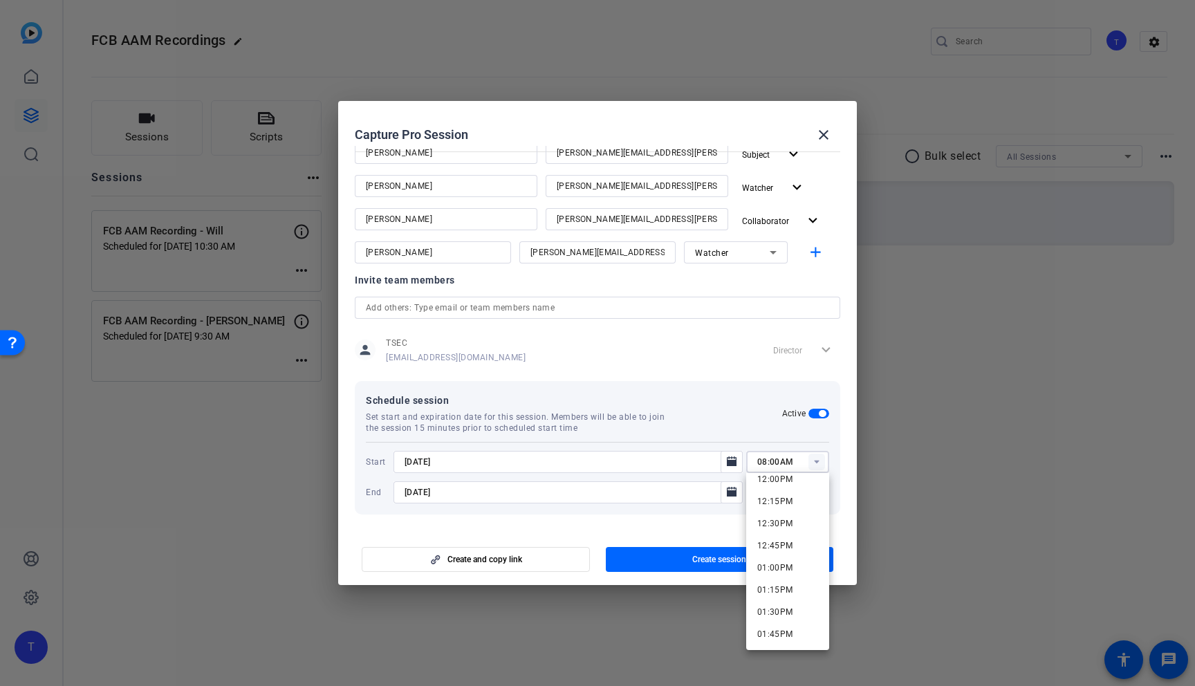
scroll to position [1074, 0]
click at [789, 567] on span "01:00PM" at bounding box center [776, 567] width 36 height 10
type input "01:00PM"
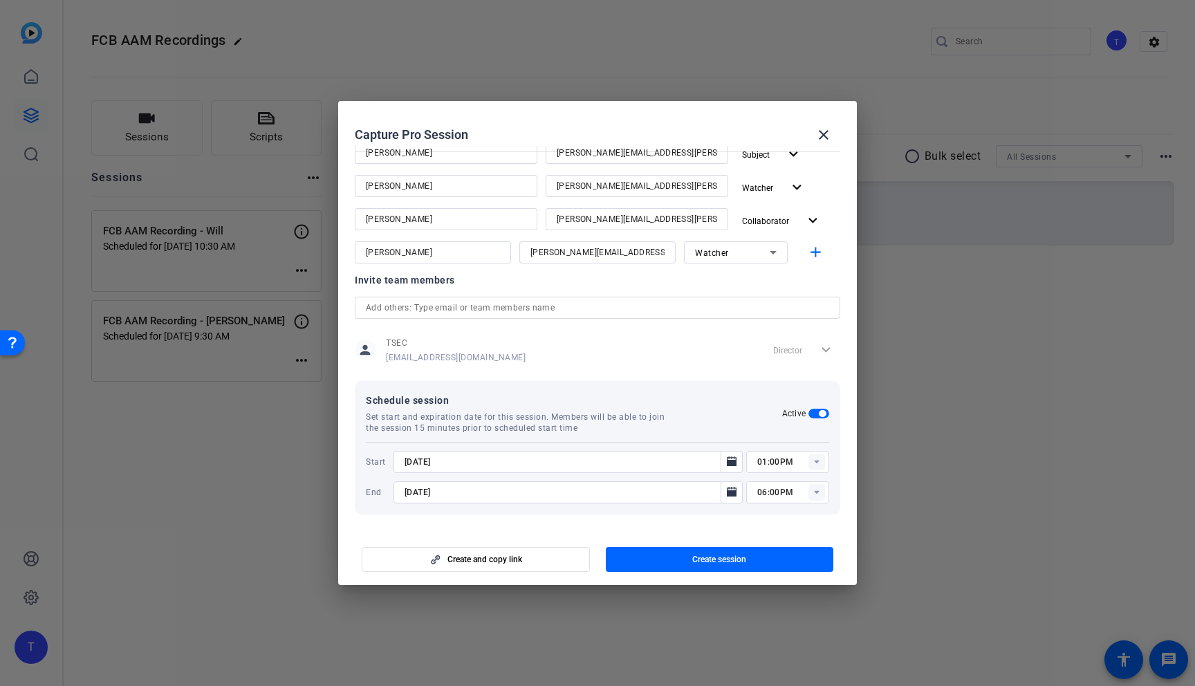
click at [818, 491] on rect at bounding box center [817, 492] width 17 height 17
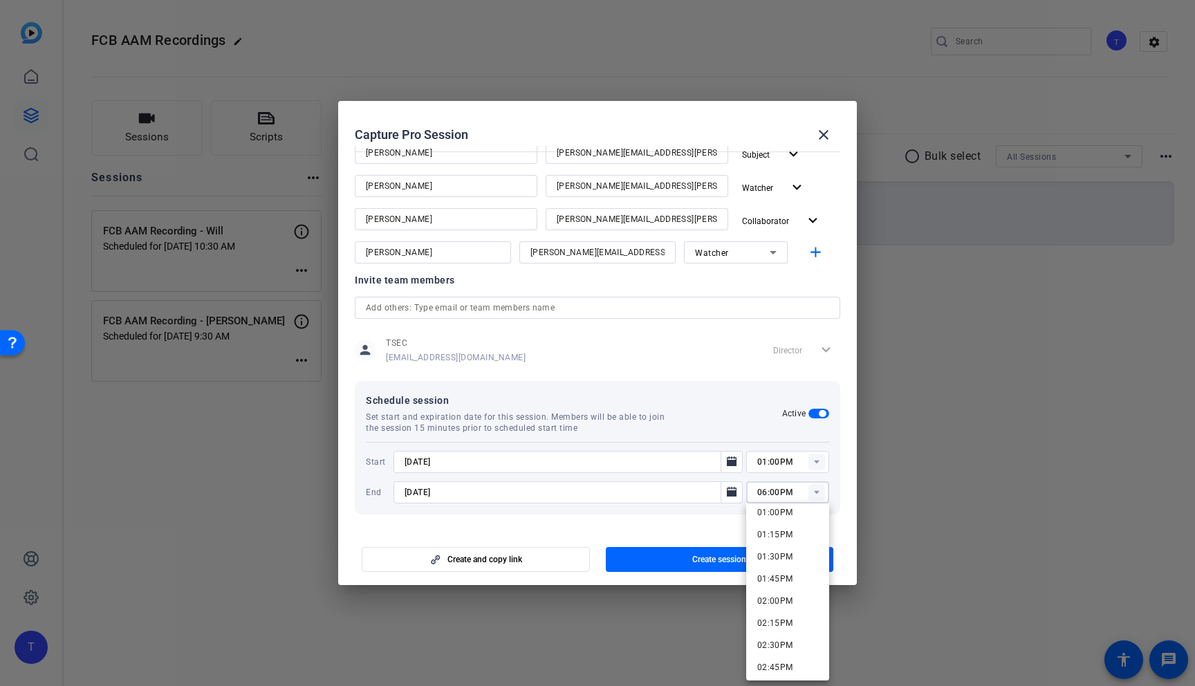
scroll to position [1162, 0]
click at [786, 598] on span "02:00PM" at bounding box center [776, 598] width 36 height 10
type input "02:00PM"
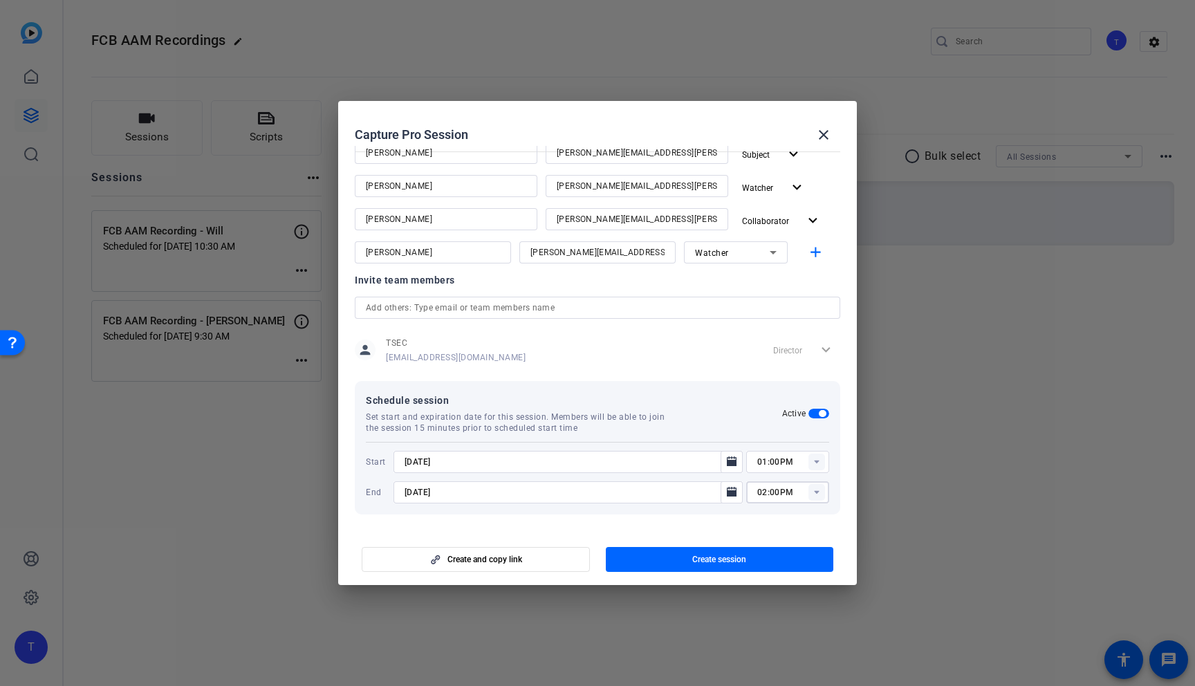
click at [844, 530] on mat-dialog-actions "Create and copy link Create session" at bounding box center [597, 557] width 519 height 55
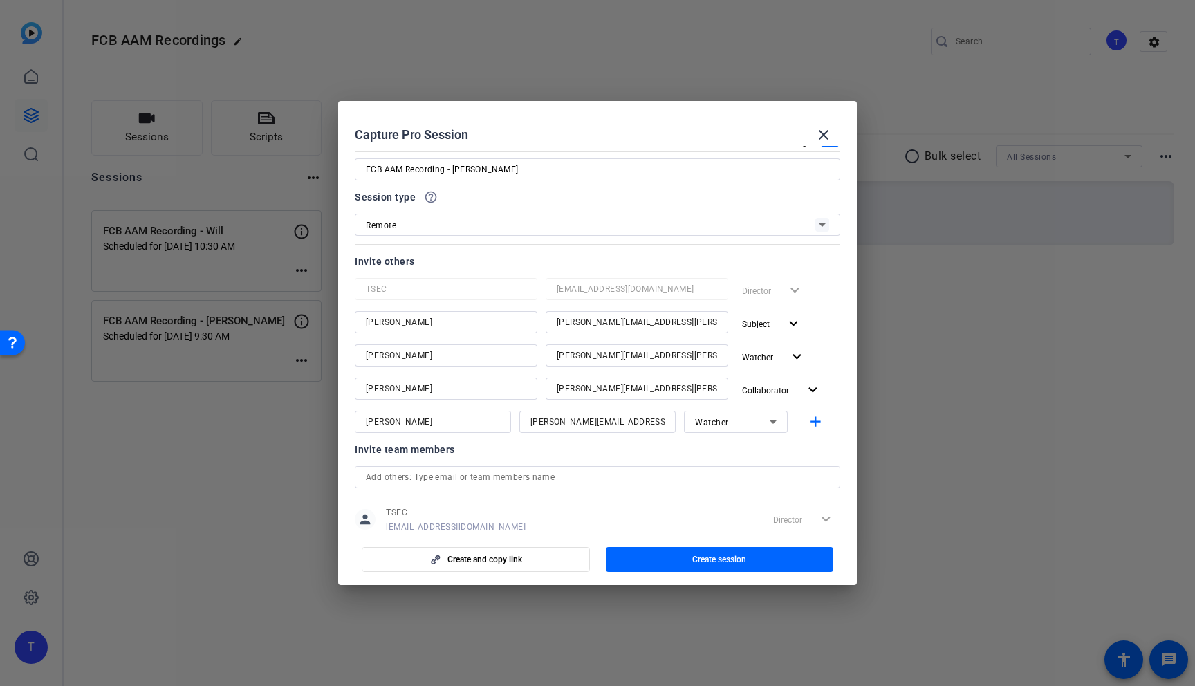
scroll to position [30, 0]
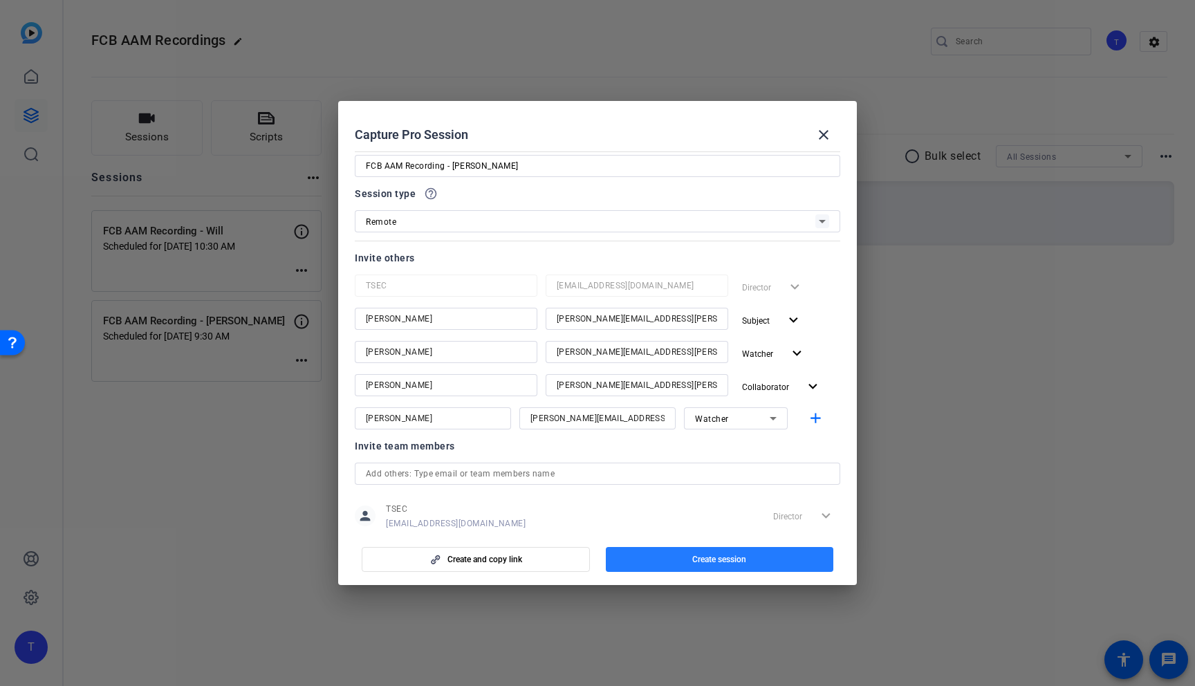
click at [718, 559] on span "Create session" at bounding box center [720, 559] width 54 height 11
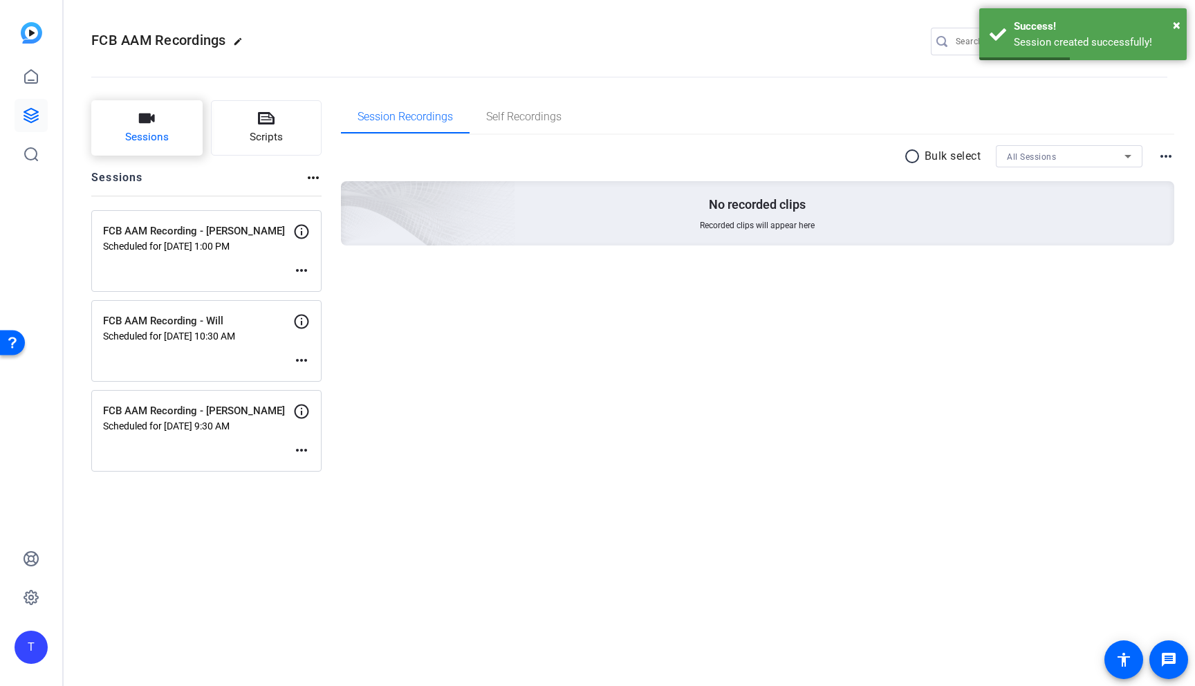
click at [149, 127] on button "Sessions" at bounding box center [146, 127] width 111 height 55
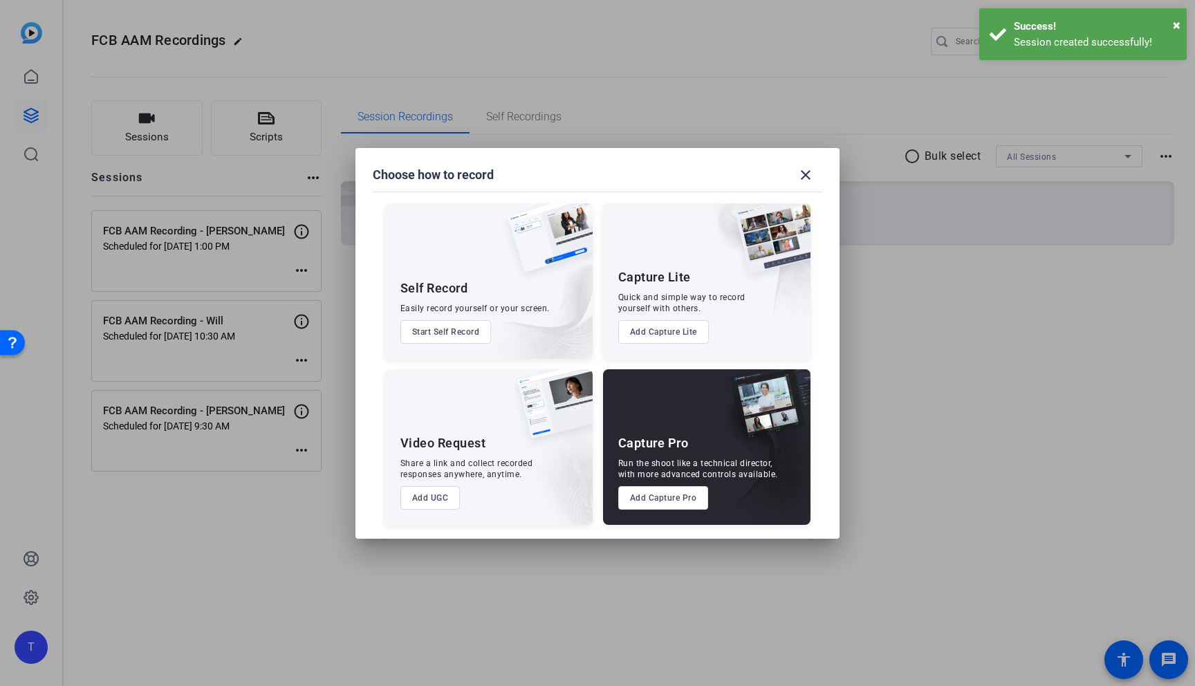
click at [661, 499] on button "Add Capture Pro" at bounding box center [663, 498] width 91 height 24
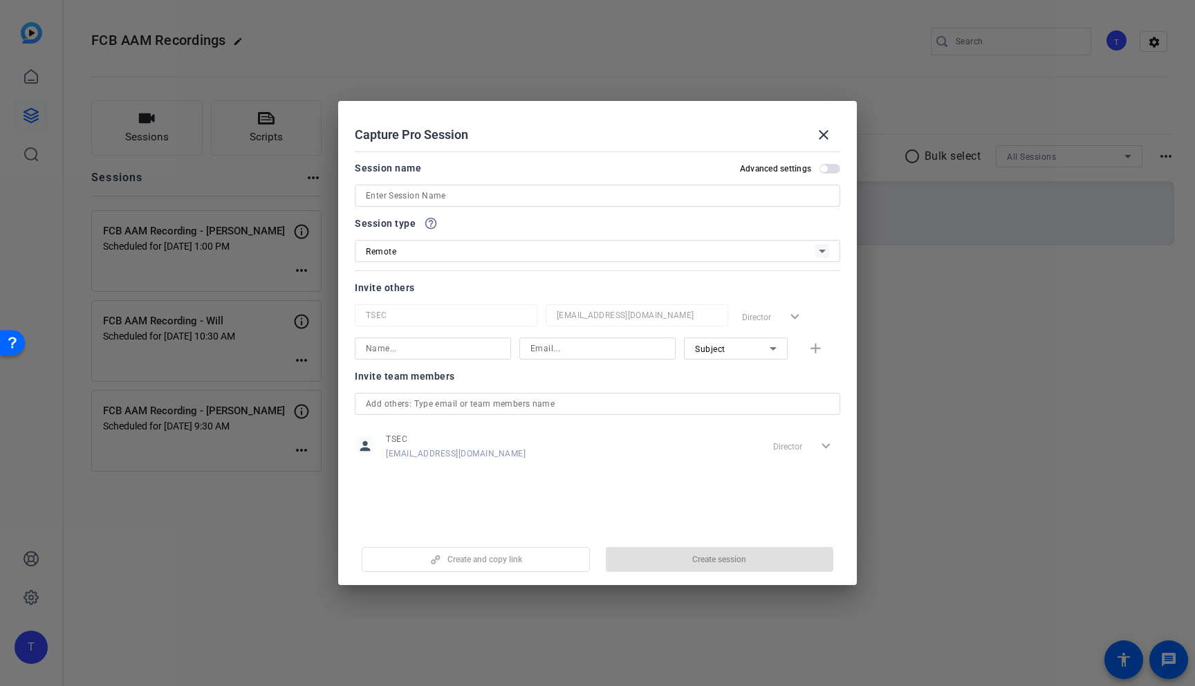
click at [548, 199] on input at bounding box center [598, 195] width 464 height 17
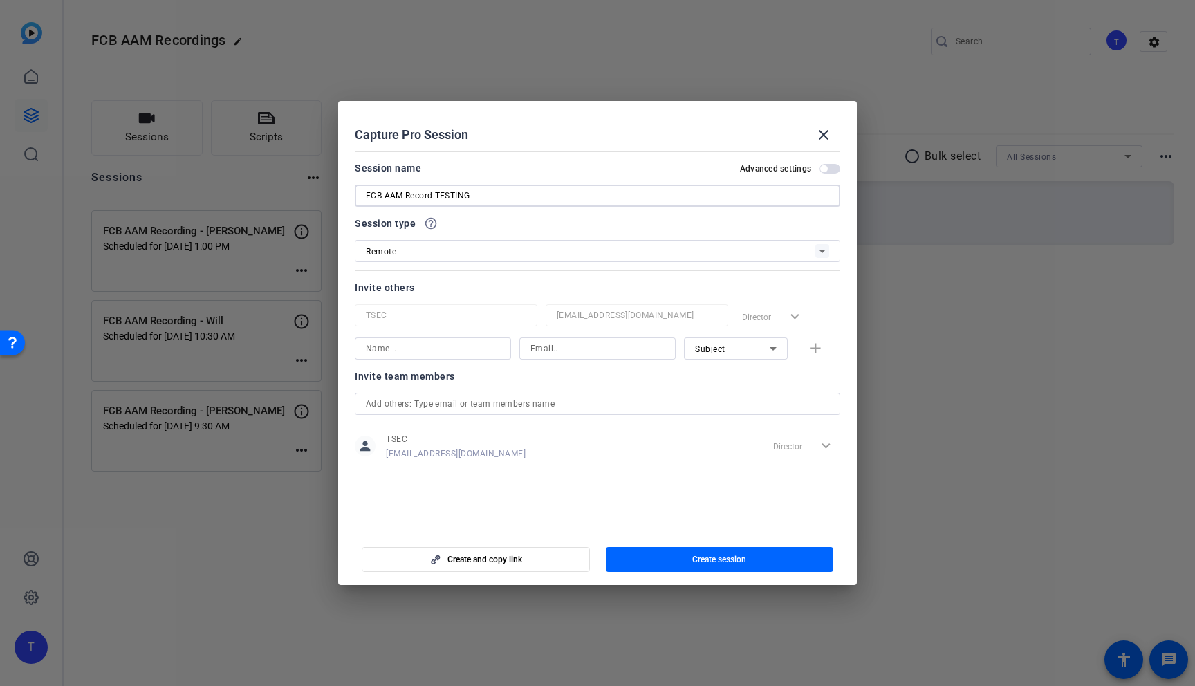
type input "FCB AAM Record TESTING"
click at [600, 345] on input at bounding box center [598, 348] width 134 height 17
paste input "[PERSON_NAME][EMAIL_ADDRESS][PERSON_NAME][DOMAIN_NAME]"
type input "[PERSON_NAME][EMAIL_ADDRESS][PERSON_NAME][DOMAIN_NAME]"
click at [496, 345] on input at bounding box center [433, 348] width 134 height 17
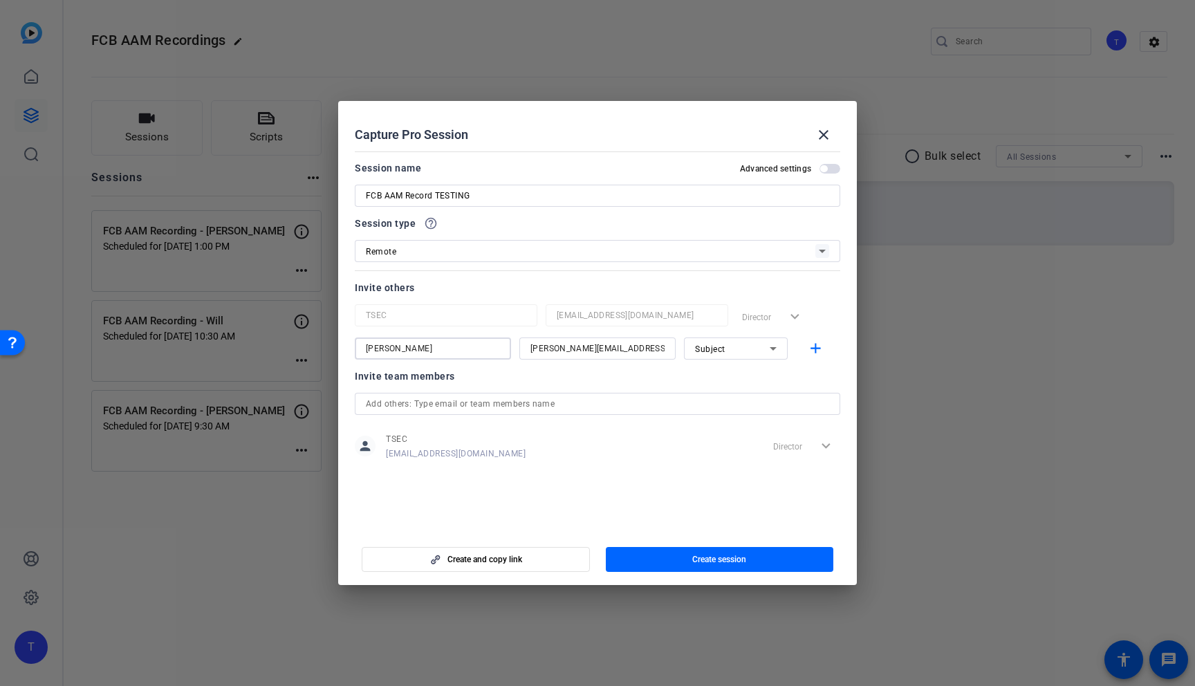
type input "[PERSON_NAME]"
click at [827, 169] on span "button" at bounding box center [823, 168] width 7 height 7
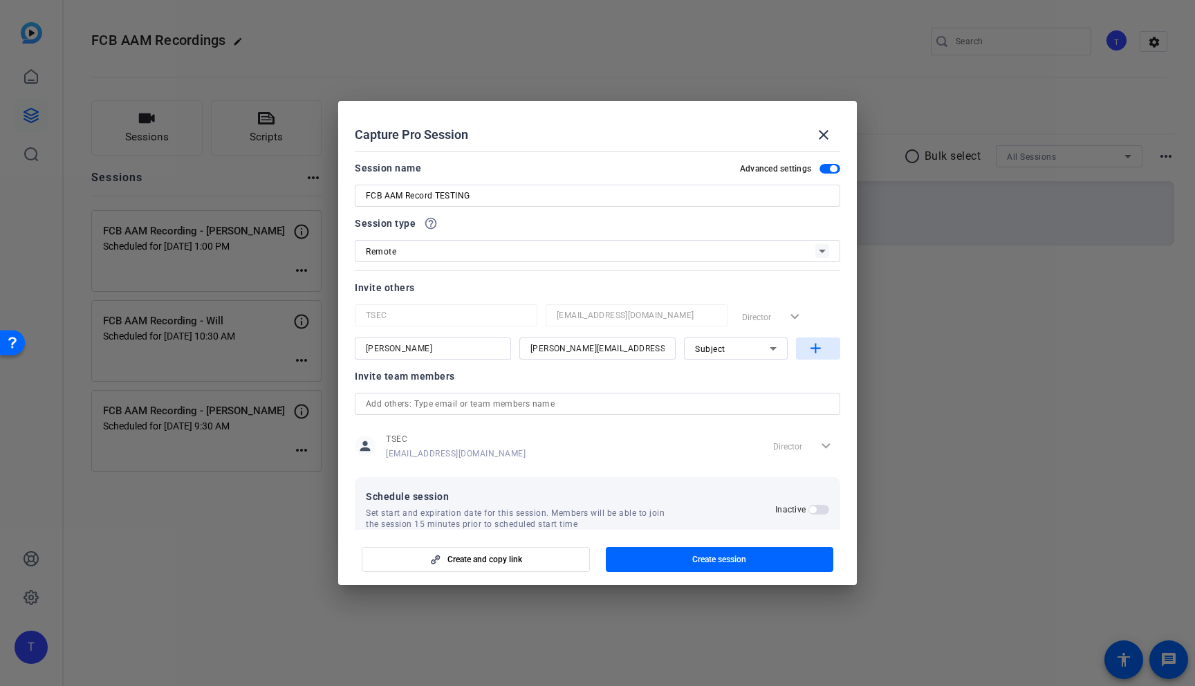
click at [818, 347] on mat-icon "add" at bounding box center [815, 348] width 17 height 17
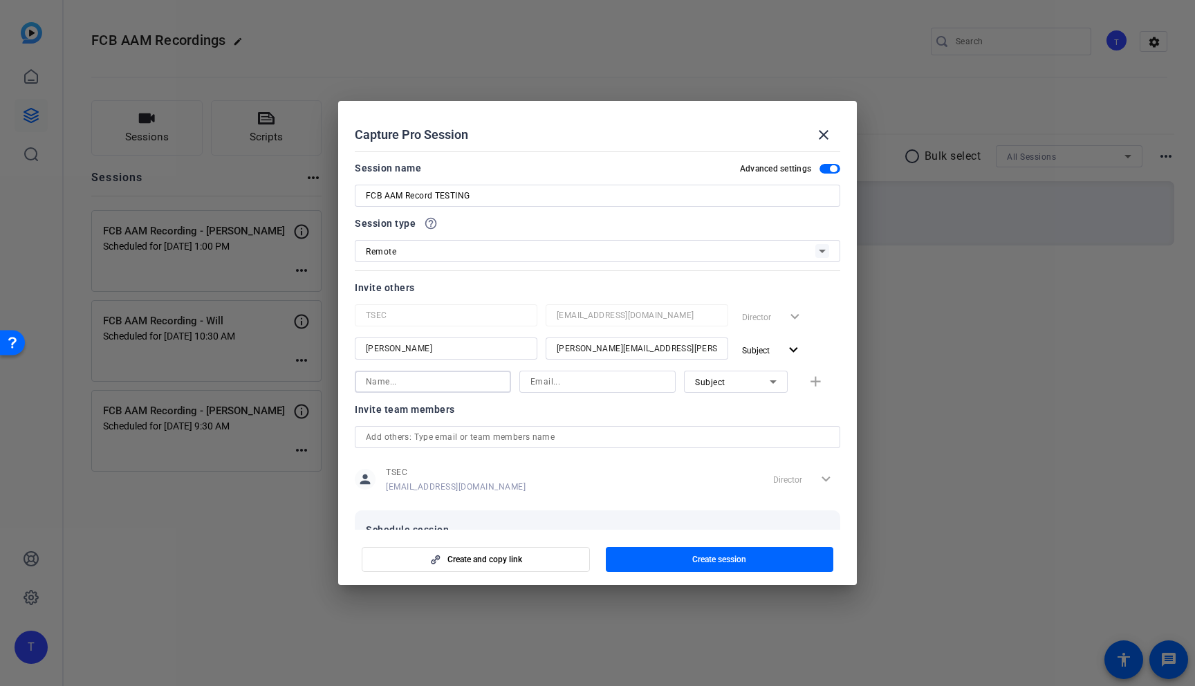
click at [492, 378] on input at bounding box center [433, 382] width 134 height 17
type input "[PERSON_NAME]"
type input "[PERSON_NAME][EMAIL_ADDRESS][PERSON_NAME][DOMAIN_NAME]"
click at [746, 376] on div "Subject" at bounding box center [732, 382] width 75 height 17
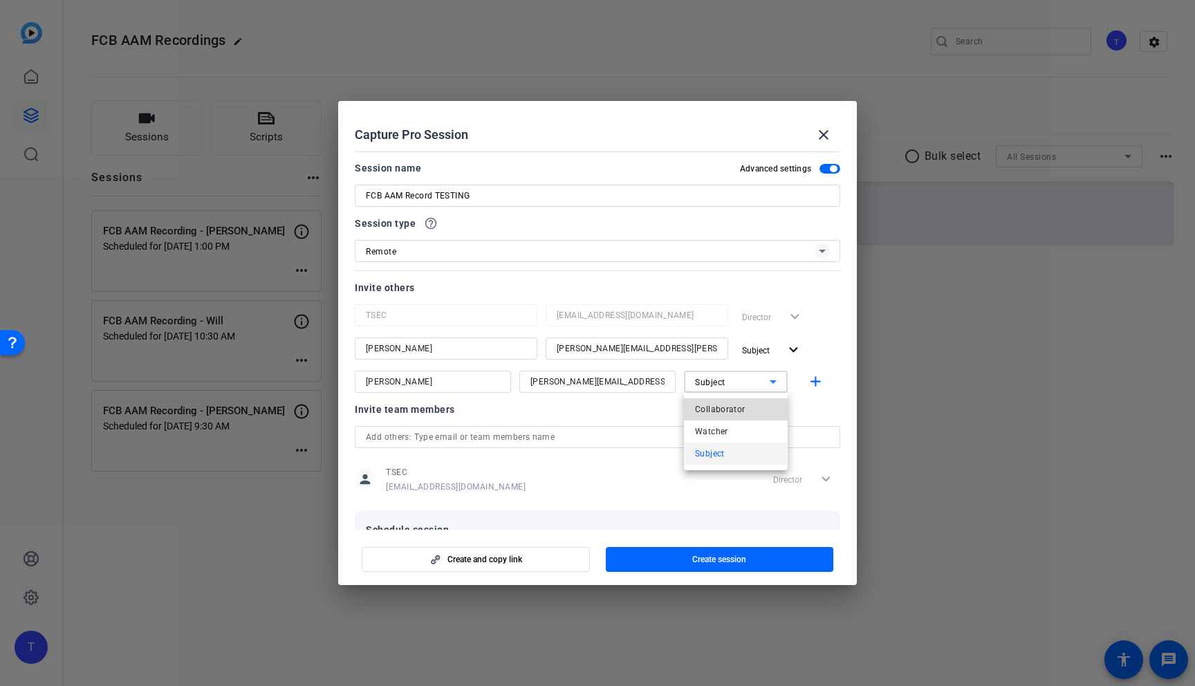
click at [731, 412] on span "Collaborator" at bounding box center [720, 409] width 51 height 17
click at [818, 382] on mat-icon "add" at bounding box center [815, 382] width 17 height 17
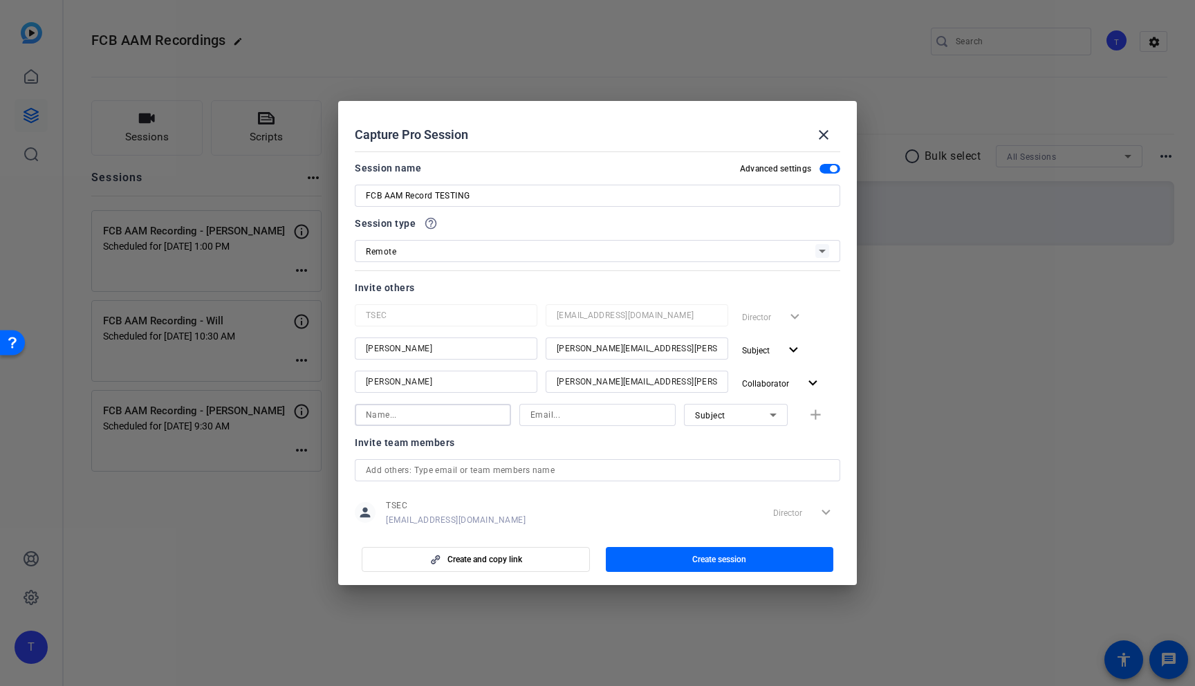
click at [425, 413] on input at bounding box center [433, 415] width 134 height 17
type input "[PERSON_NAME]"
type input "[PERSON_NAME][EMAIL_ADDRESS][PERSON_NAME][DOMAIN_NAME]"
click at [742, 416] on div "Subject" at bounding box center [732, 415] width 75 height 17
click at [725, 459] on span "Watcher" at bounding box center [711, 465] width 33 height 17
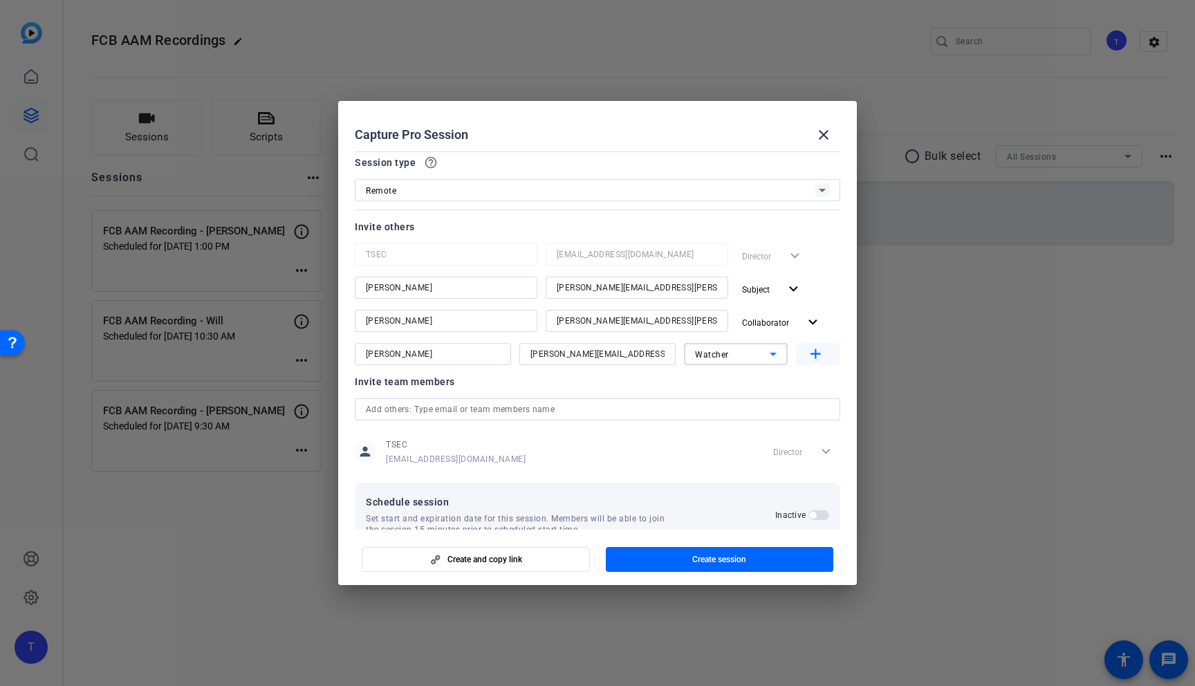
scroll to position [93, 0]
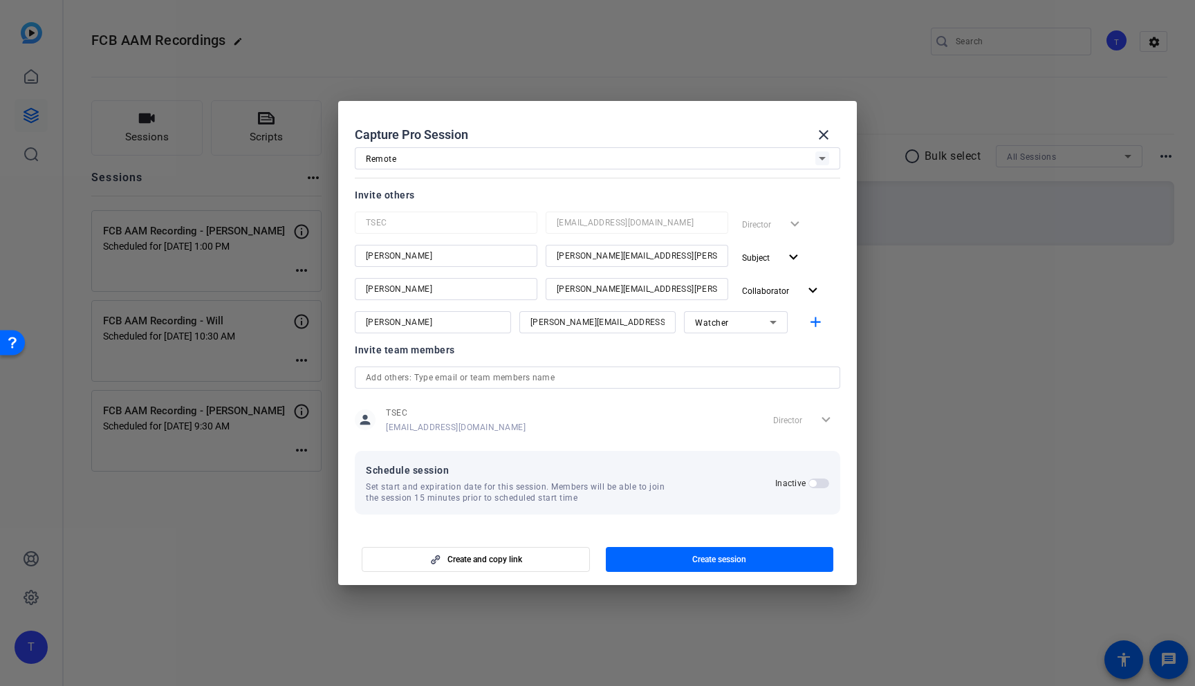
click at [812, 483] on span "button" at bounding box center [812, 483] width 7 height 7
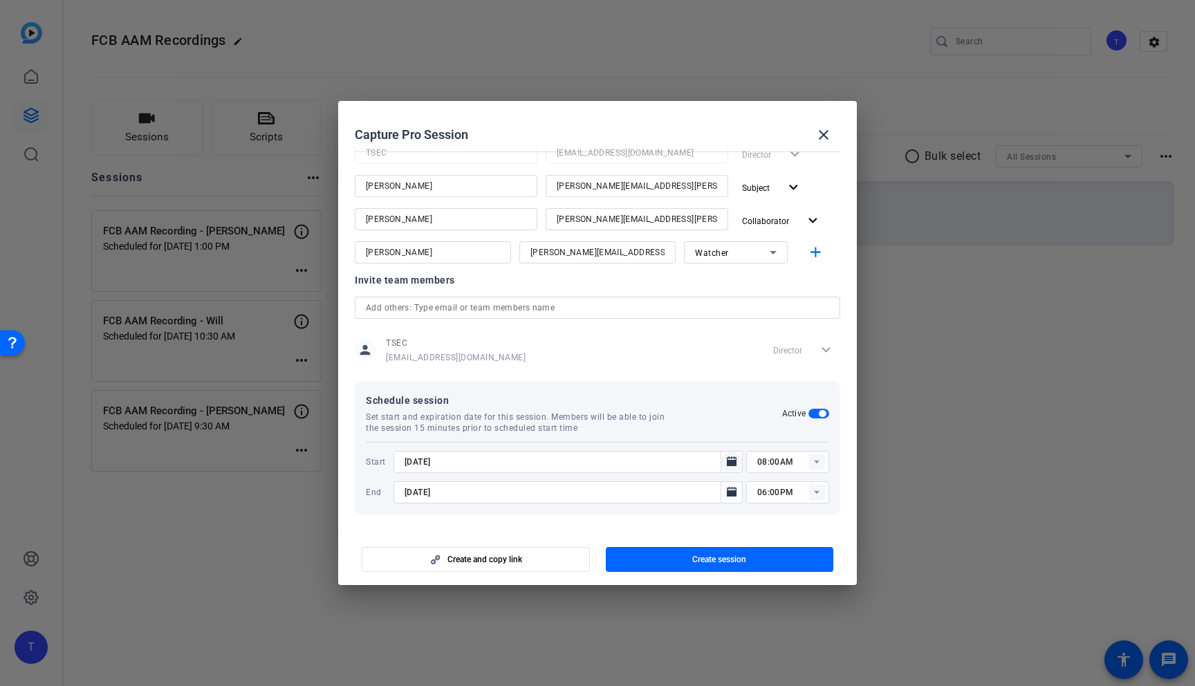
click at [730, 458] on icon "Open calendar" at bounding box center [732, 462] width 10 height 10
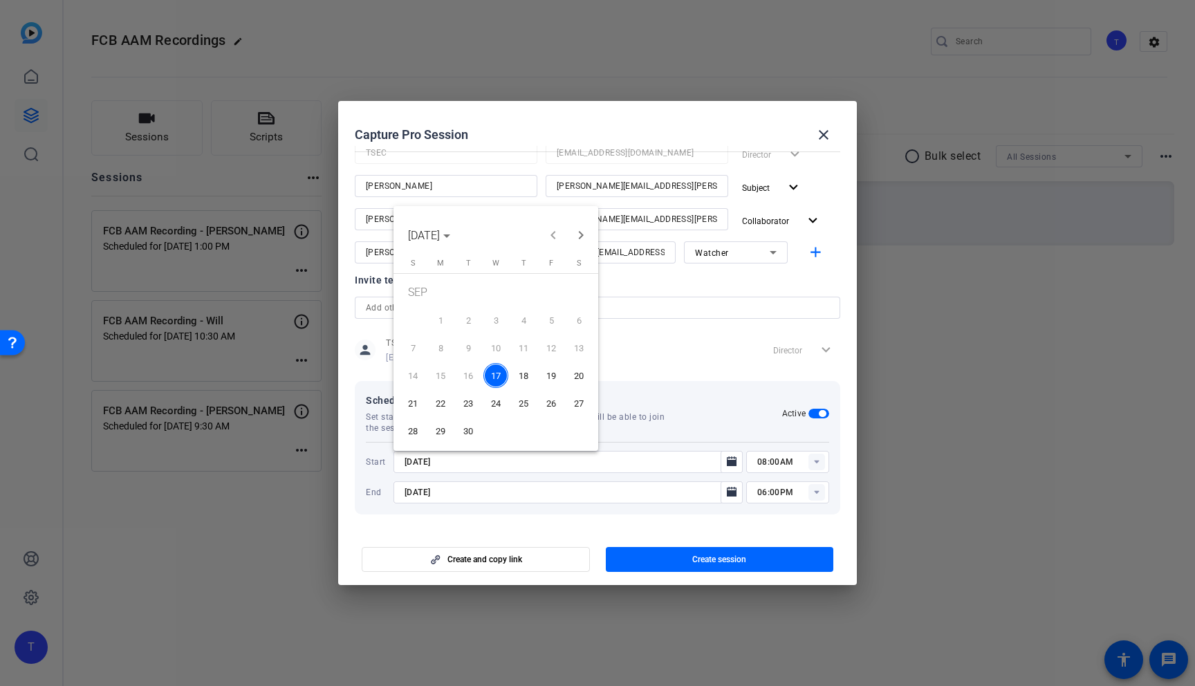
click at [524, 375] on span "18" at bounding box center [523, 375] width 25 height 25
type input "[DATE]"
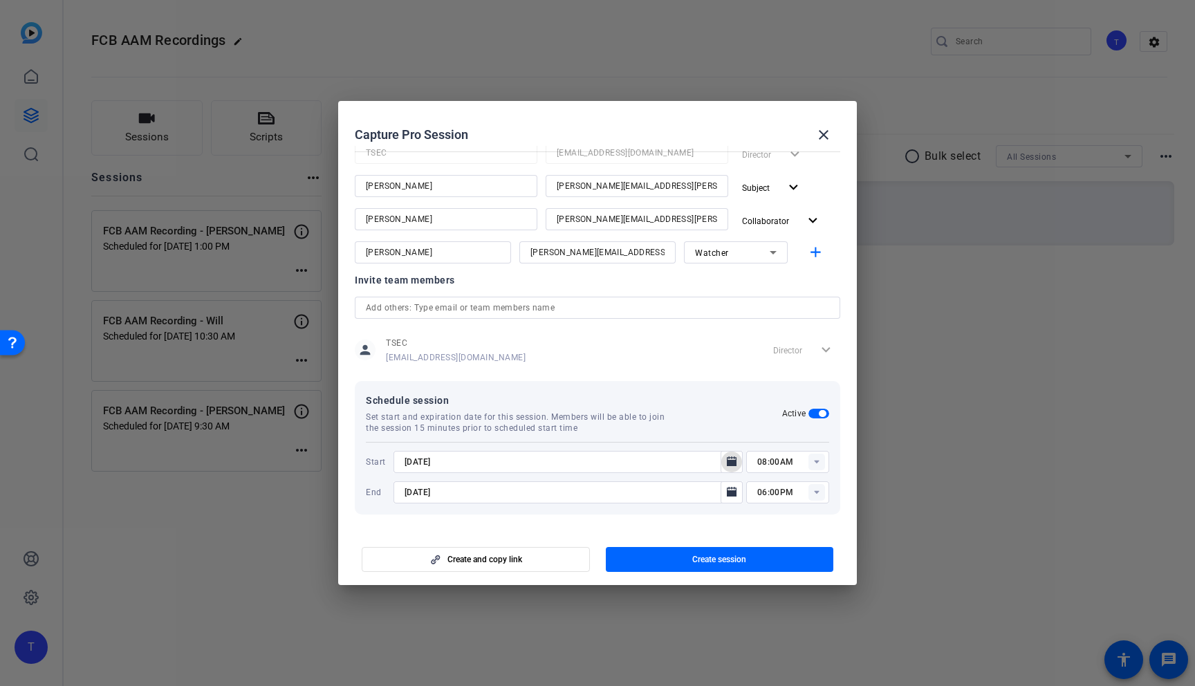
click at [817, 466] on rect at bounding box center [817, 462] width 17 height 17
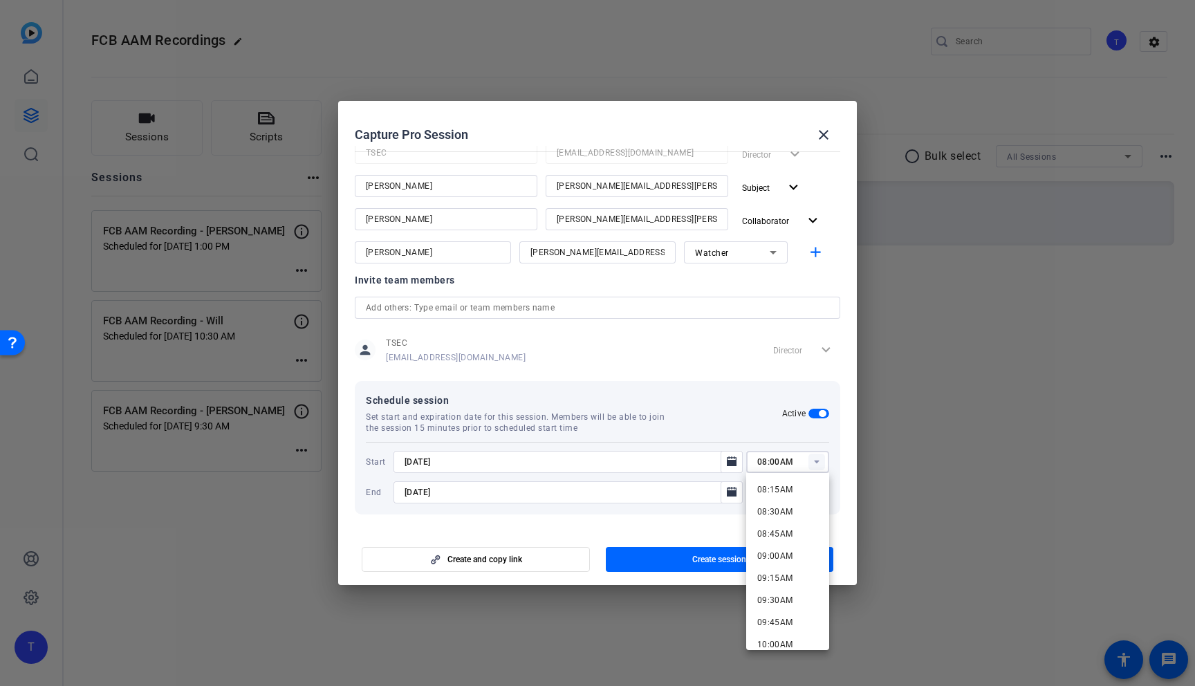
scroll to position [733, 0]
click at [778, 595] on span "09:30AM" at bounding box center [776, 599] width 36 height 10
type input "09:30AM"
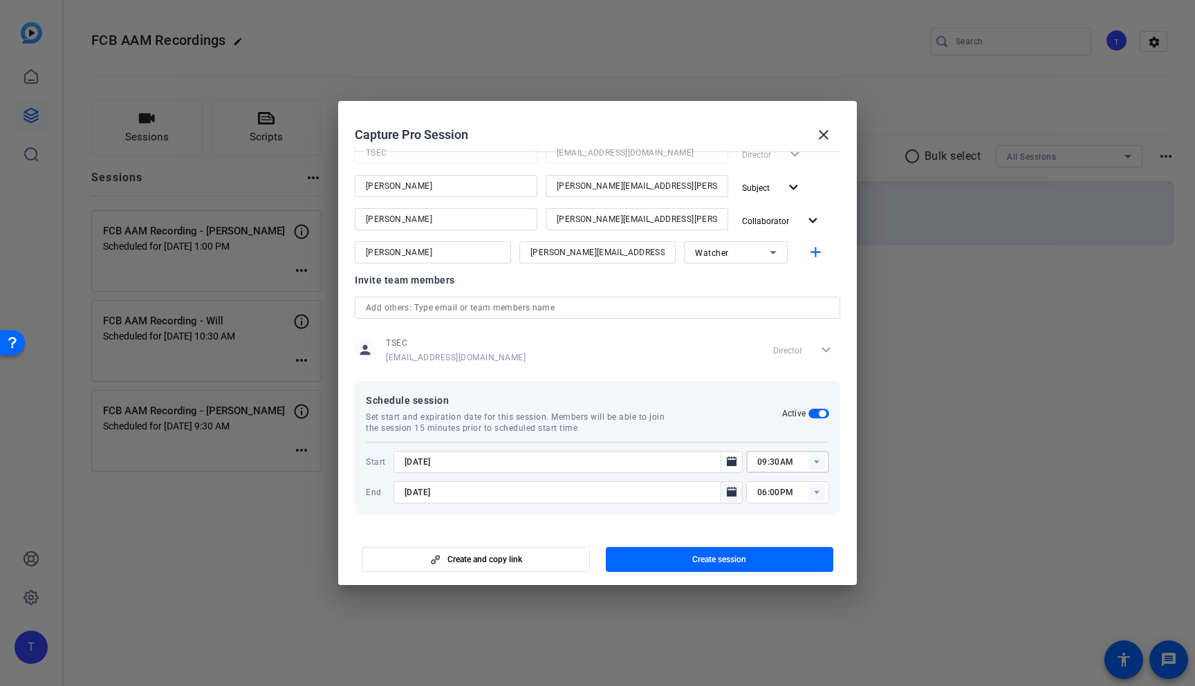
click at [734, 491] on icon "Open calendar" at bounding box center [731, 492] width 11 height 17
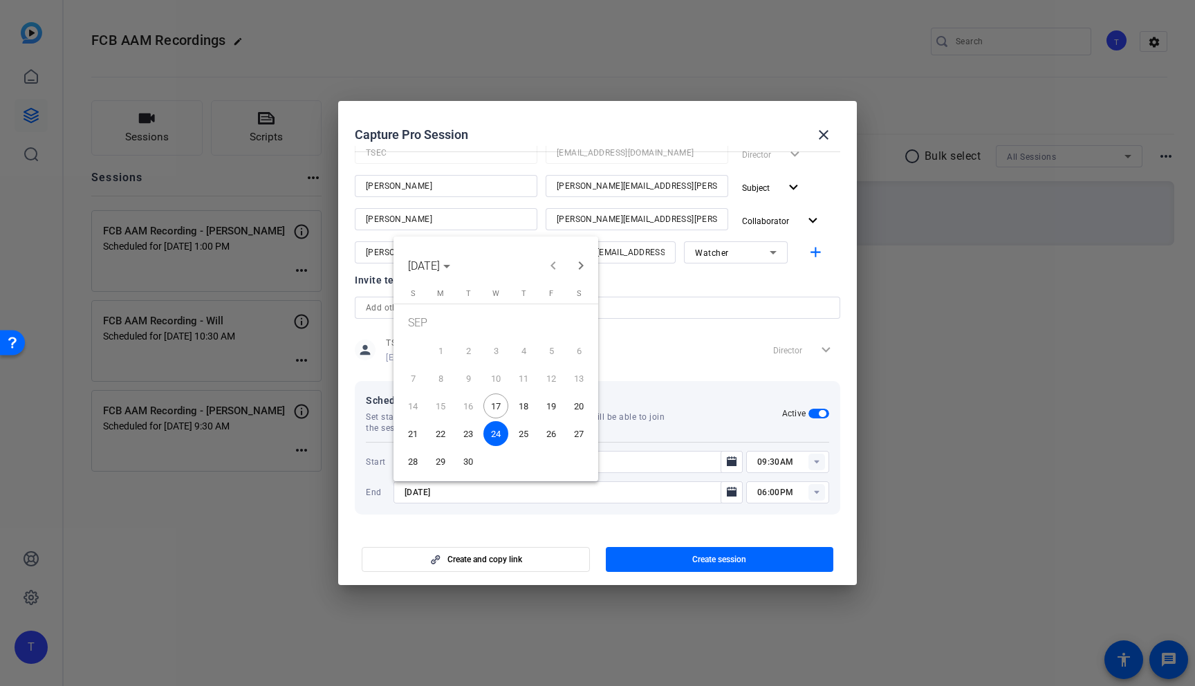
click at [523, 401] on span "18" at bounding box center [523, 406] width 25 height 25
type input "[DATE]"
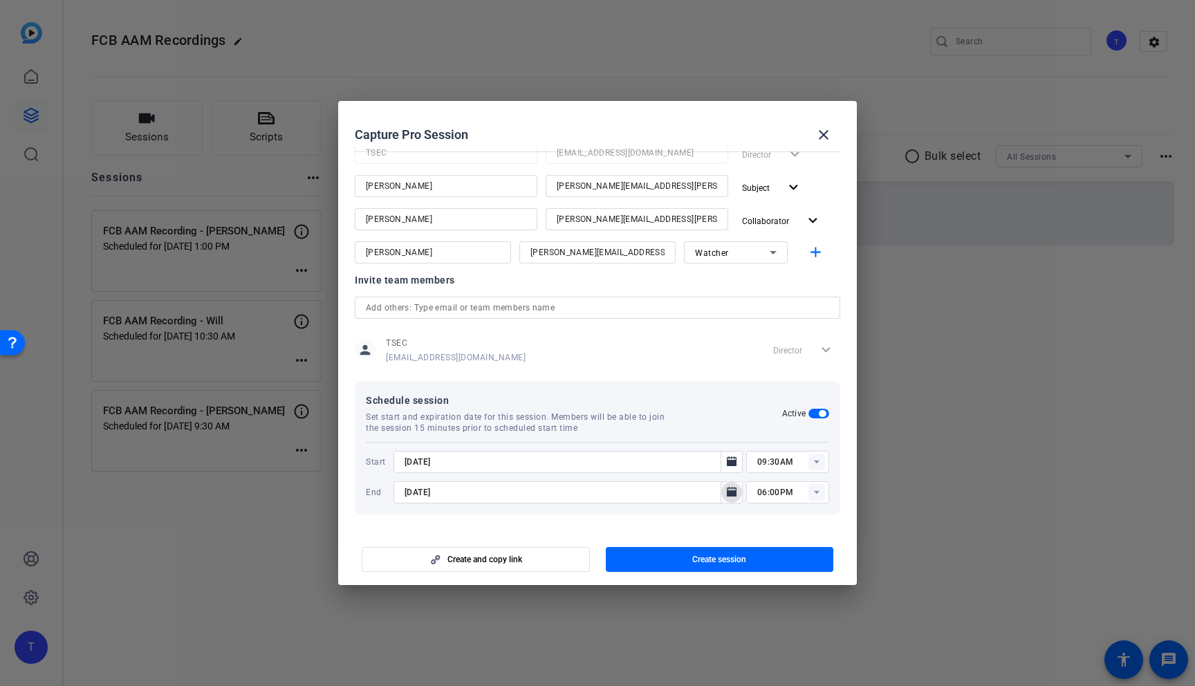
click at [818, 492] on icon at bounding box center [816, 492] width 5 height 3
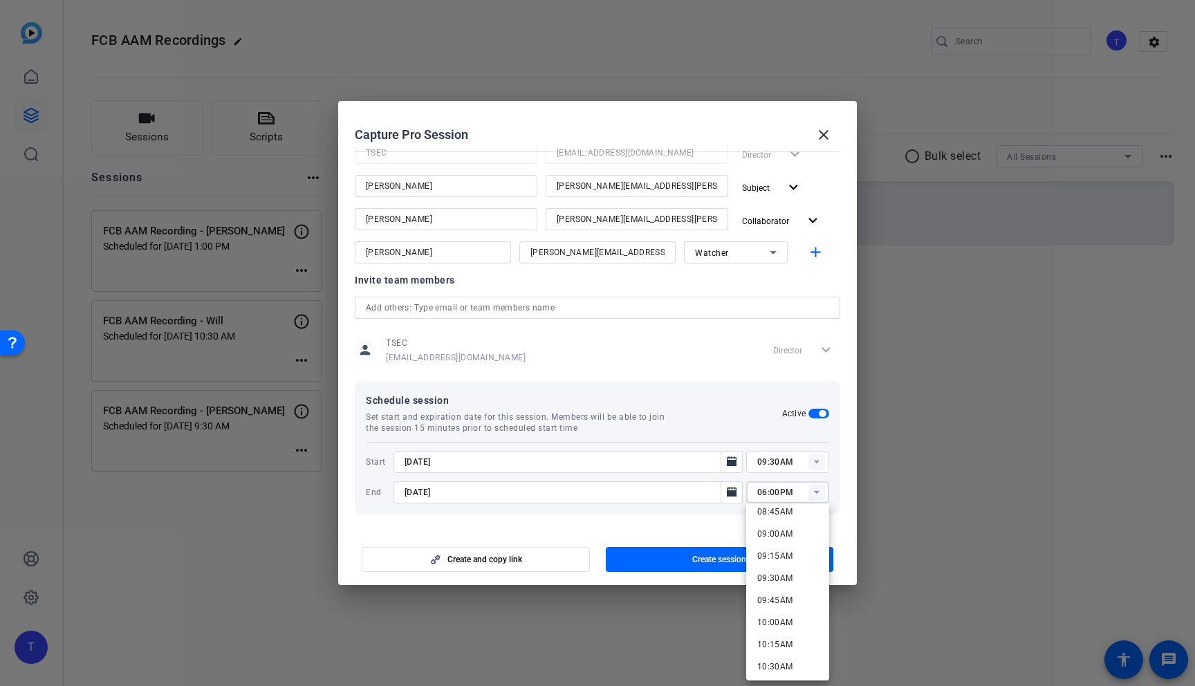
scroll to position [782, 0]
click at [778, 665] on span "10:30AM" at bounding box center [776, 668] width 36 height 10
type input "10:30AM"
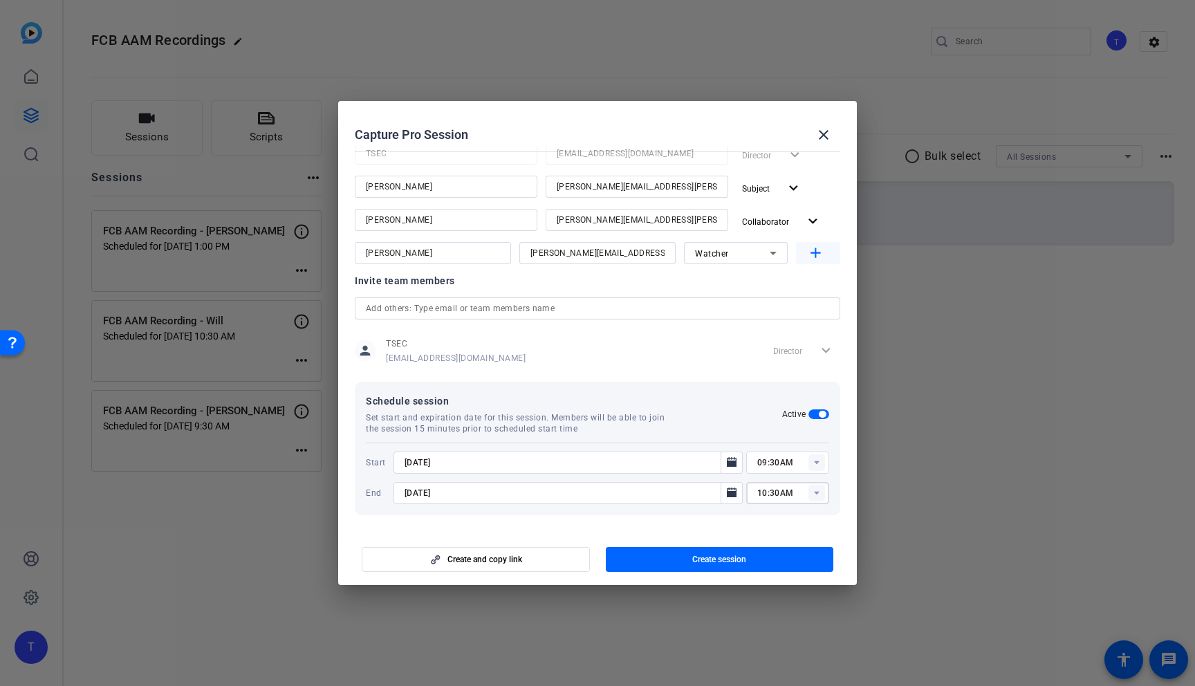
scroll to position [163, 0]
click at [704, 558] on span "Create session" at bounding box center [720, 559] width 54 height 11
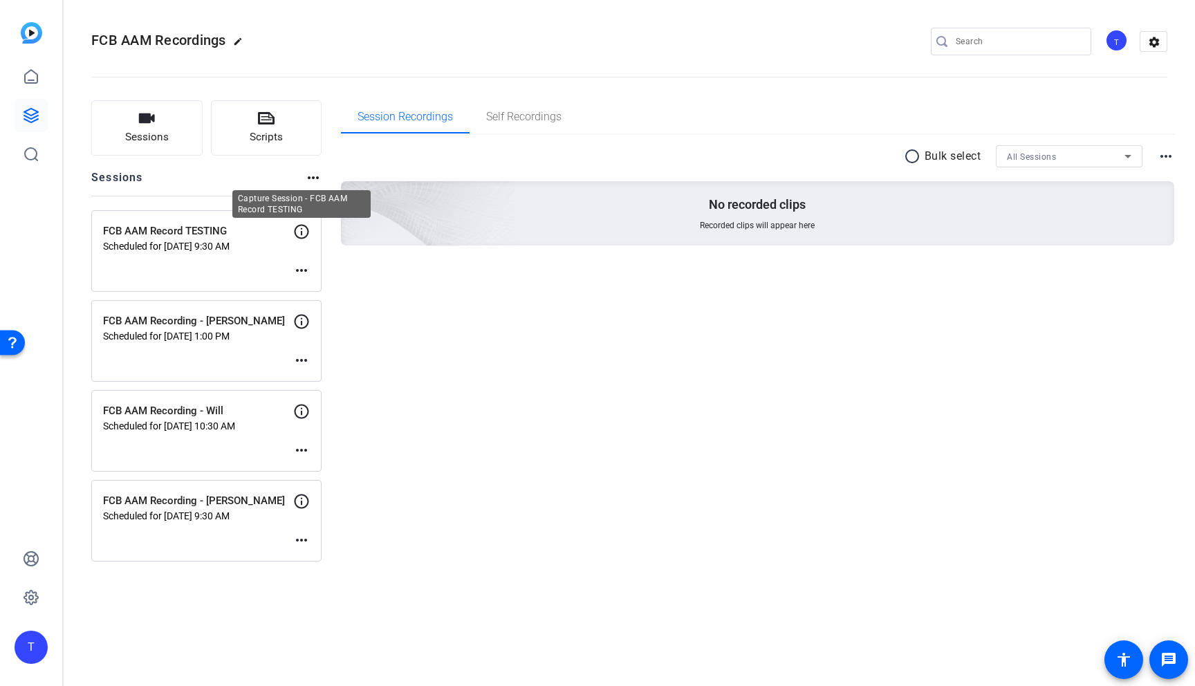
click at [301, 230] on icon at bounding box center [301, 231] width 17 height 17
click at [306, 233] on icon at bounding box center [301, 231] width 17 height 17
click at [302, 268] on mat-icon "more_horiz" at bounding box center [301, 270] width 17 height 17
click at [228, 264] on div at bounding box center [597, 343] width 1195 height 686
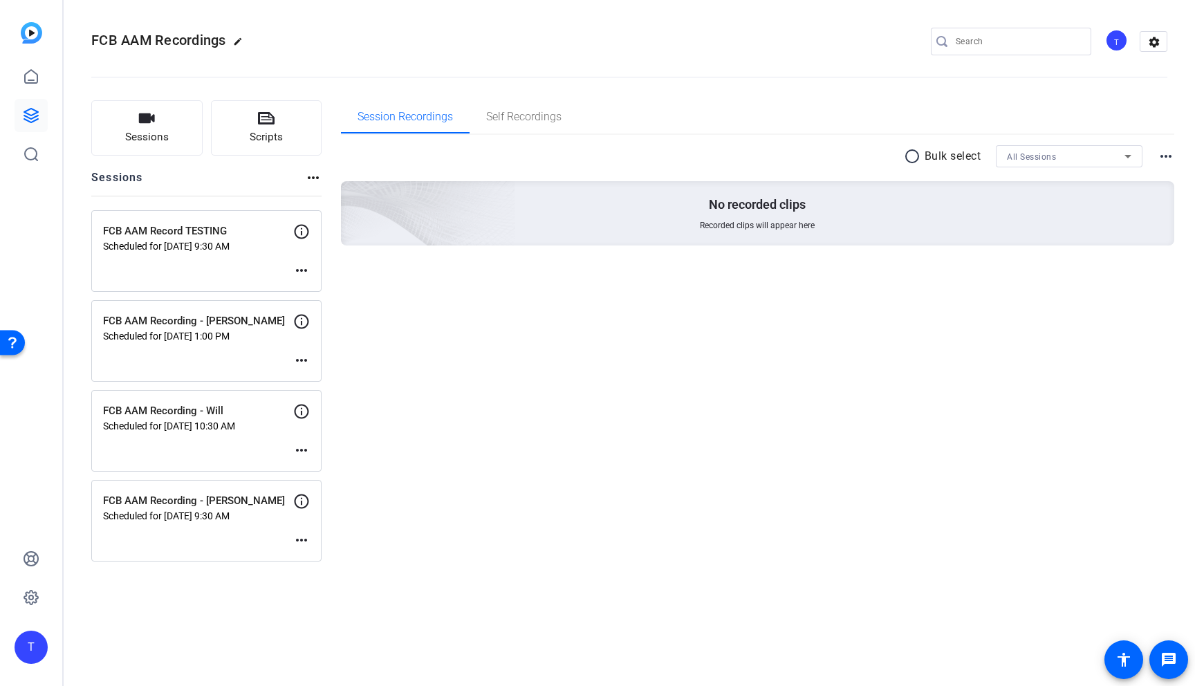
click at [304, 268] on mat-icon "more_horiz" at bounding box center [301, 270] width 17 height 17
click at [210, 290] on div at bounding box center [597, 343] width 1195 height 686
click at [300, 361] on mat-icon "more_horiz" at bounding box center [301, 360] width 17 height 17
click at [311, 381] on span "Edit Session" at bounding box center [335, 381] width 63 height 17
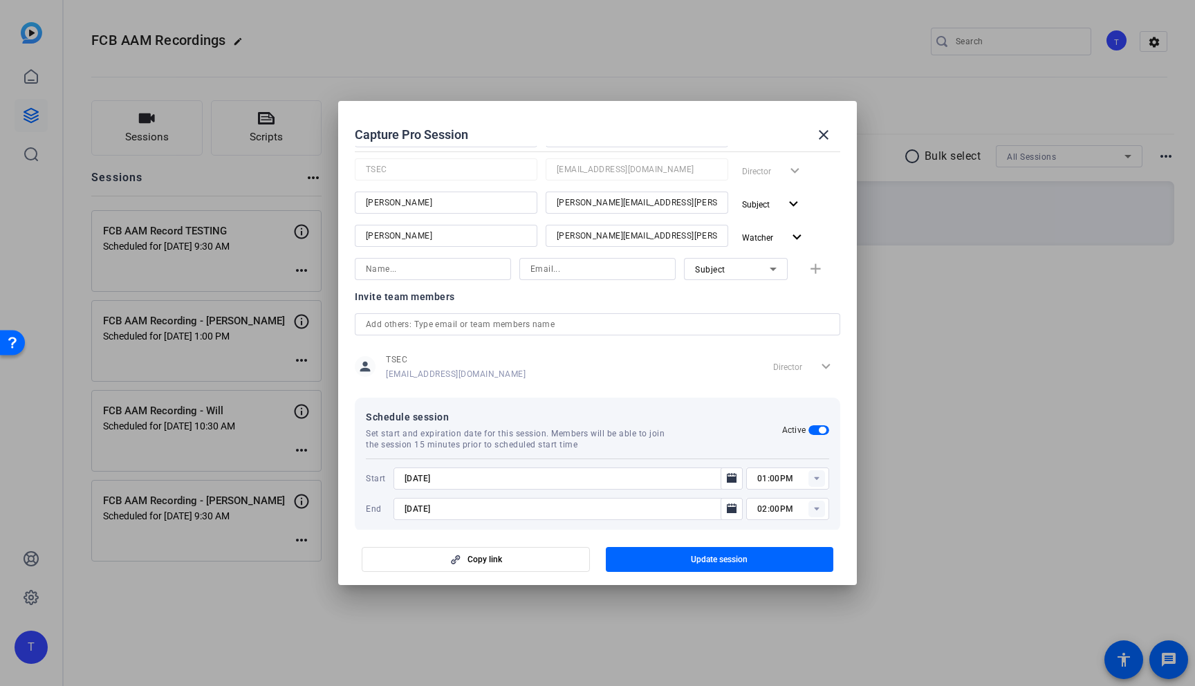
scroll to position [251, 0]
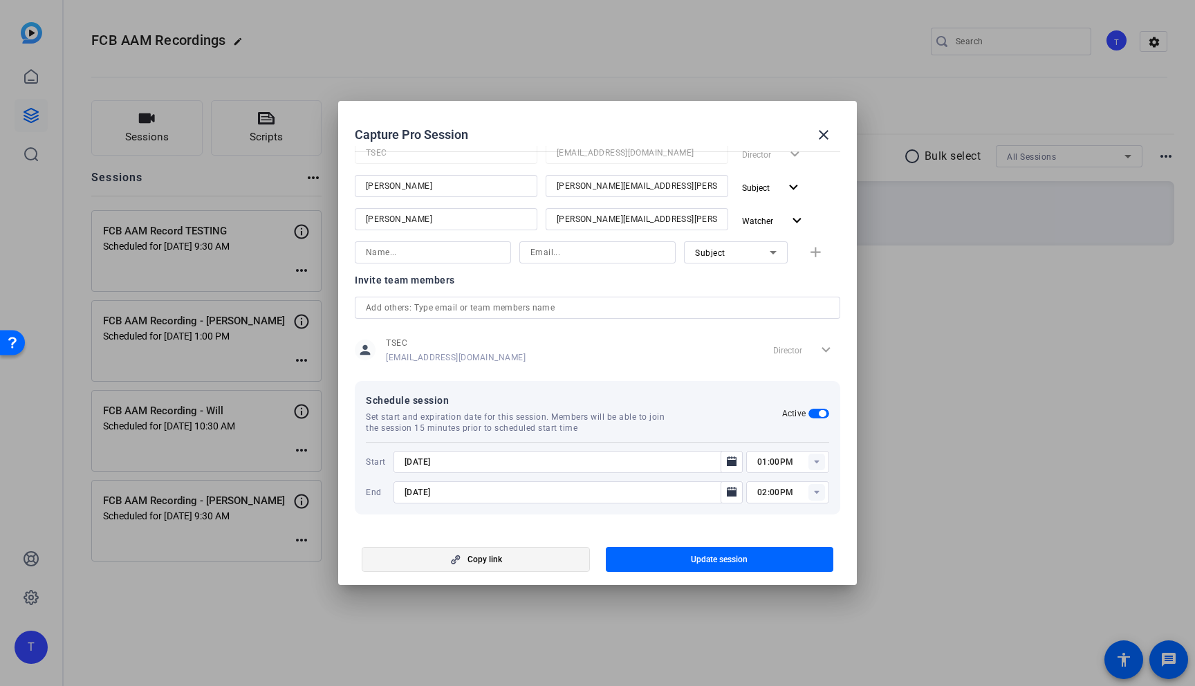
click at [473, 560] on span "Copy link" at bounding box center [485, 559] width 35 height 11
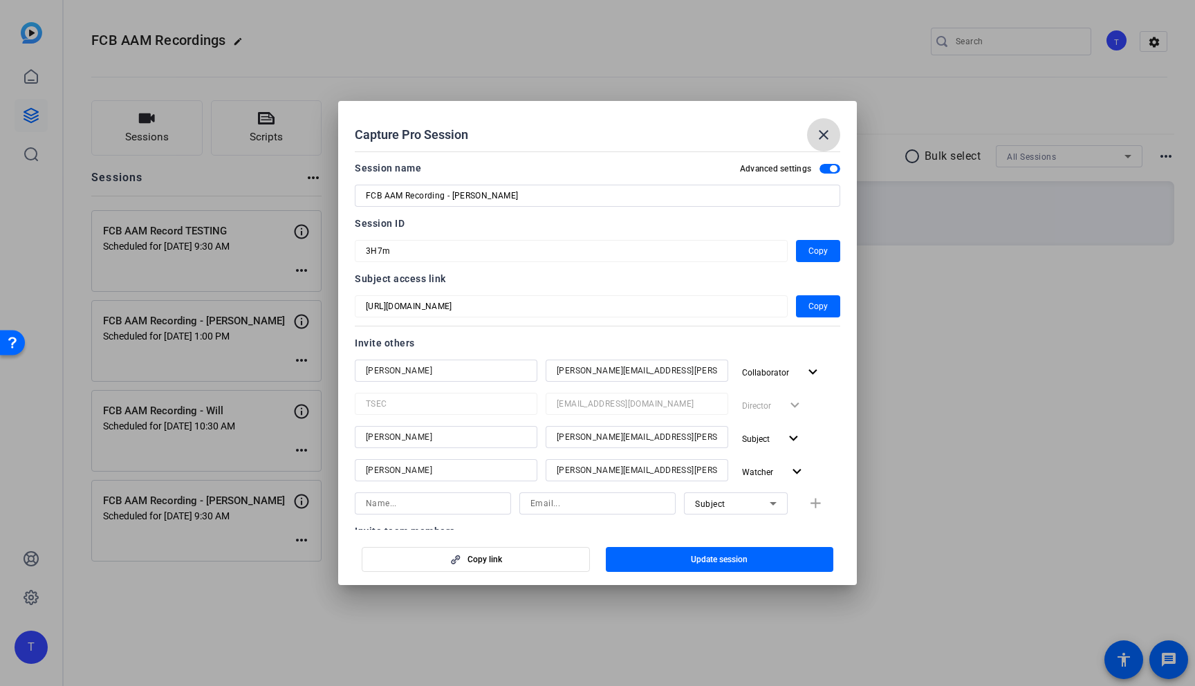
click at [825, 131] on mat-icon "close" at bounding box center [824, 135] width 17 height 17
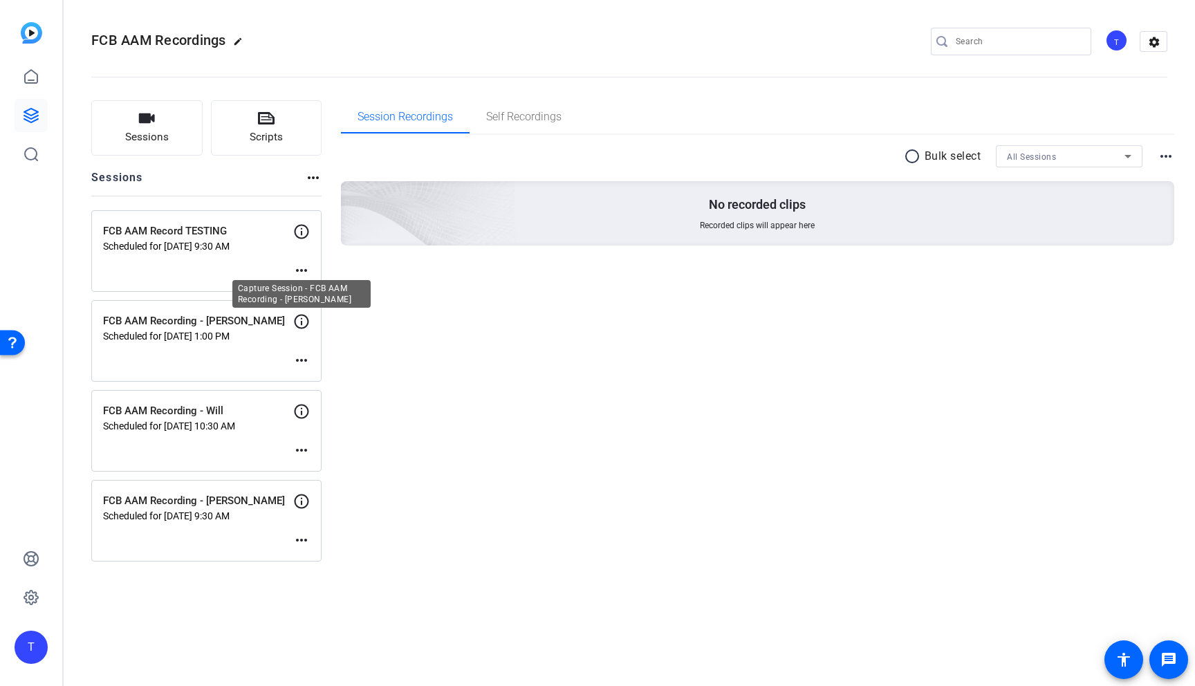
click at [305, 321] on icon at bounding box center [301, 321] width 17 height 17
click at [303, 357] on mat-icon "more_horiz" at bounding box center [301, 360] width 17 height 17
click at [314, 377] on span "Edit Session" at bounding box center [335, 381] width 63 height 17
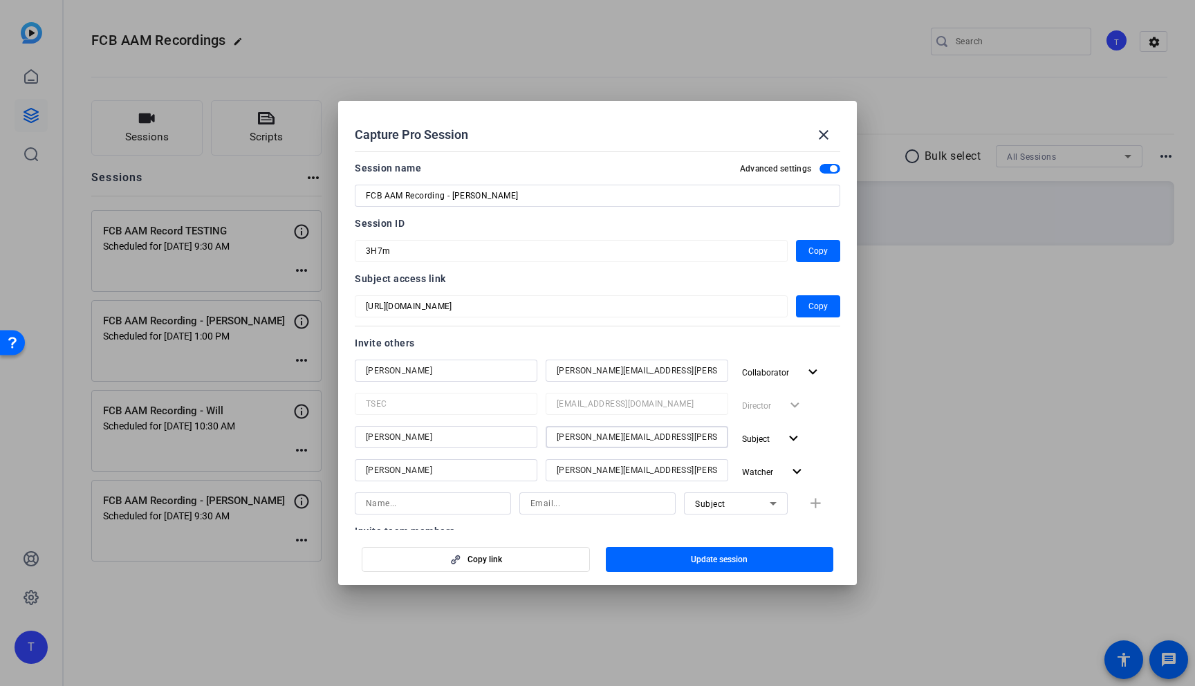
drag, startPoint x: 699, startPoint y: 435, endPoint x: 535, endPoint y: 432, distance: 163.3
click at [535, 432] on div "[PERSON_NAME] [PERSON_NAME][EMAIL_ADDRESS][PERSON_NAME][DOMAIN_NAME] Subject ex…" at bounding box center [598, 438] width 486 height 25
